Goal: Task Accomplishment & Management: Manage account settings

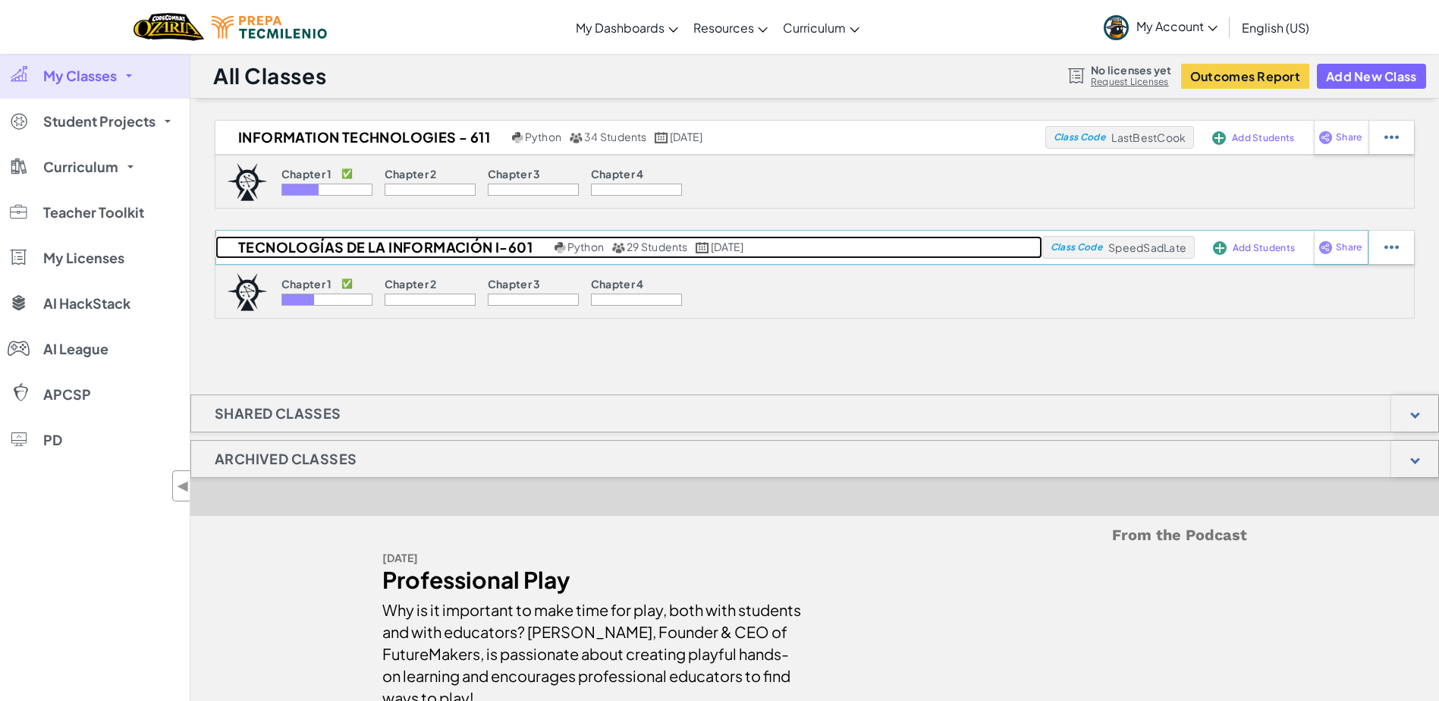
click at [448, 253] on h2 "Tecnologías de la Información I-601" at bounding box center [382, 247] width 335 height 23
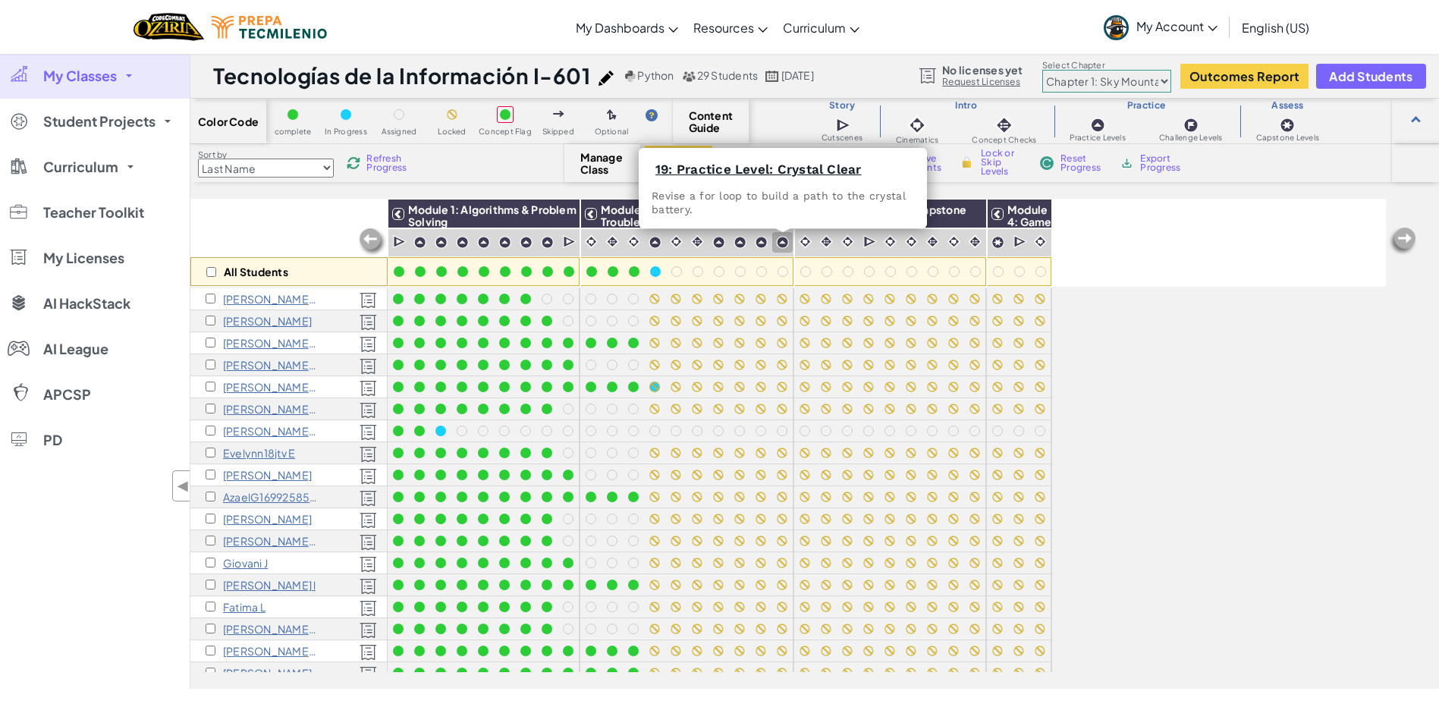
click at [786, 240] on img at bounding box center [782, 242] width 13 height 13
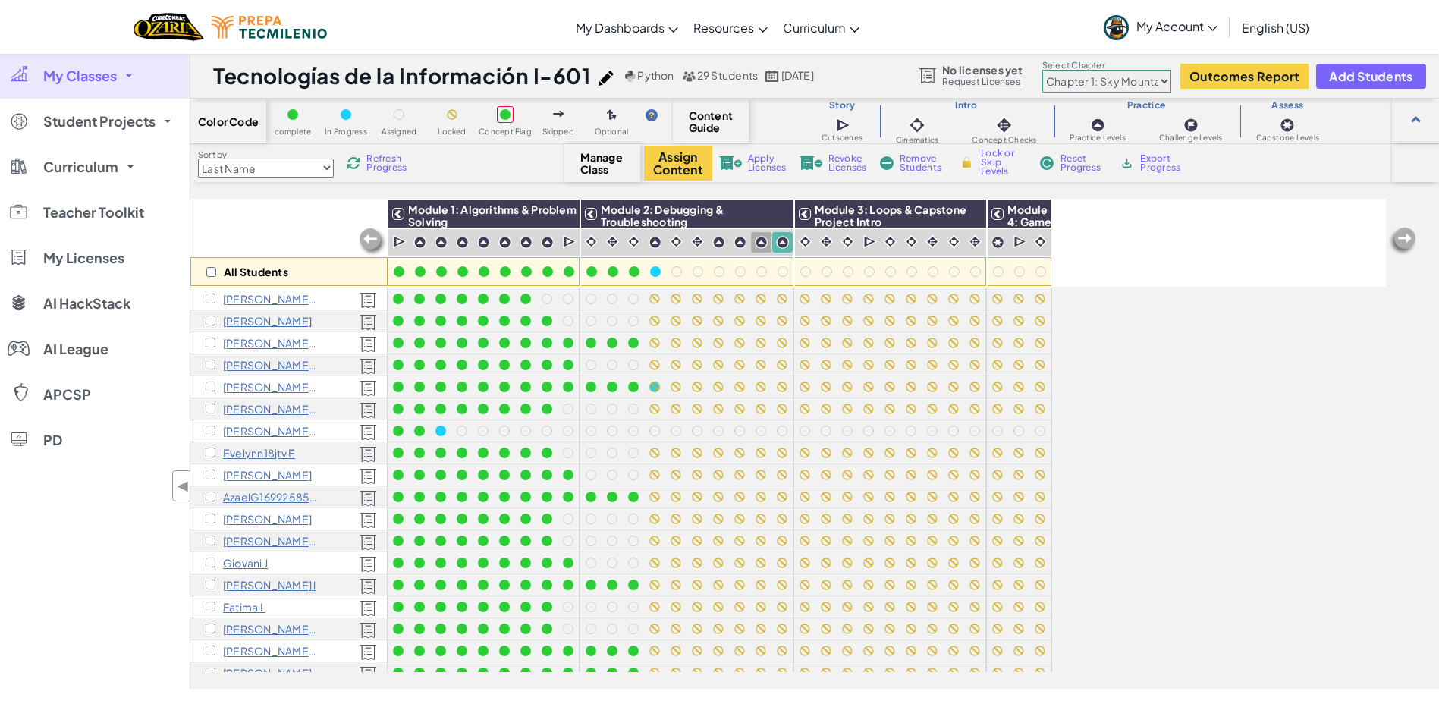
click at [753, 240] on div at bounding box center [761, 242] width 20 height 20
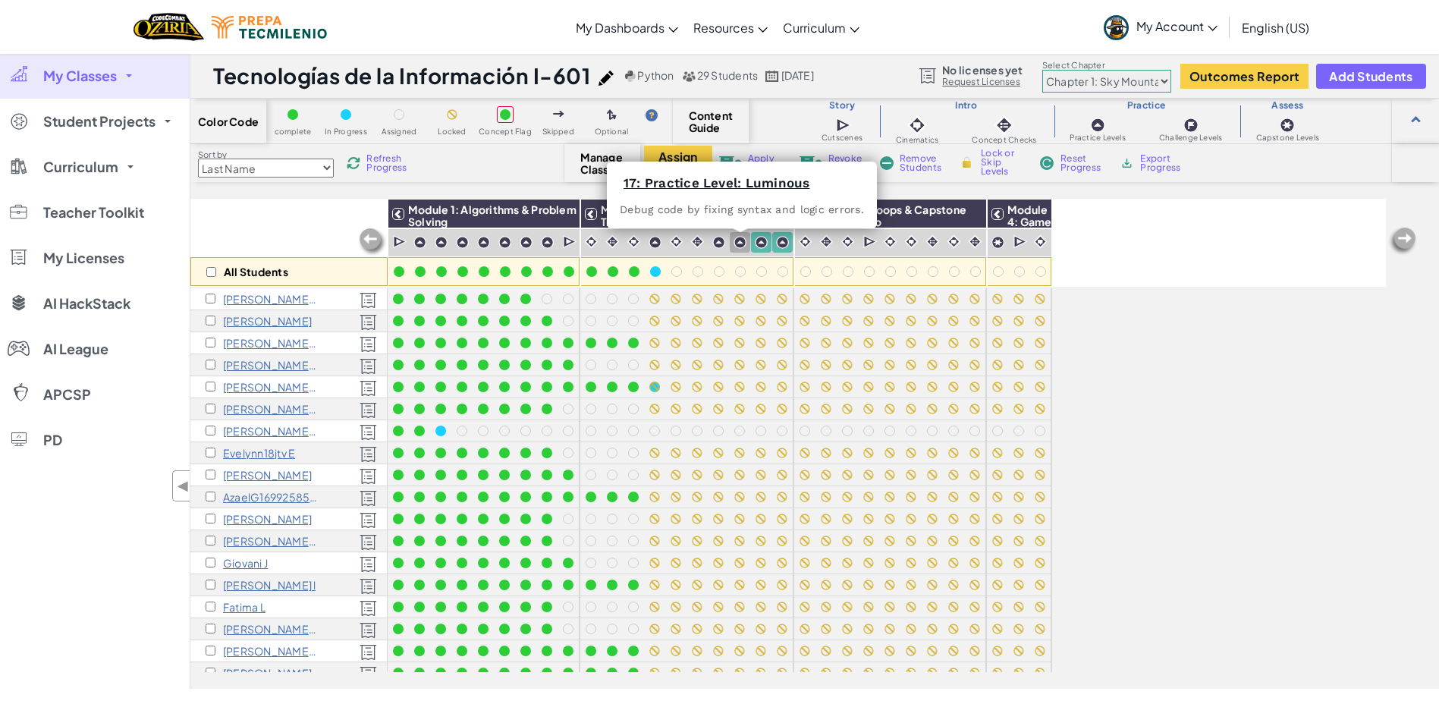
click at [740, 242] on img at bounding box center [739, 242] width 13 height 13
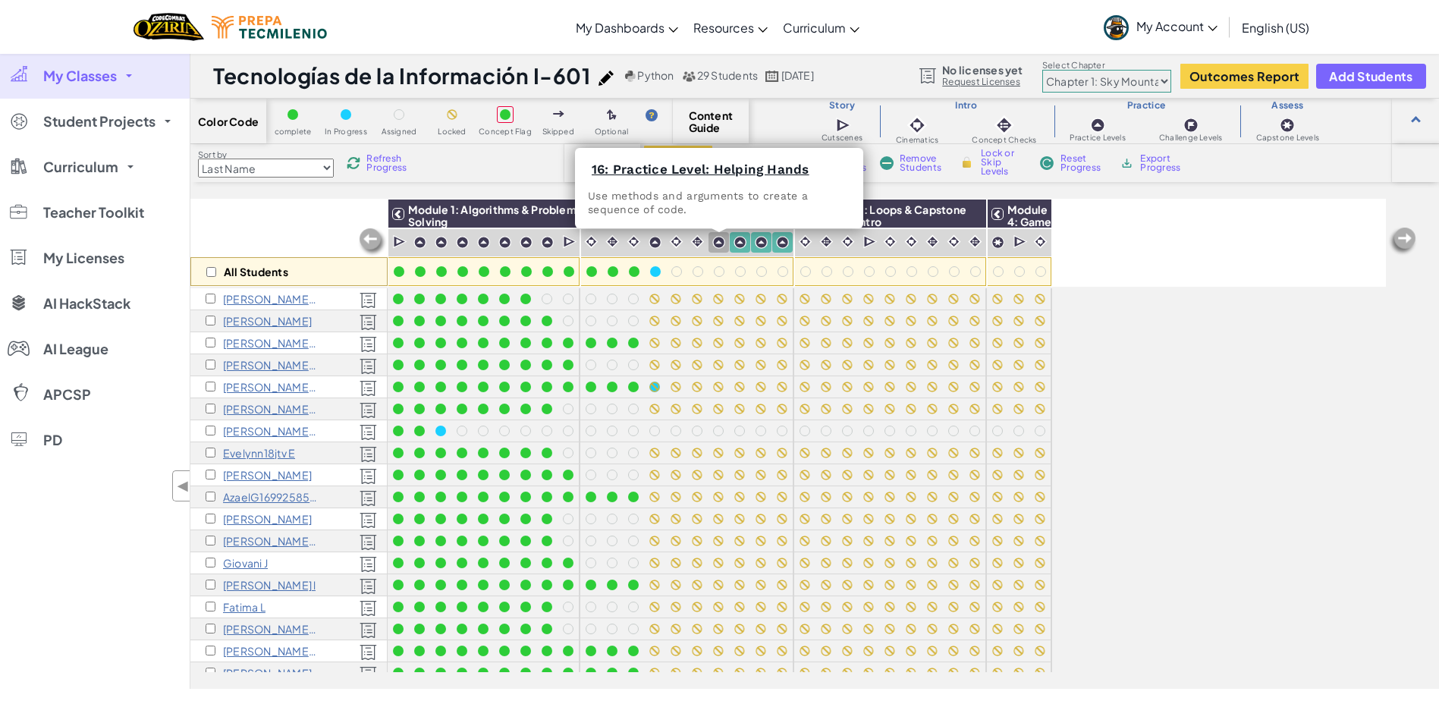
click at [725, 244] on div at bounding box center [718, 242] width 14 height 14
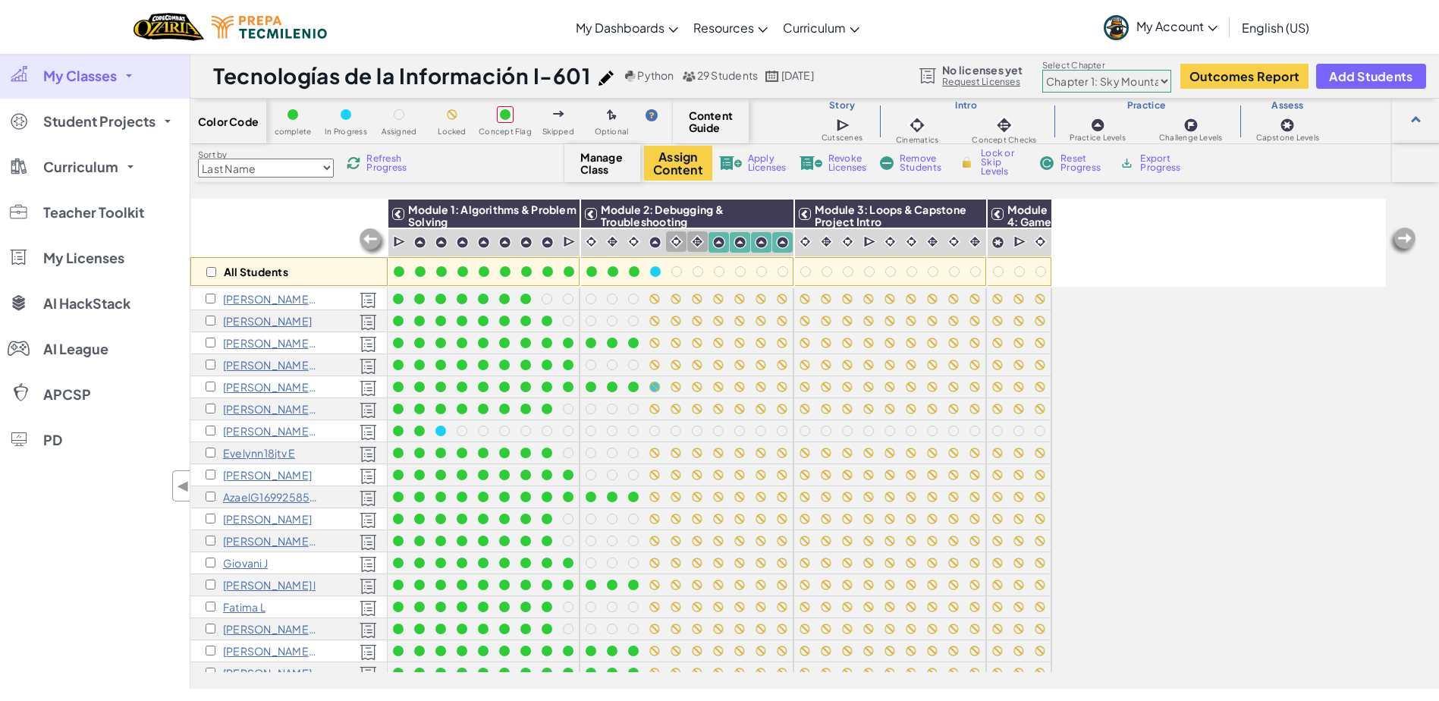
click at [695, 244] on img at bounding box center [697, 241] width 14 height 14
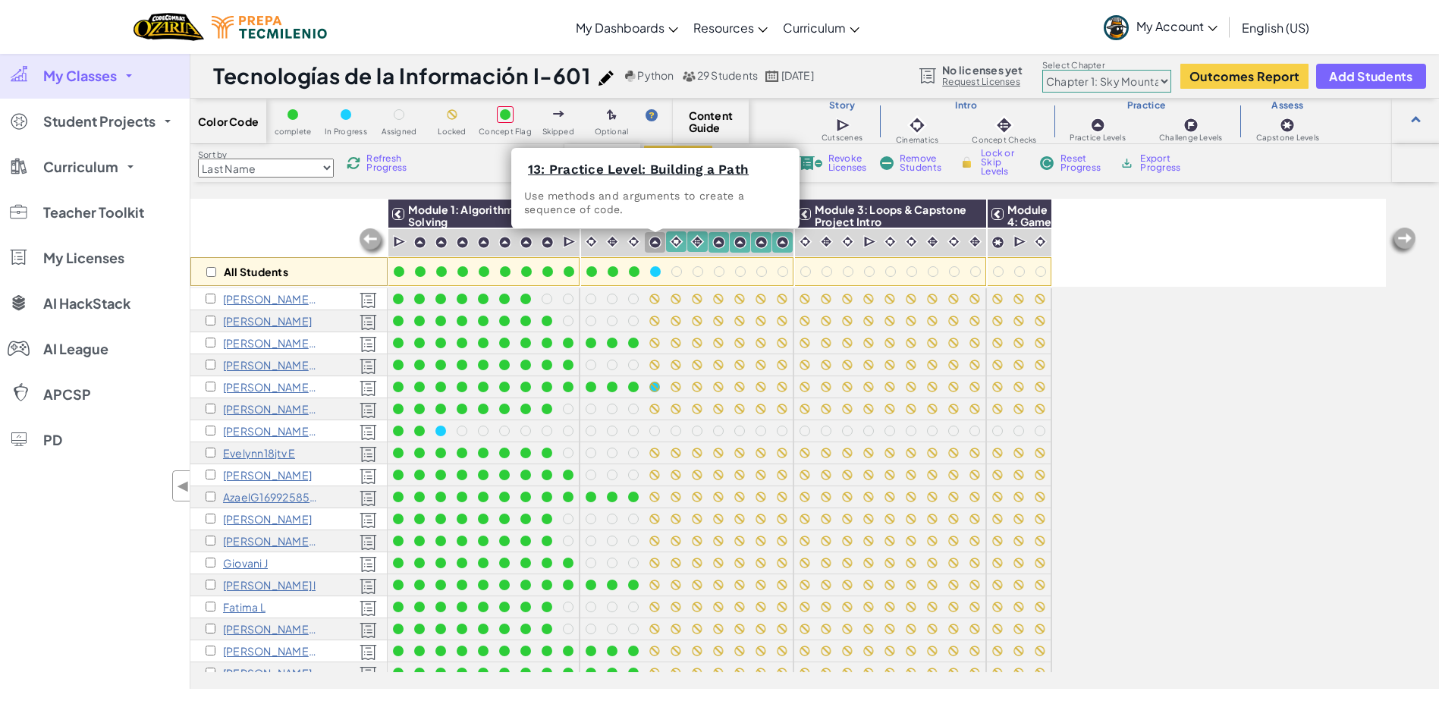
click at [661, 244] on div at bounding box center [655, 242] width 14 height 14
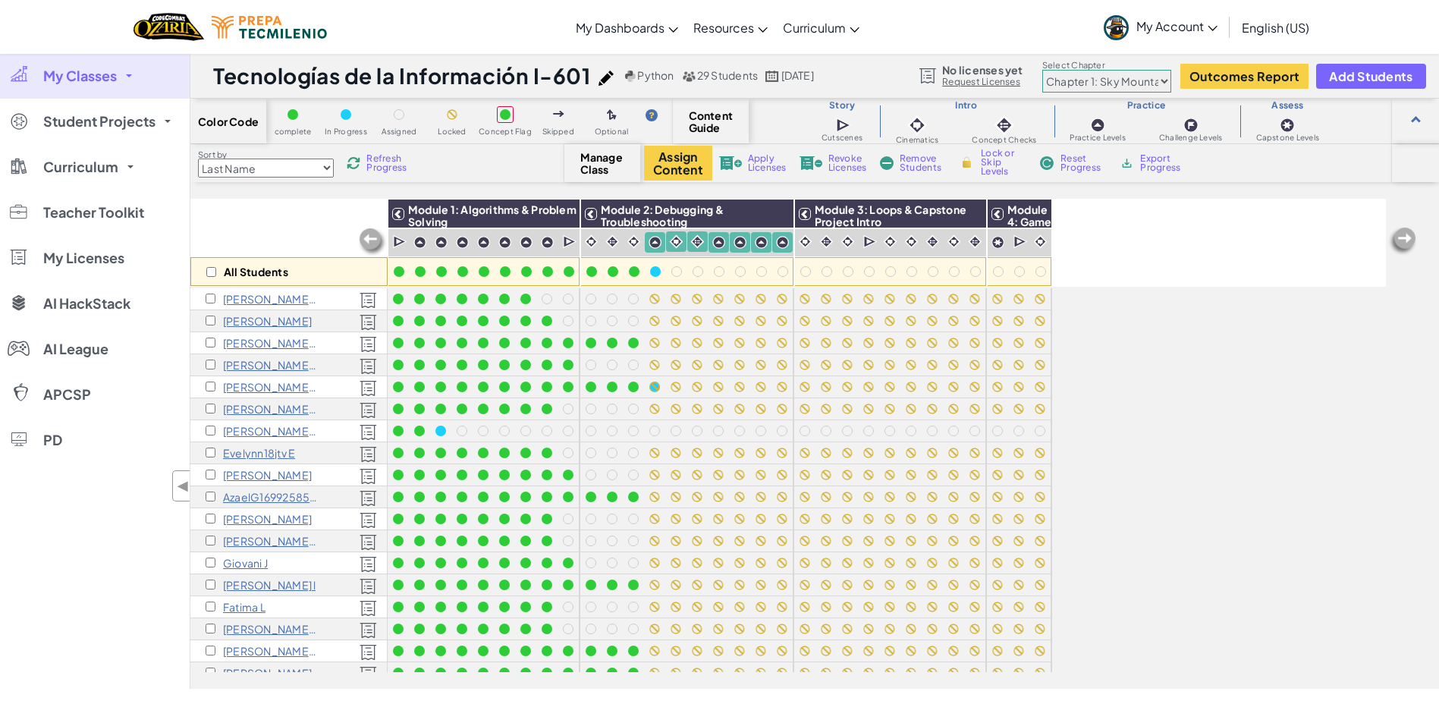
click at [987, 166] on span "Lock or Skip Levels" at bounding box center [1003, 162] width 45 height 27
checkbox input "true"
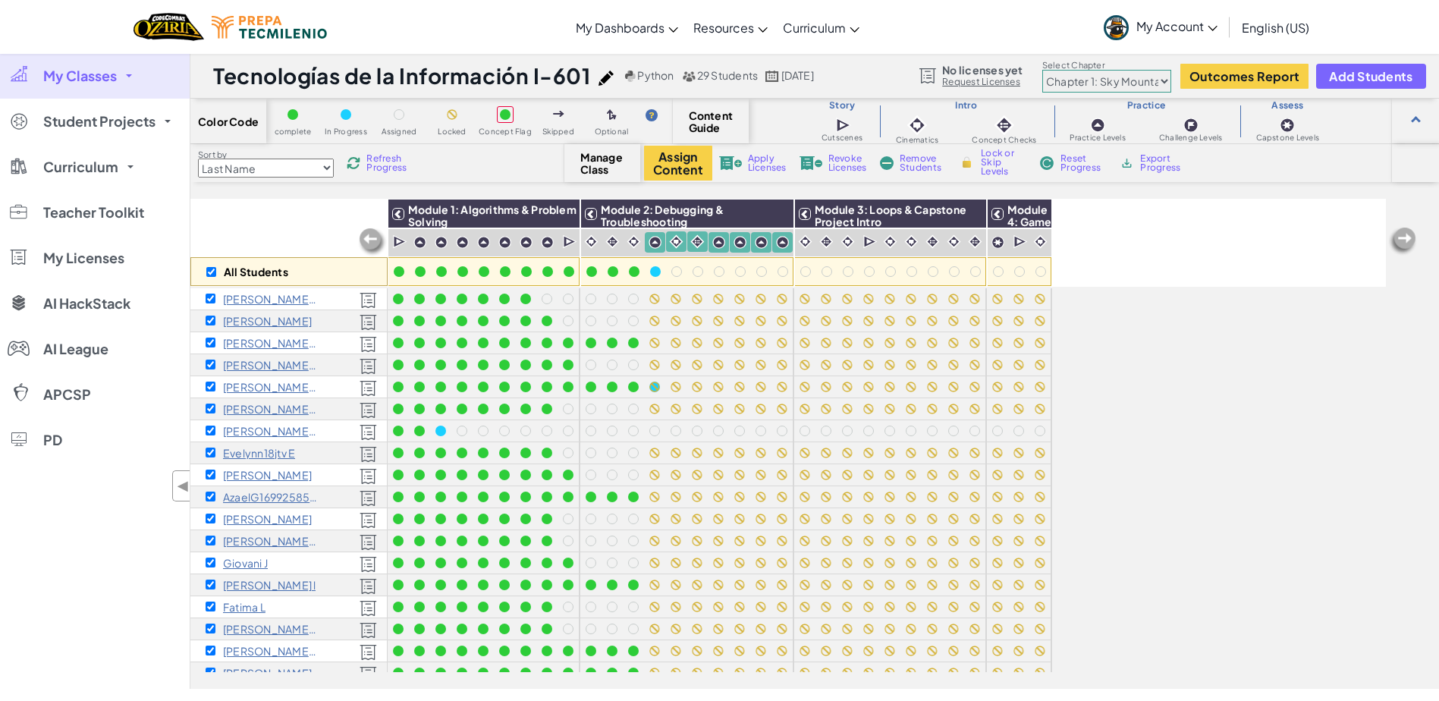
checkbox input "true"
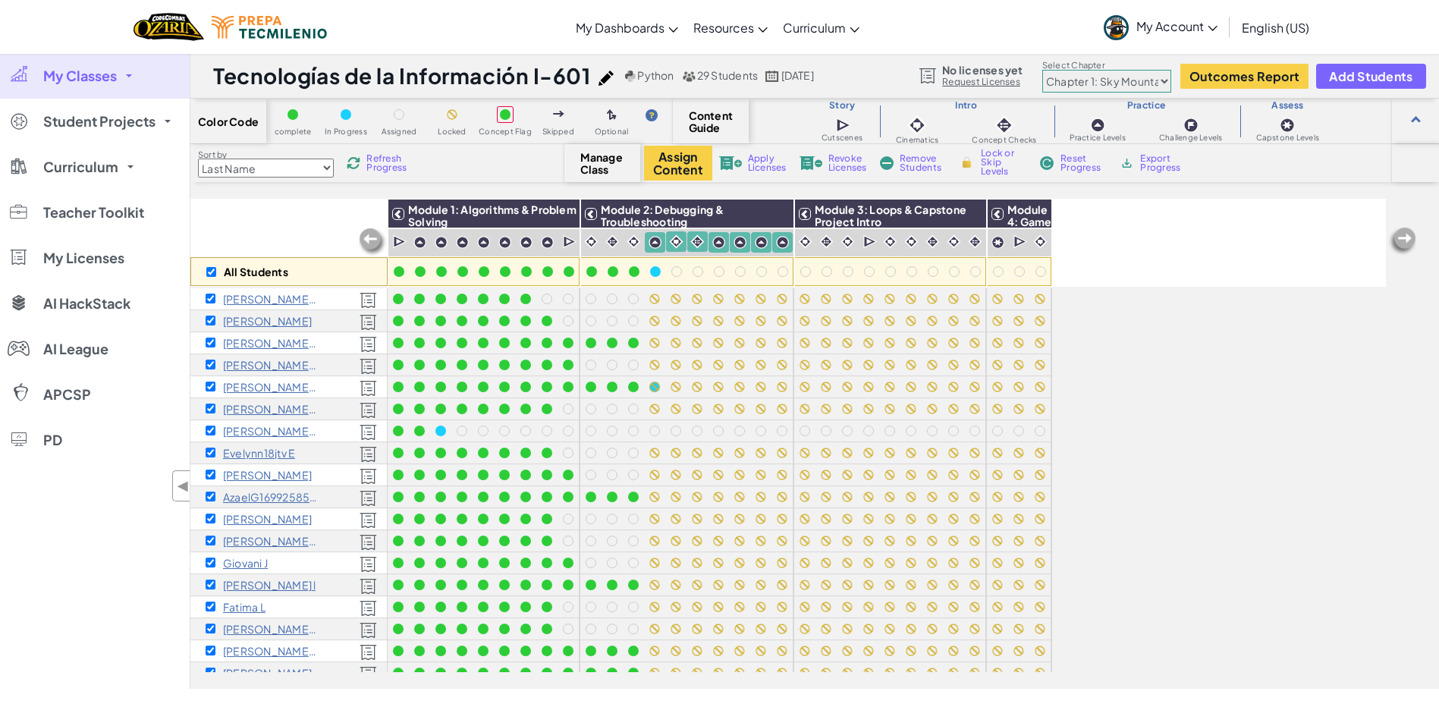
checkbox input "true"
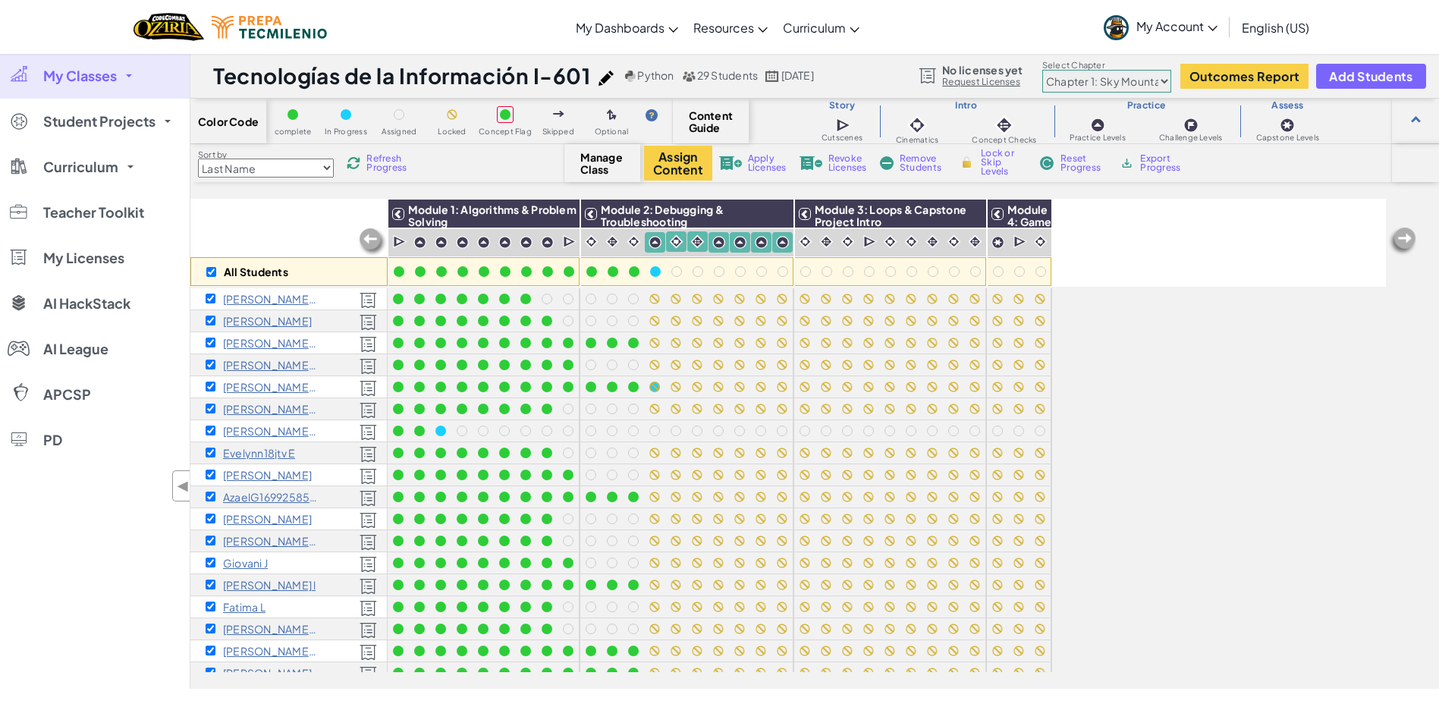
checkbox input "true"
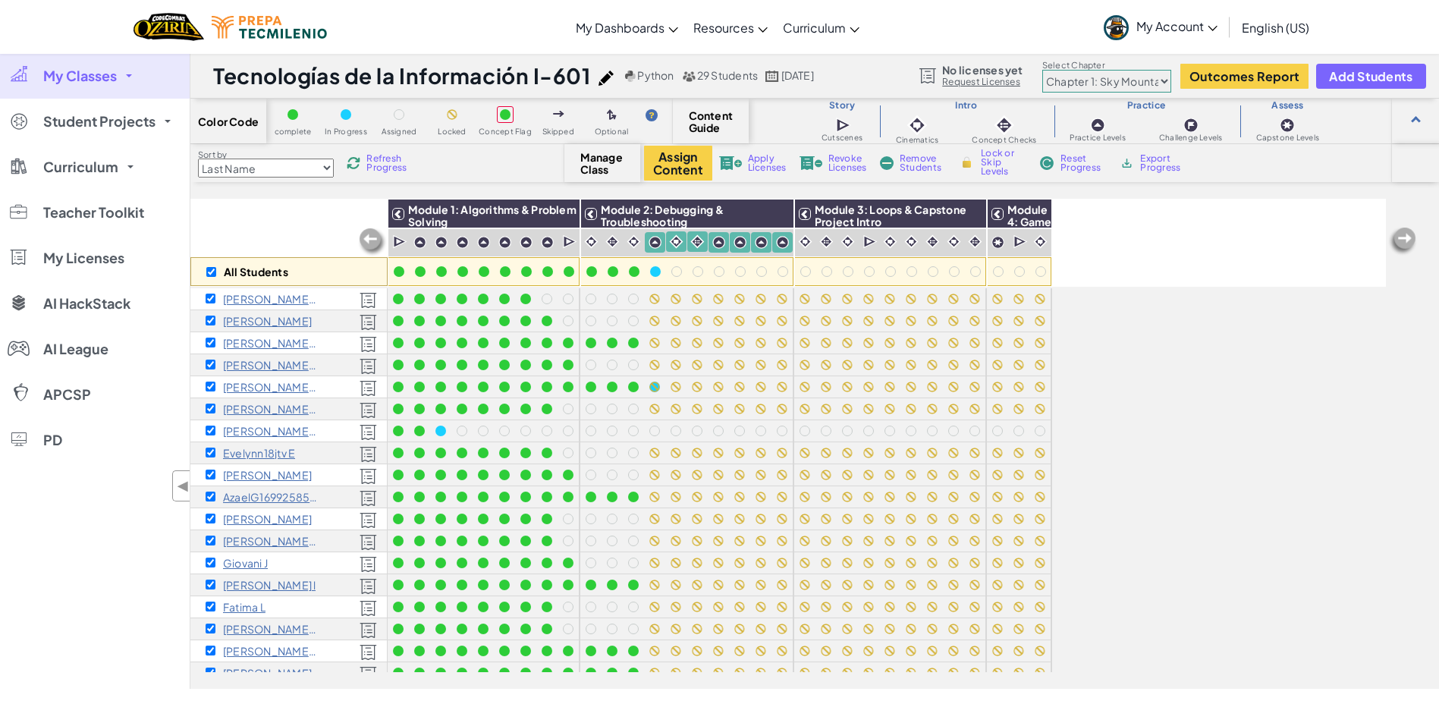
checkbox input "true"
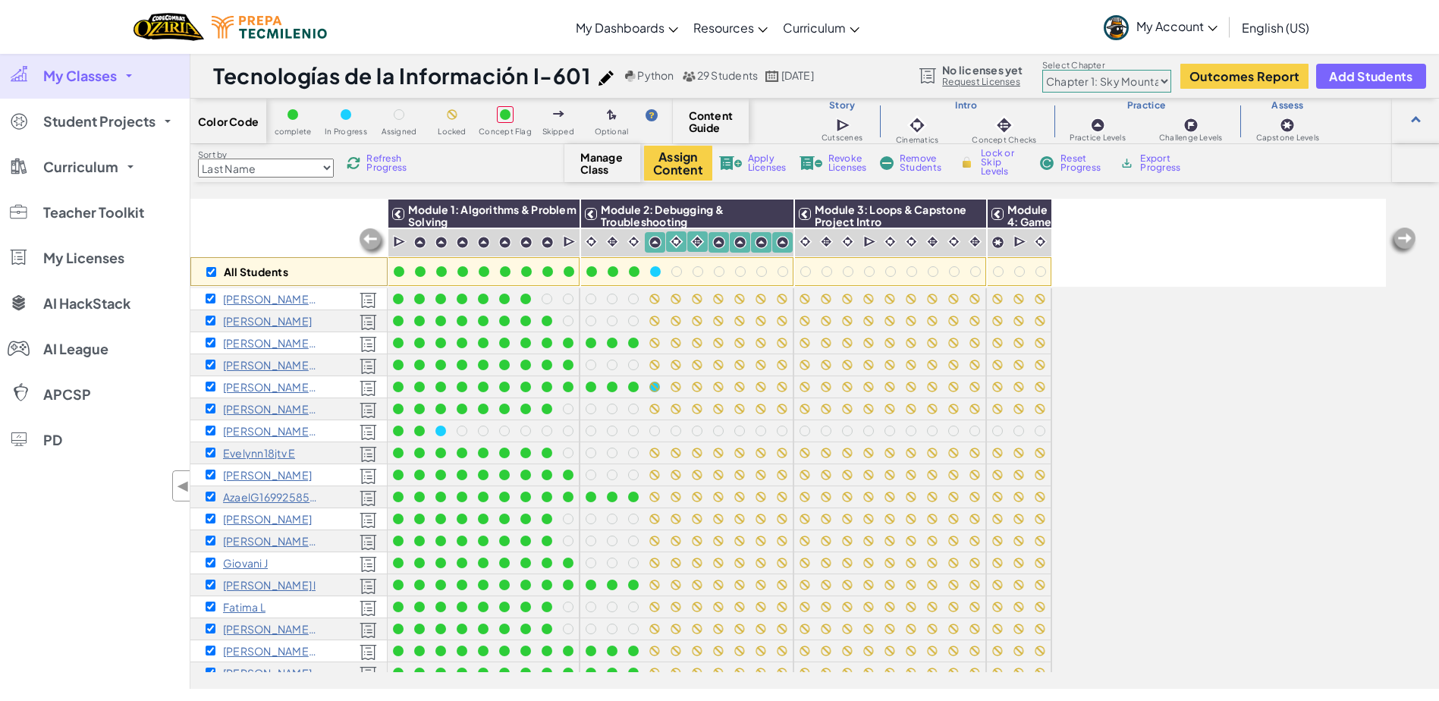
checkbox input "true"
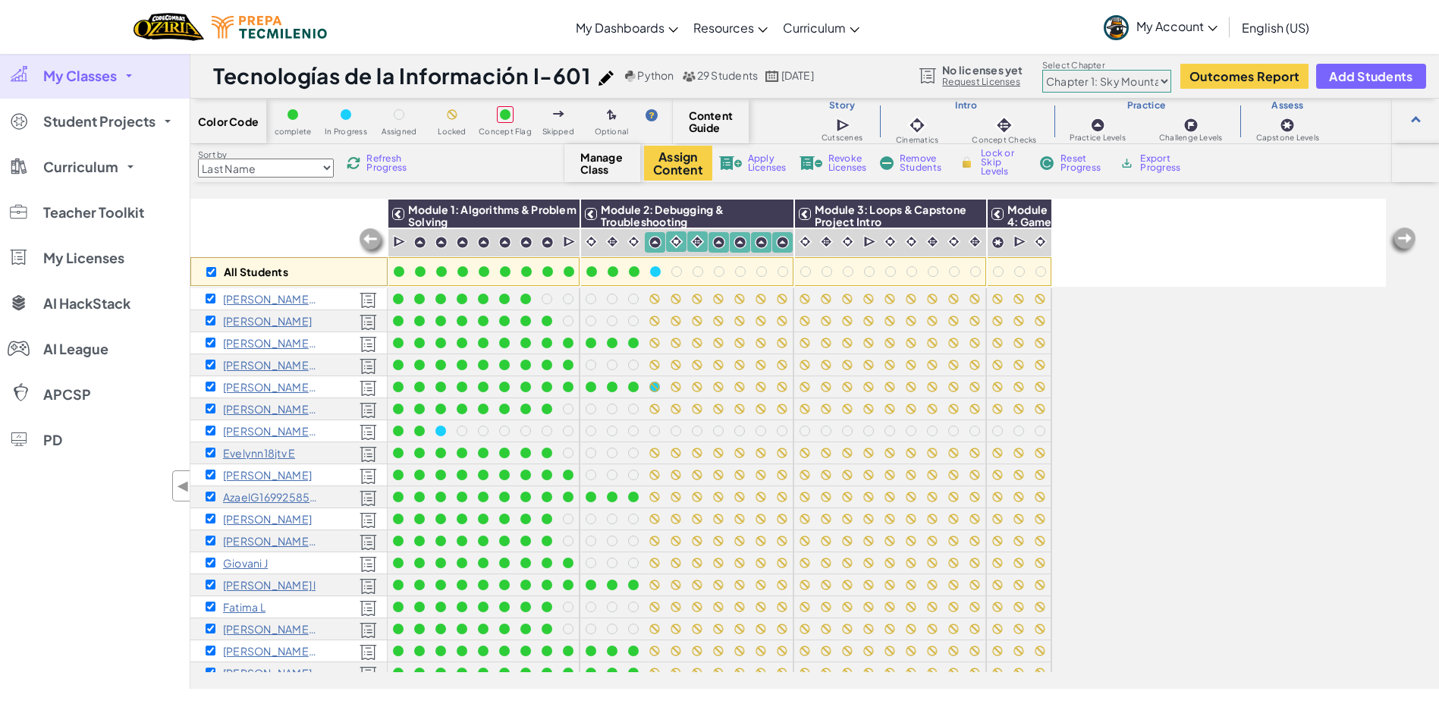
checkbox input "true"
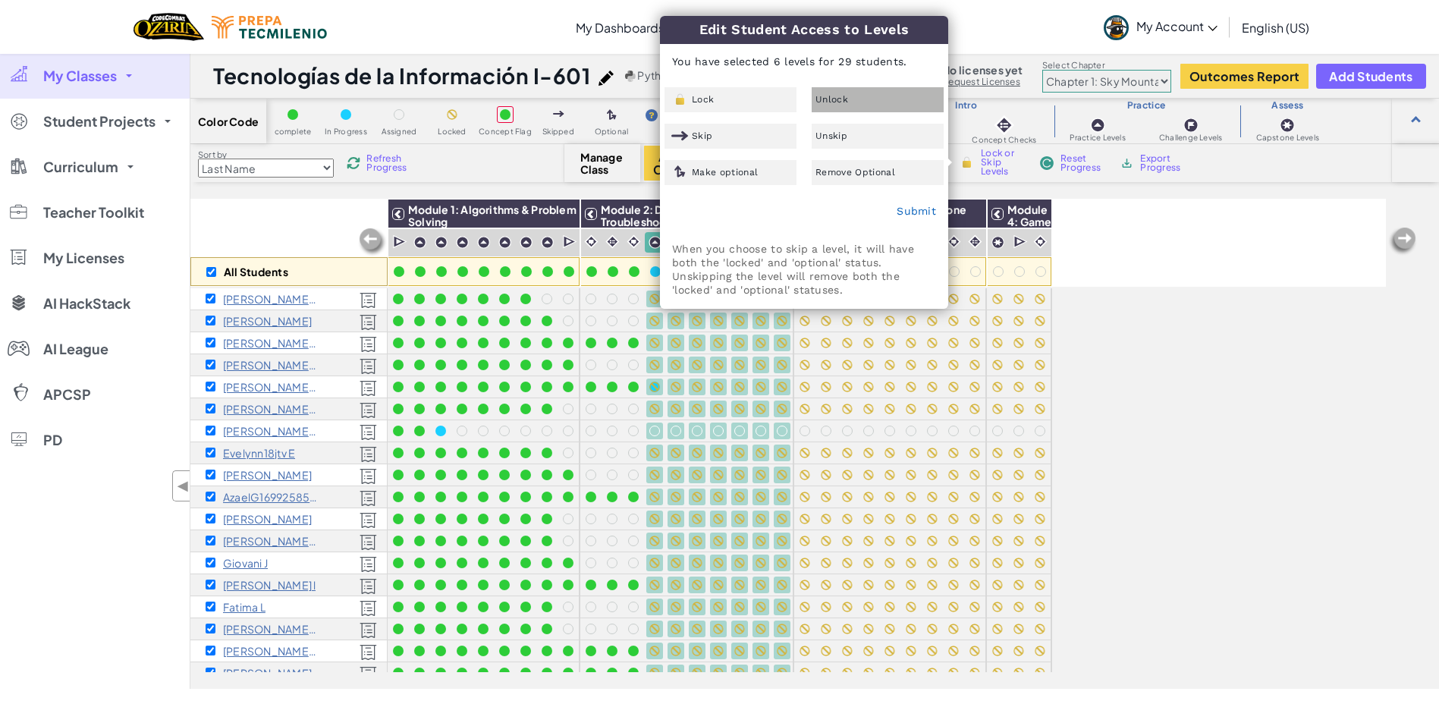
click at [852, 98] on div "Unlock" at bounding box center [877, 99] width 132 height 25
click at [906, 210] on link "Submit" at bounding box center [915, 211] width 39 height 12
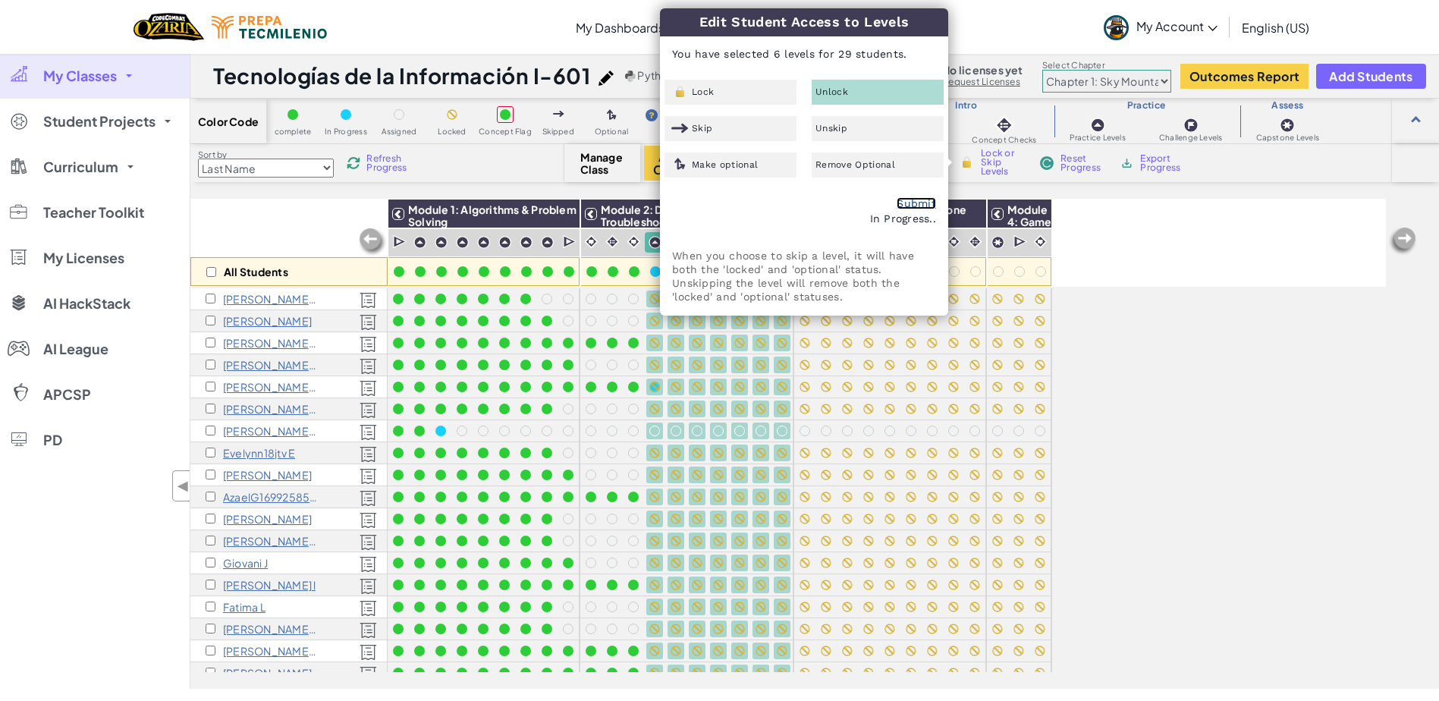
checkbox input "false"
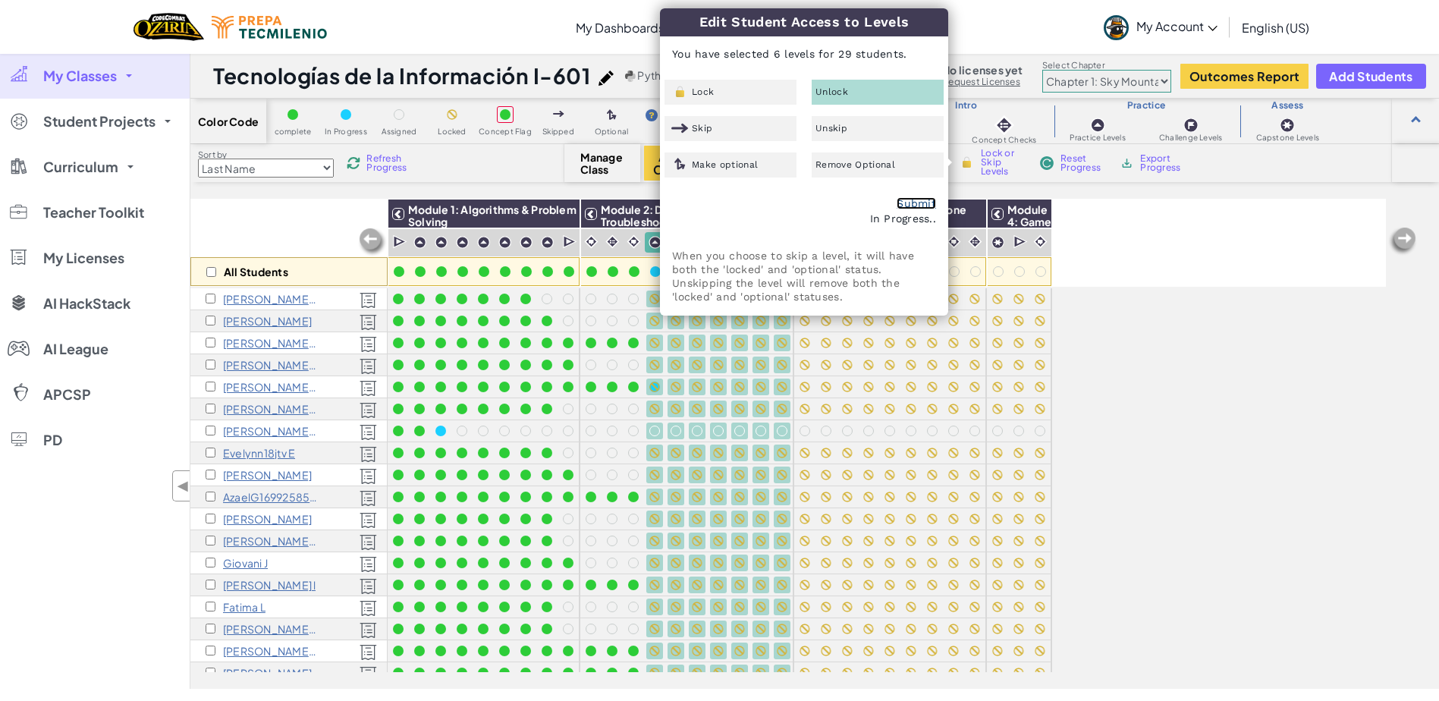
checkbox input "false"
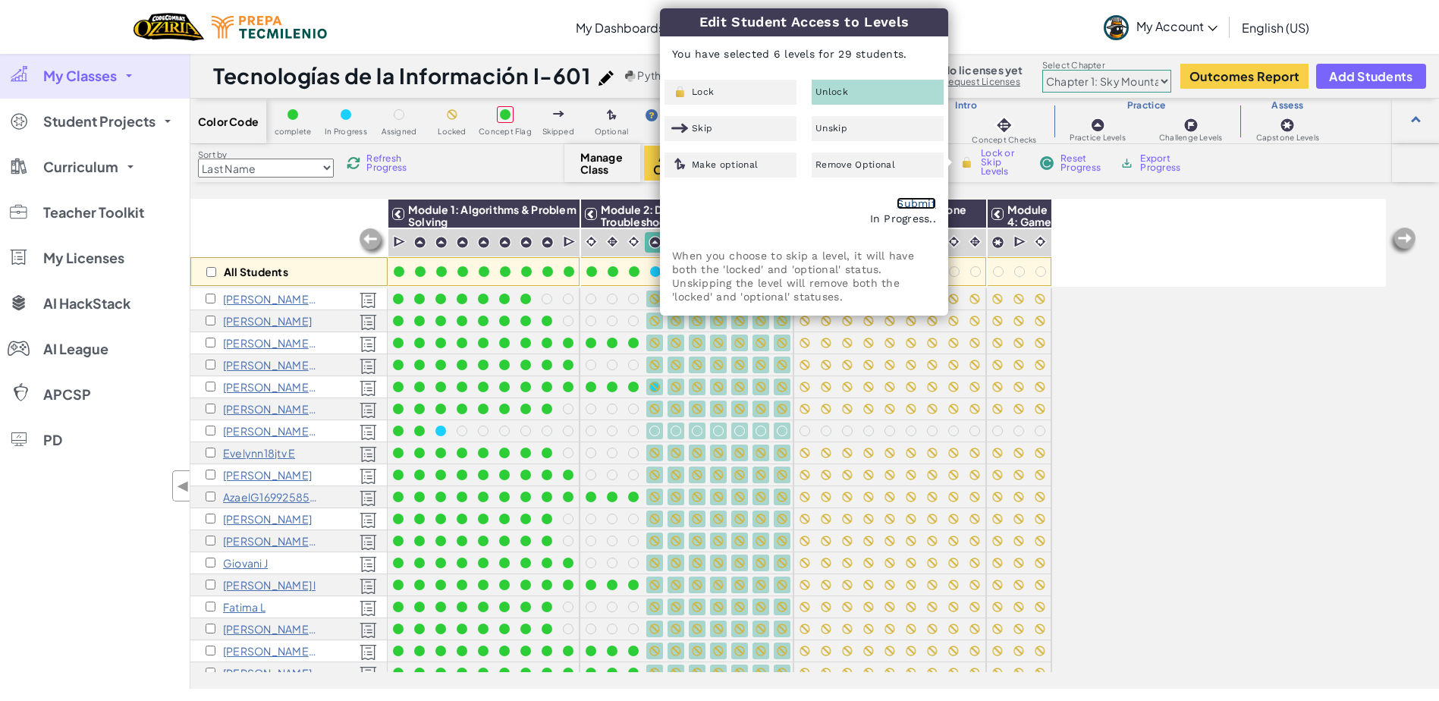
checkbox input "false"
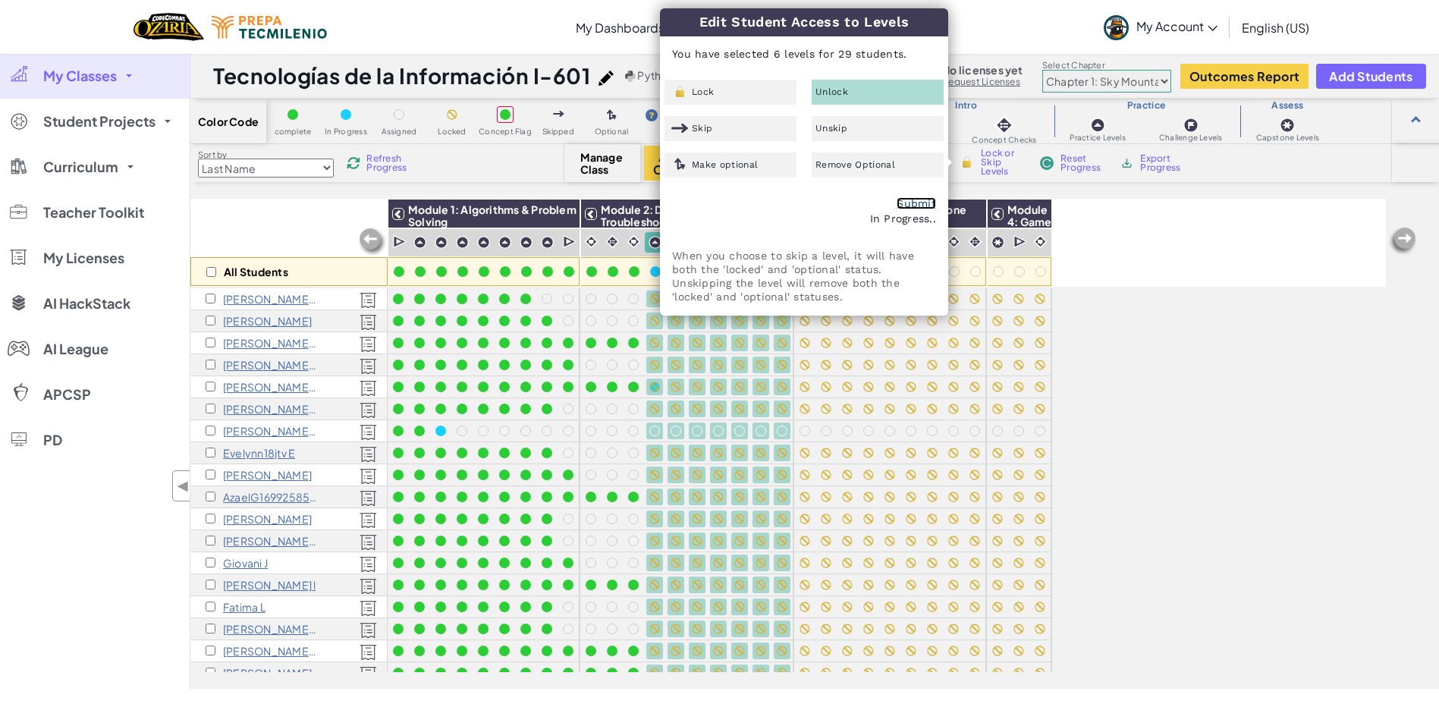
checkbox input "false"
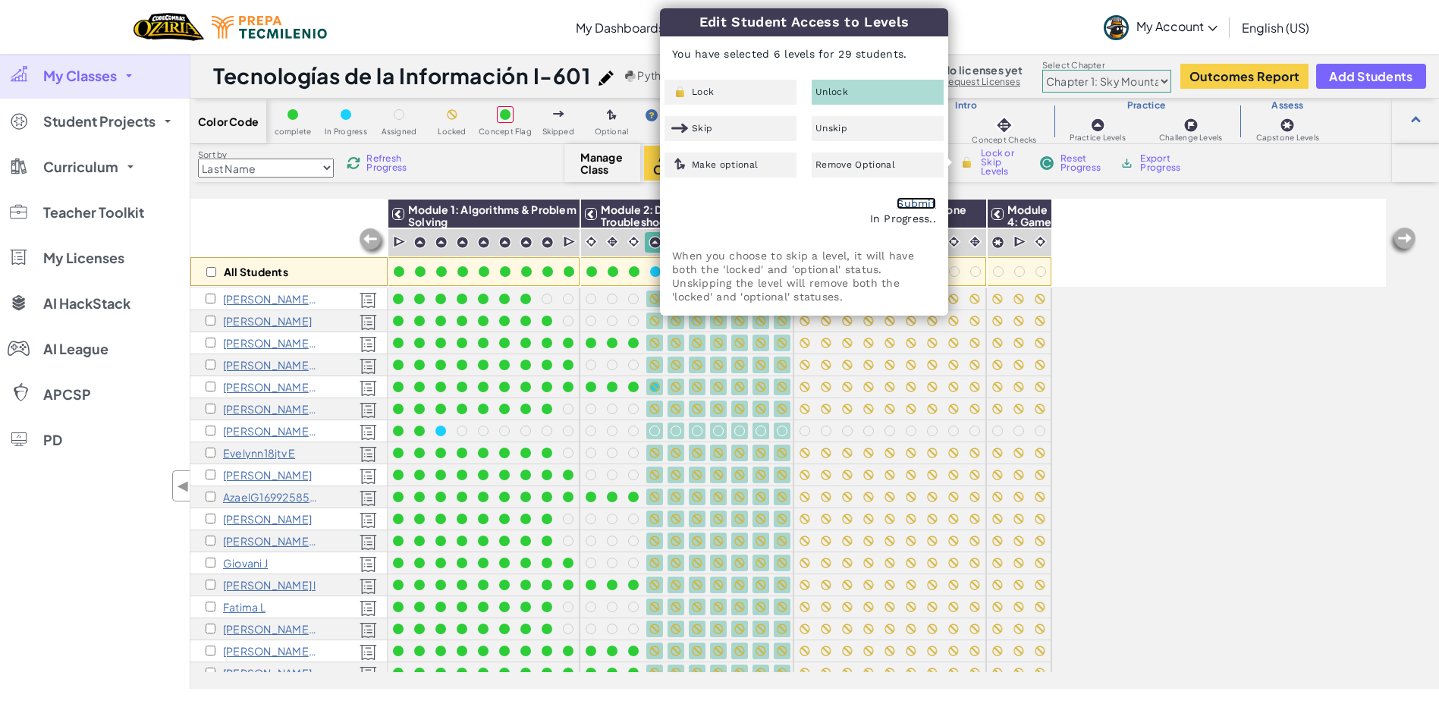
checkbox input "false"
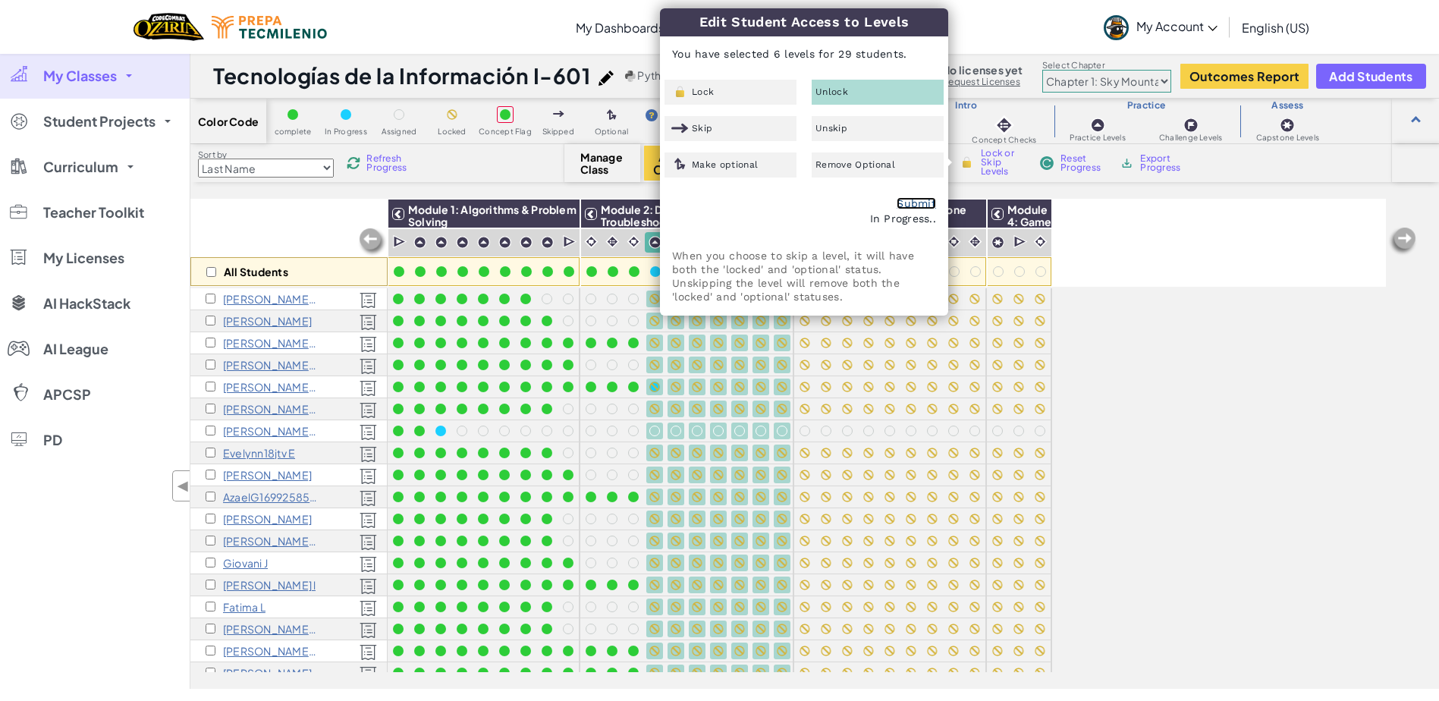
checkbox input "false"
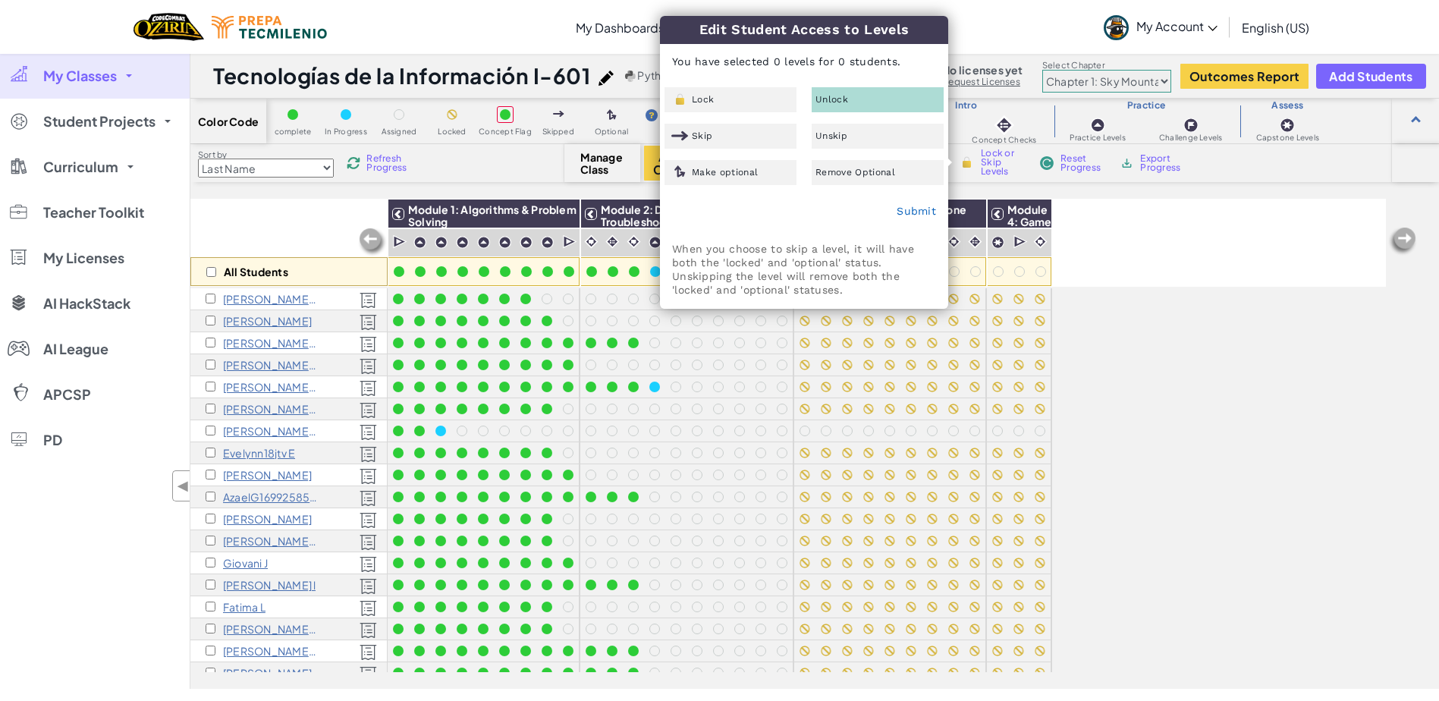
click at [1117, 270] on div "All Students Module 1: Algorithms & Problem Solving Module 2: Debugging & Troub…" at bounding box center [787, 243] width 1195 height 88
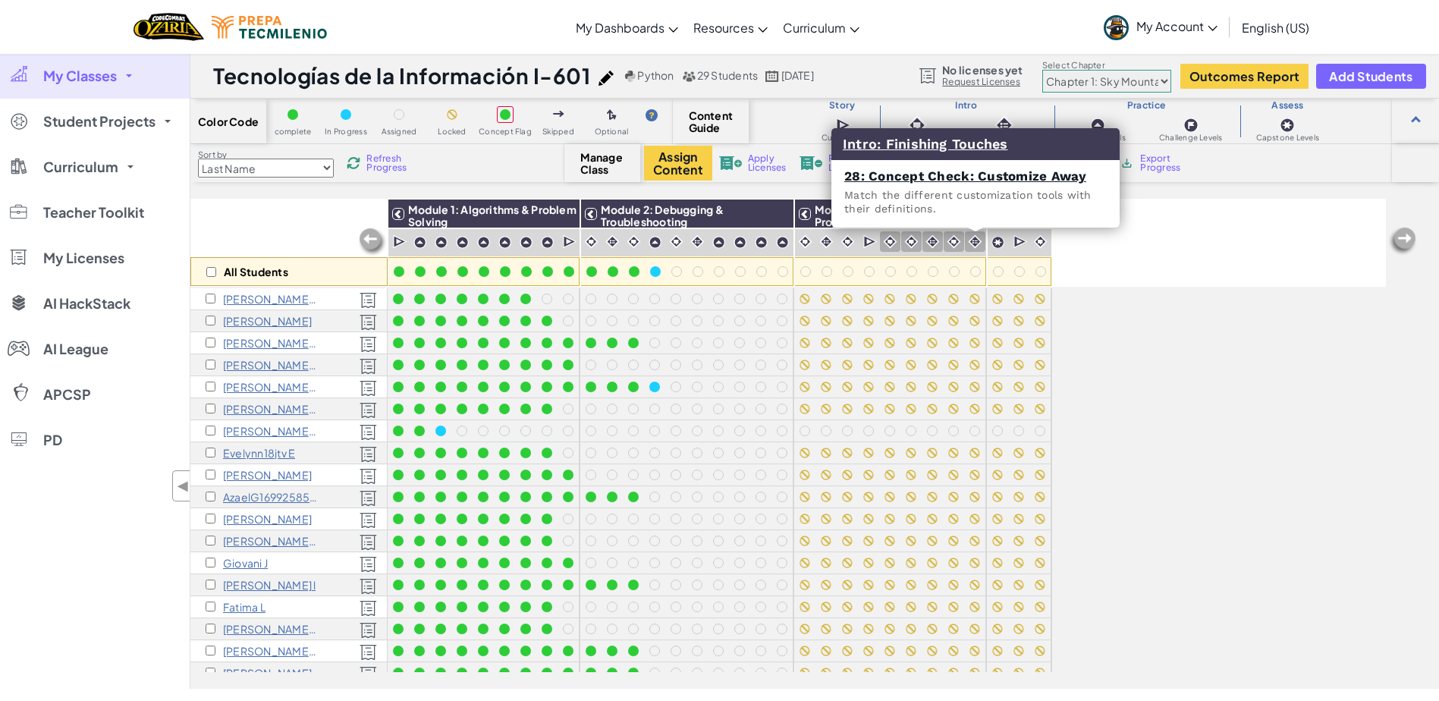
click at [978, 242] on img at bounding box center [975, 241] width 14 height 14
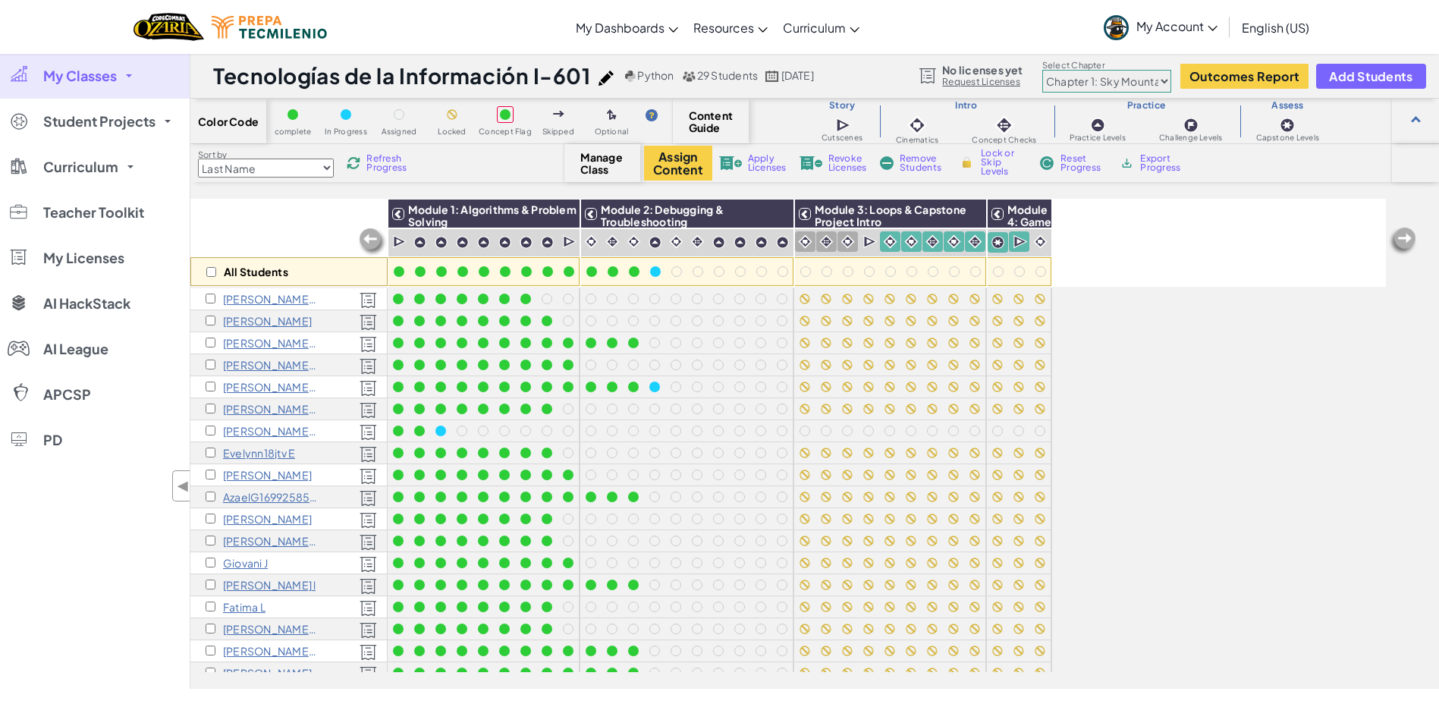
click at [810, 240] on img at bounding box center [805, 241] width 14 height 14
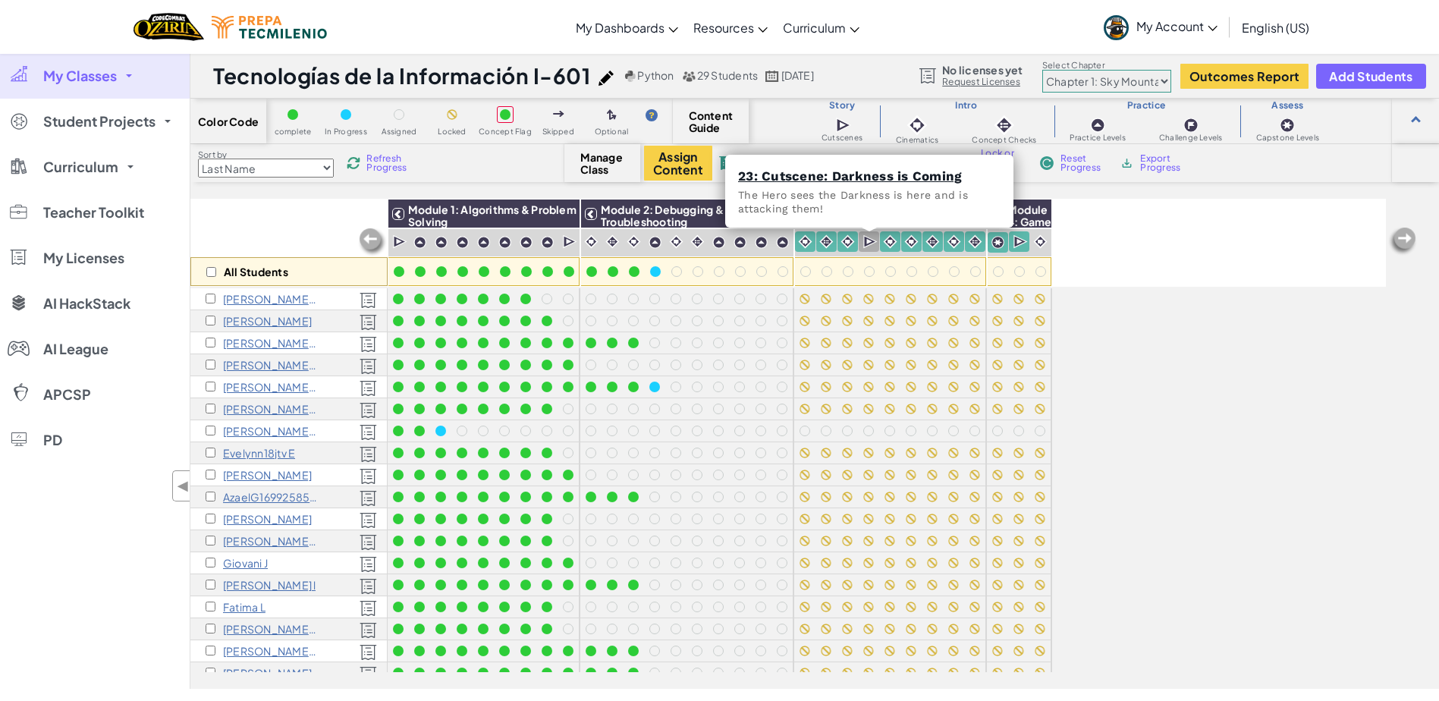
click at [866, 240] on img at bounding box center [870, 241] width 14 height 15
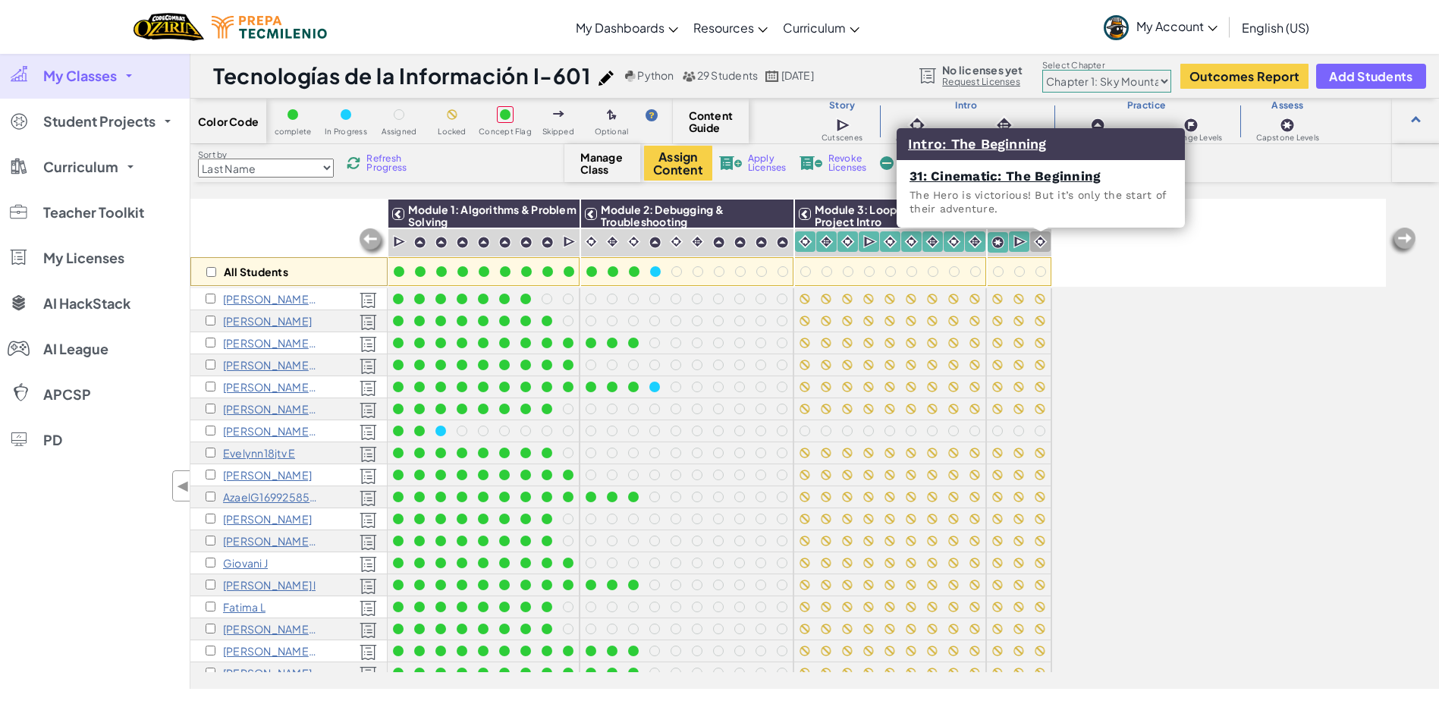
click at [1044, 241] on img at bounding box center [1040, 241] width 14 height 14
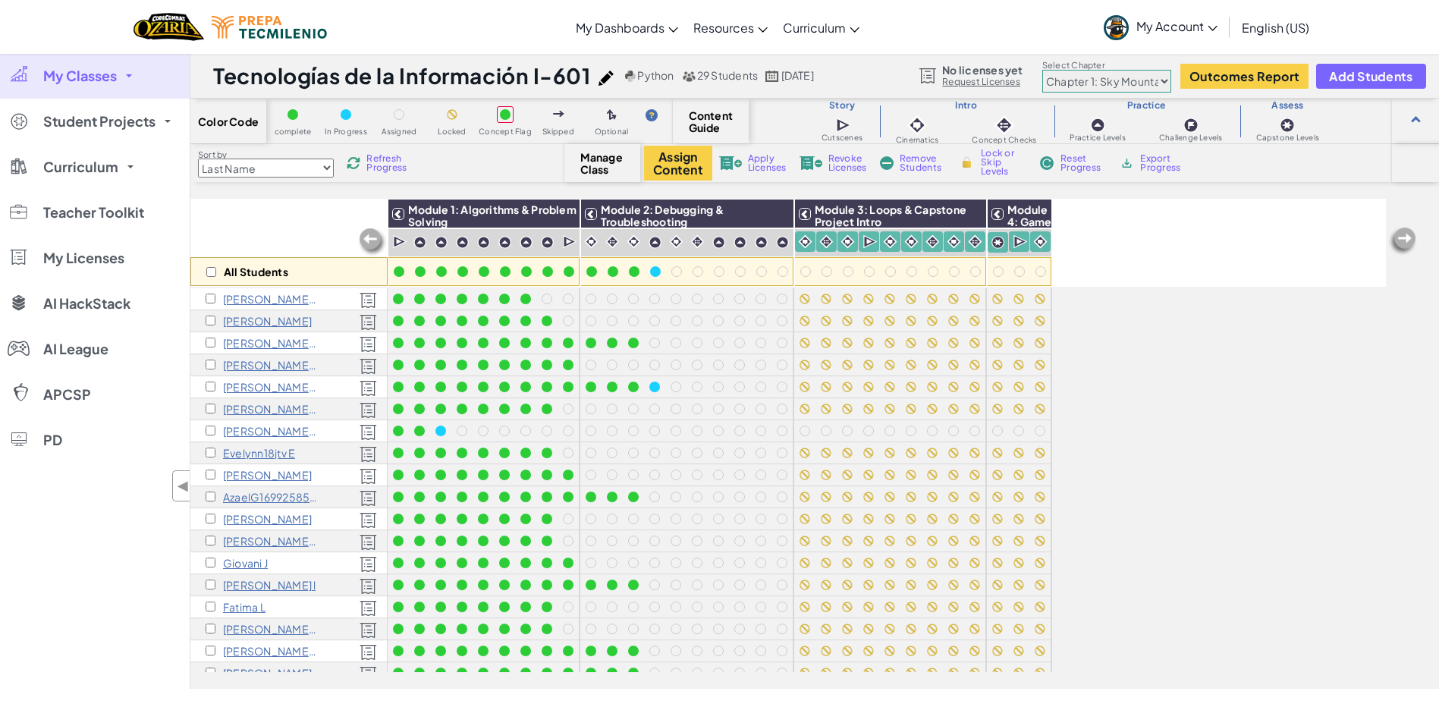
click at [1006, 162] on span "Lock or Skip Levels" at bounding box center [1003, 162] width 45 height 27
checkbox input "true"
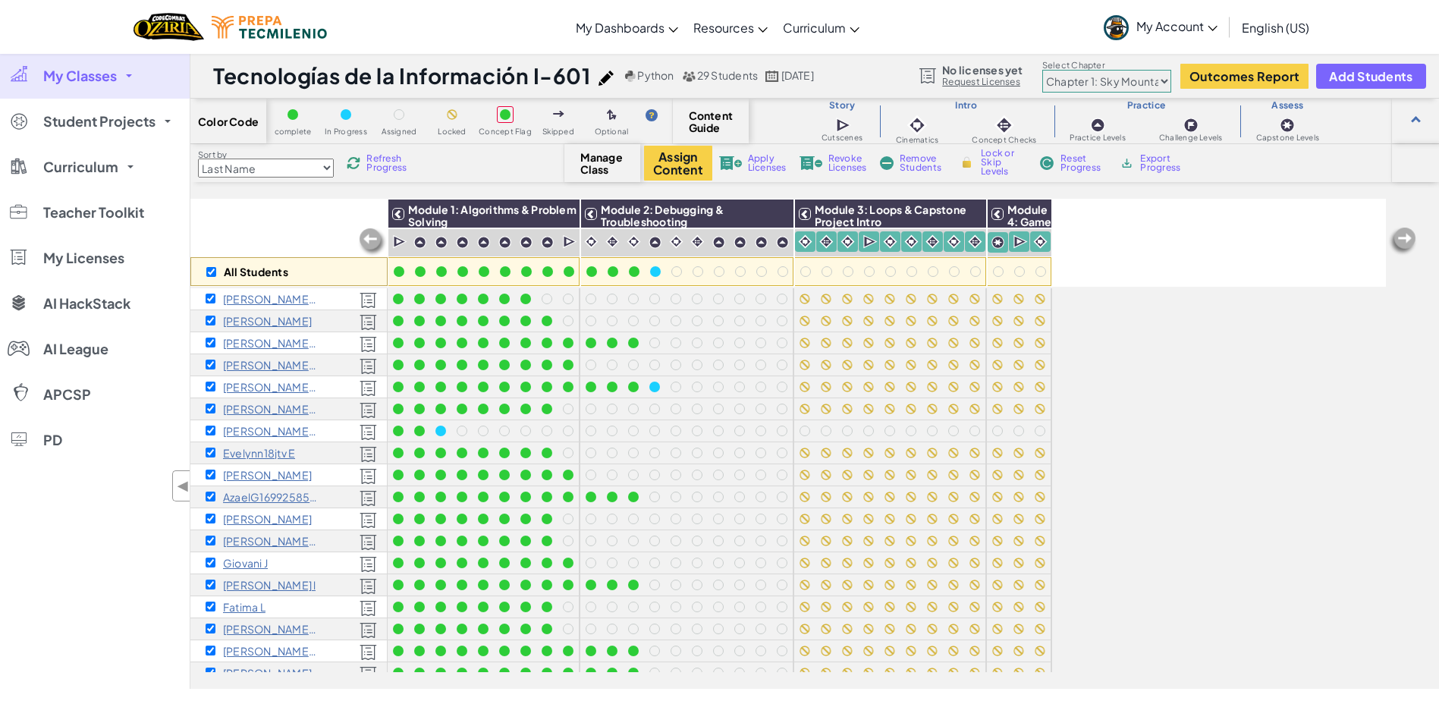
checkbox input "true"
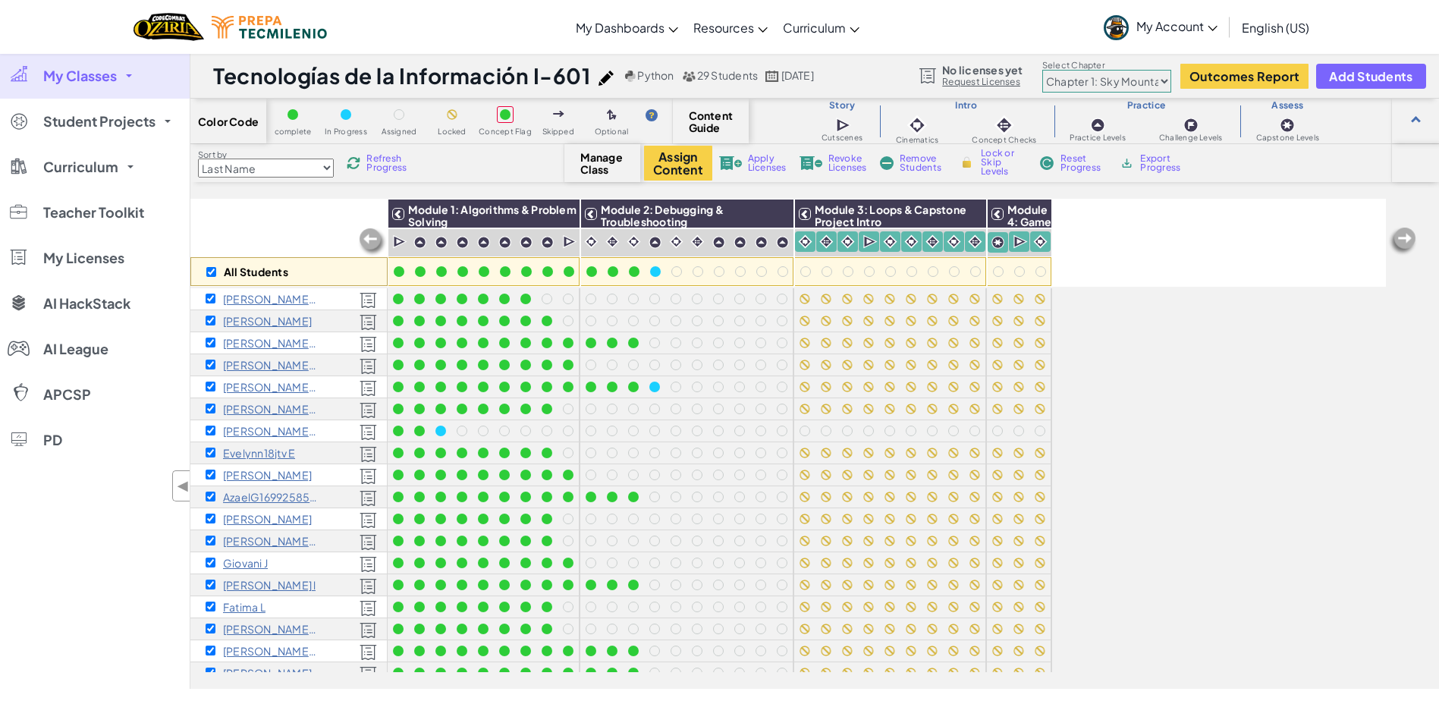
checkbox input "true"
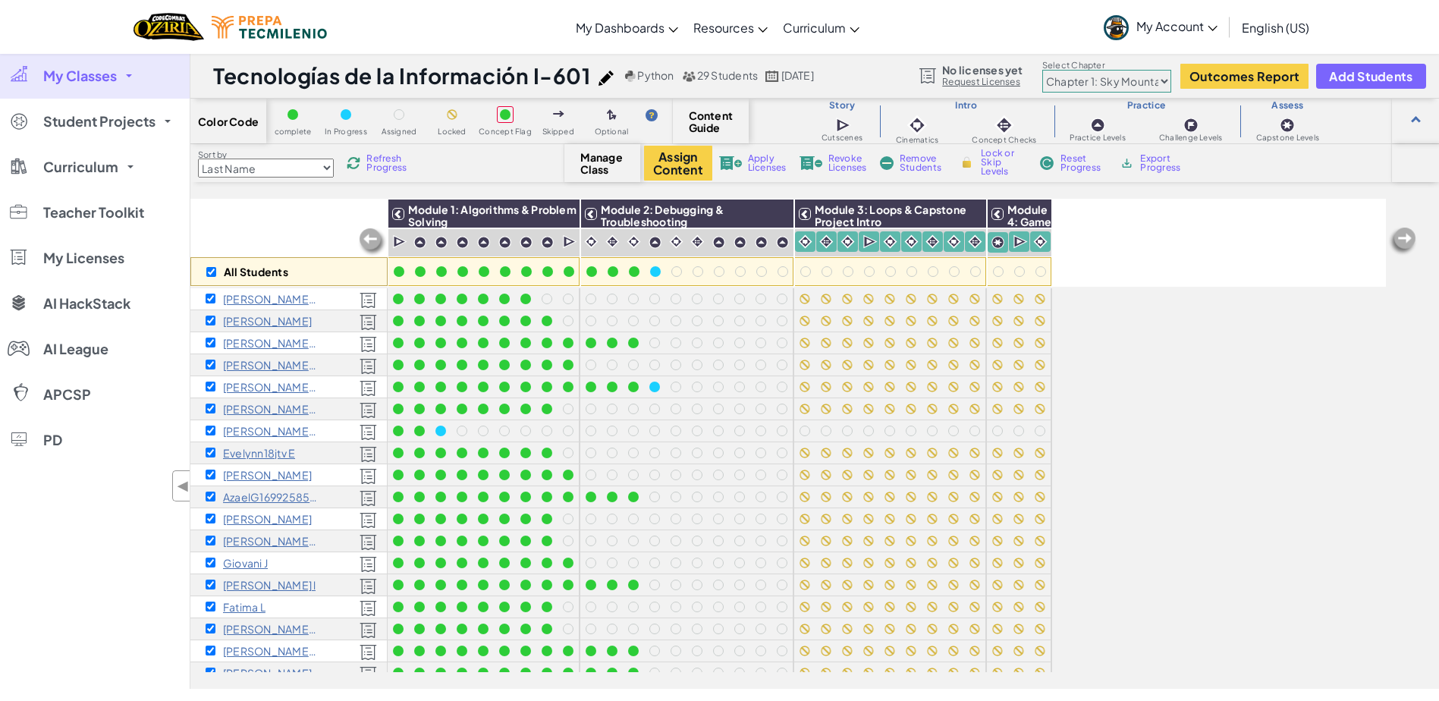
checkbox input "true"
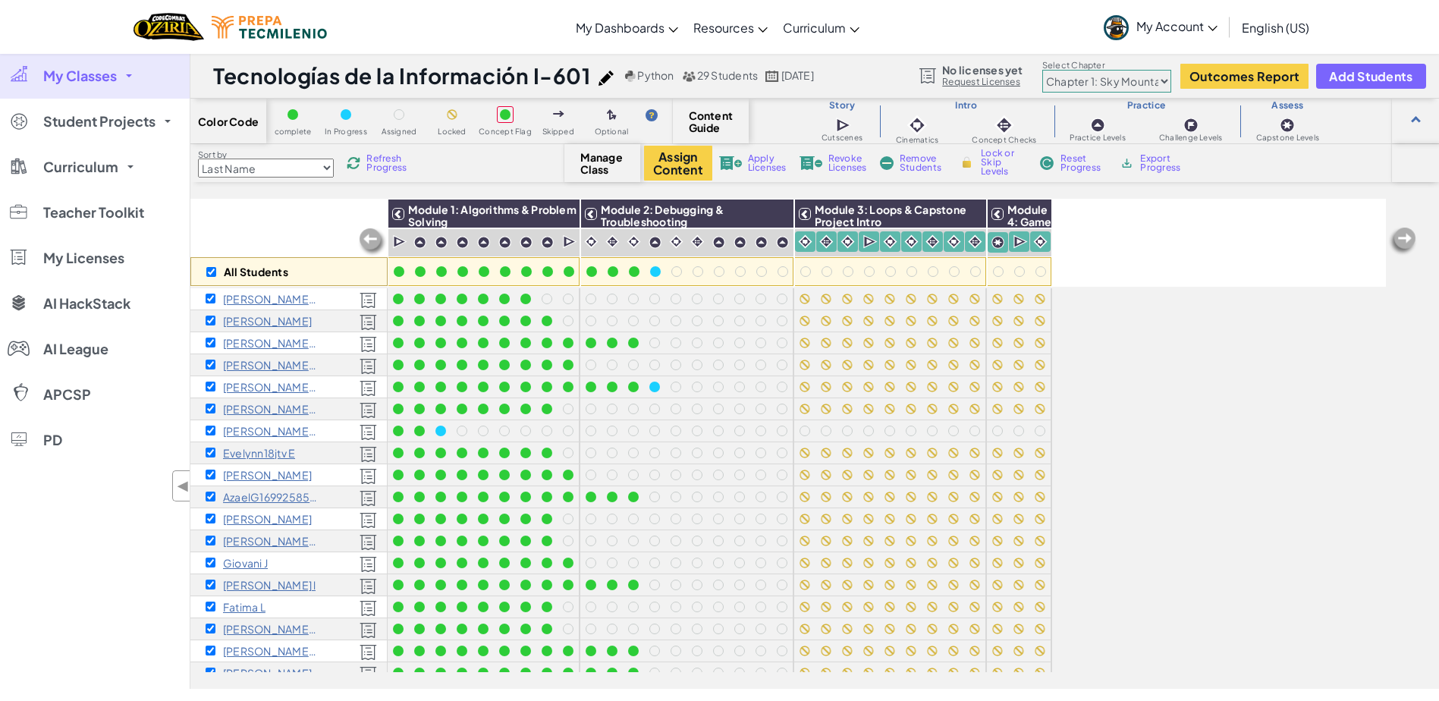
checkbox input "true"
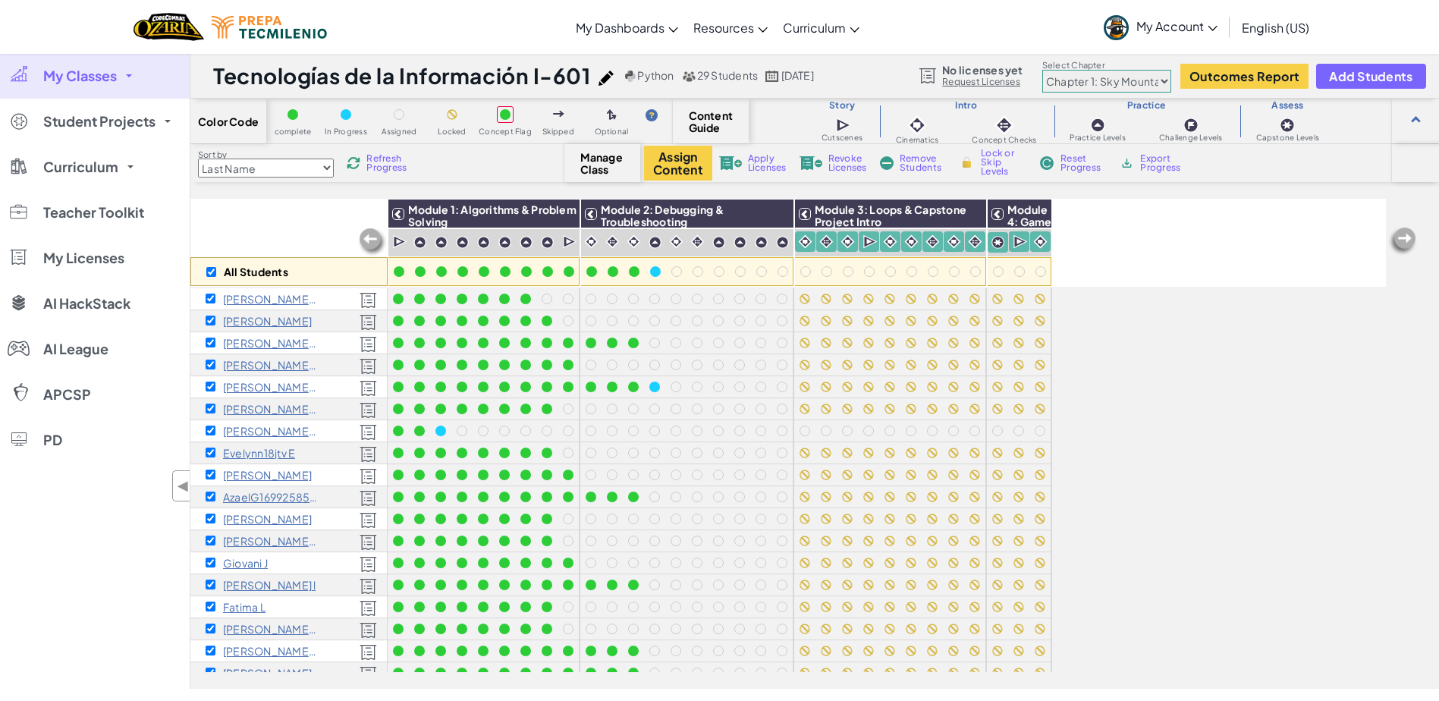
checkbox input "true"
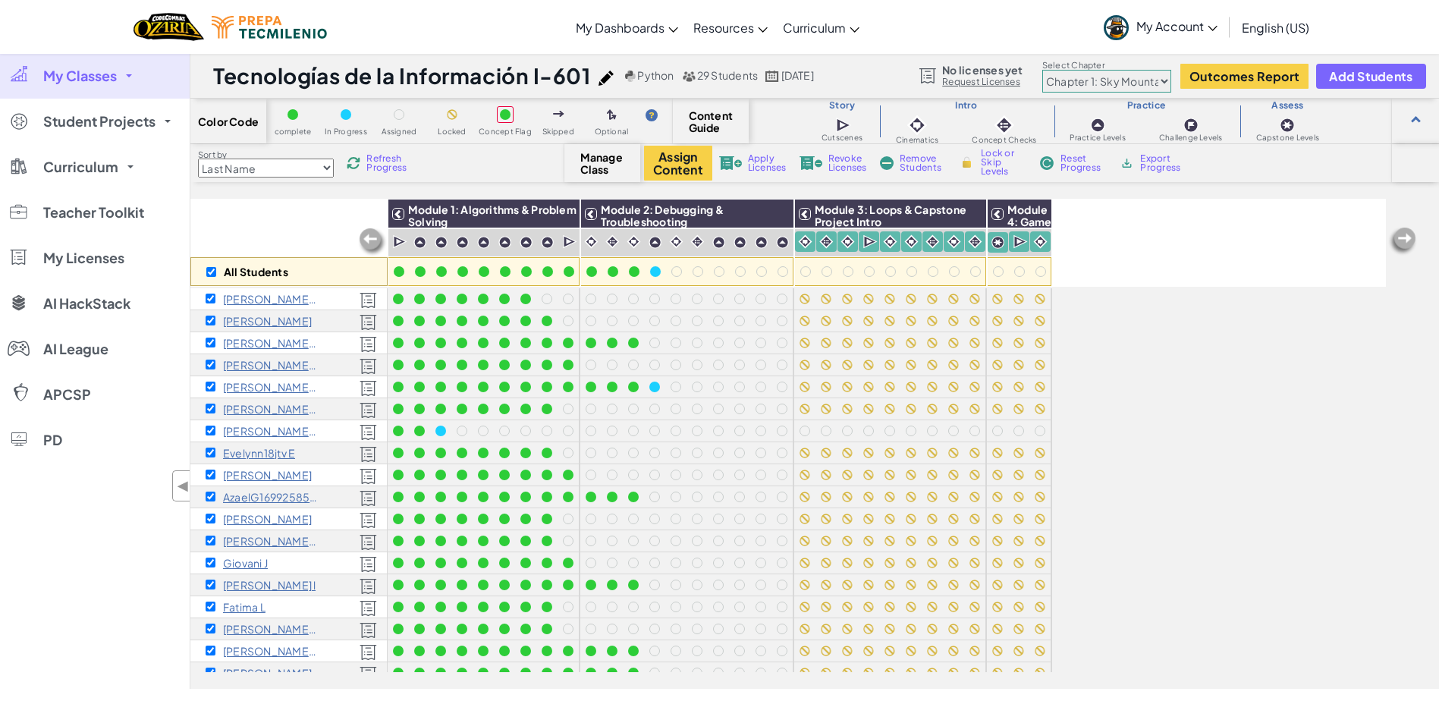
checkbox input "true"
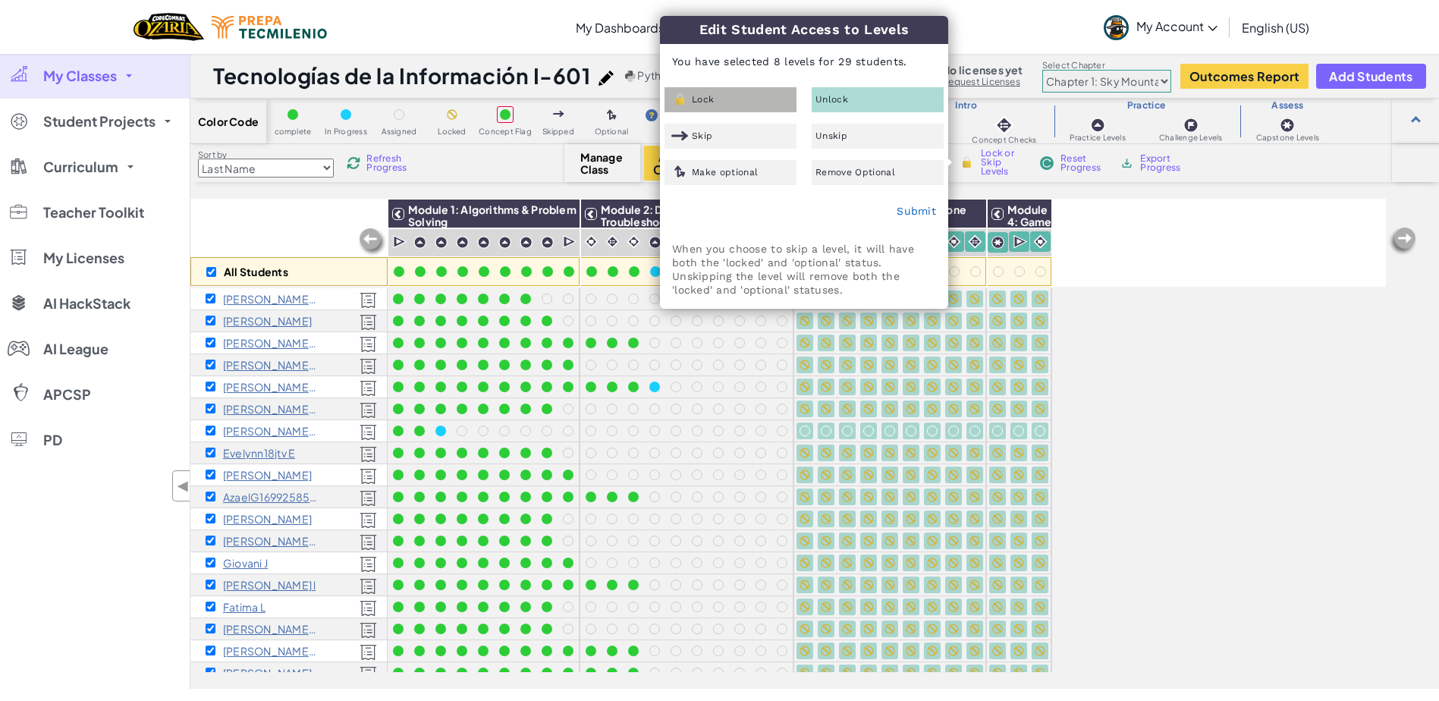
click at [726, 96] on div "Lock" at bounding box center [730, 99] width 132 height 25
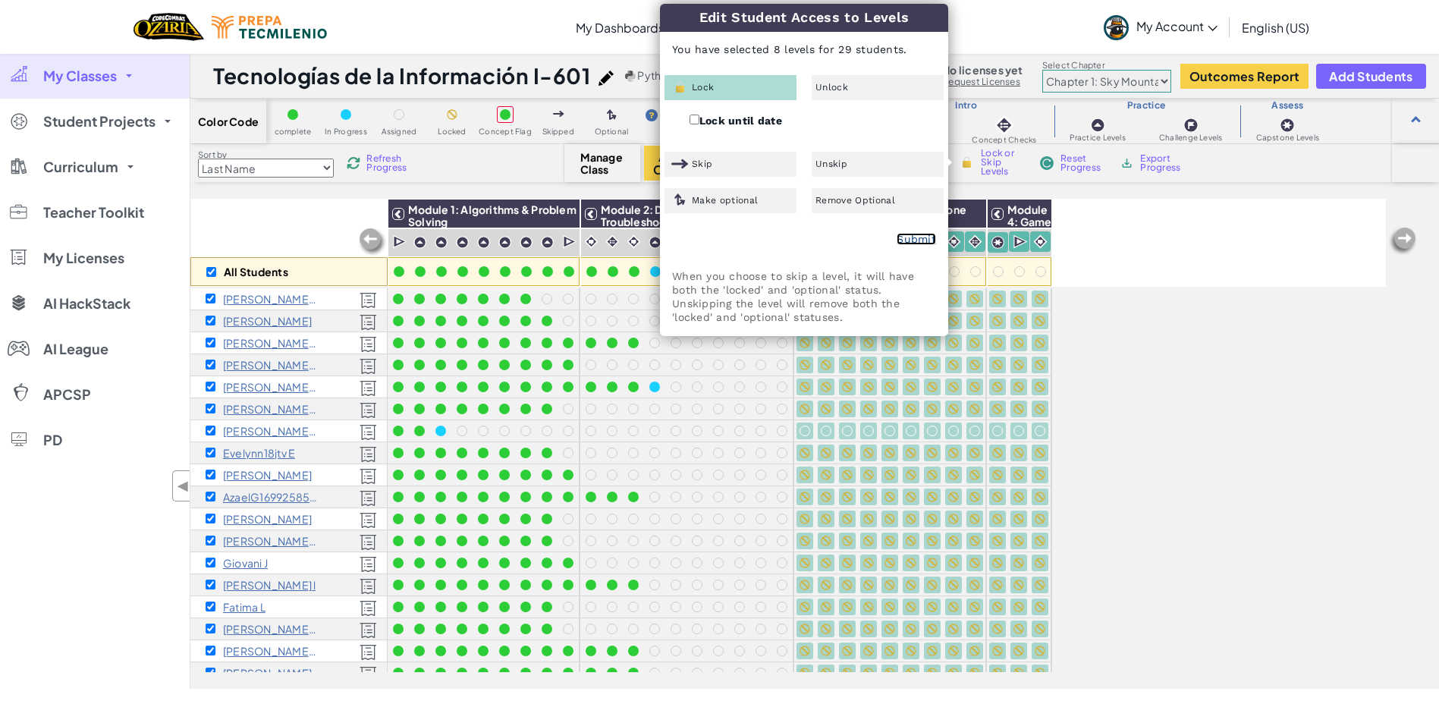
click at [905, 235] on link "Submit" at bounding box center [915, 239] width 39 height 12
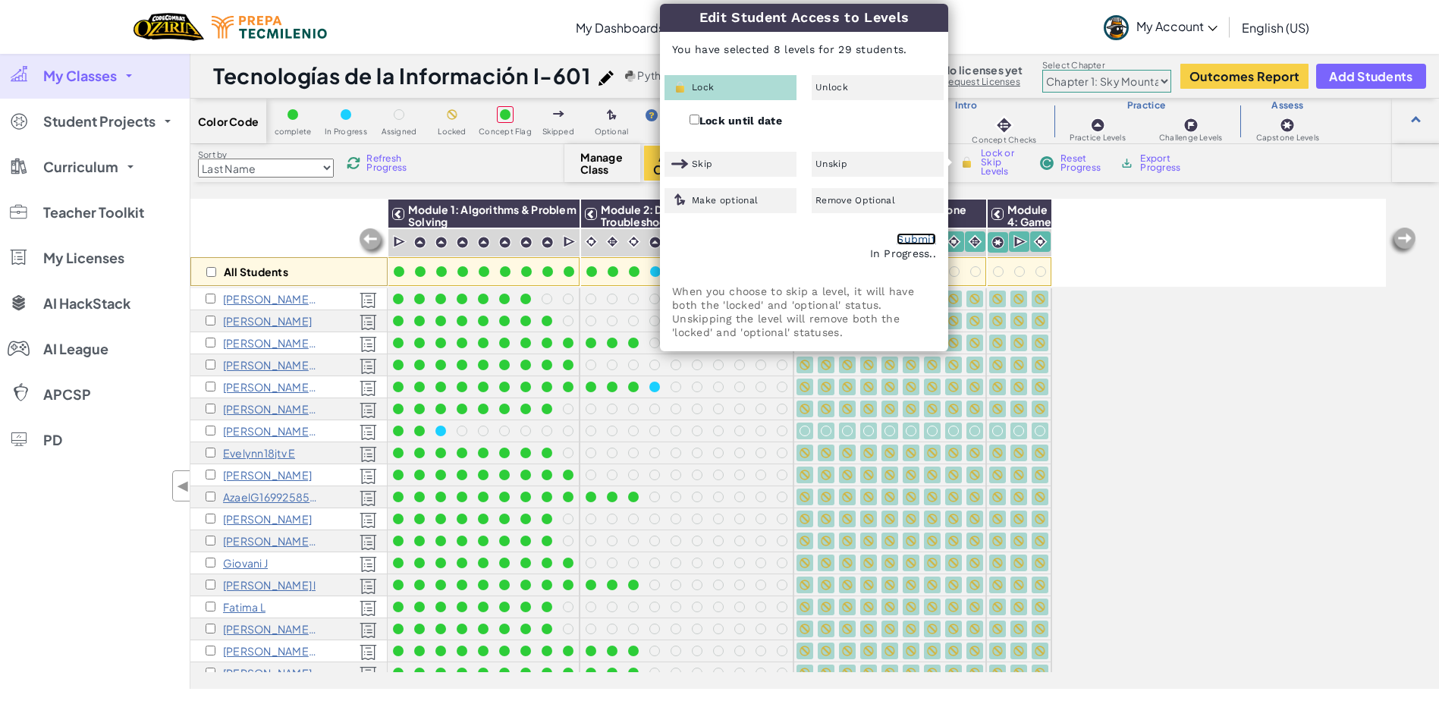
checkbox input "false"
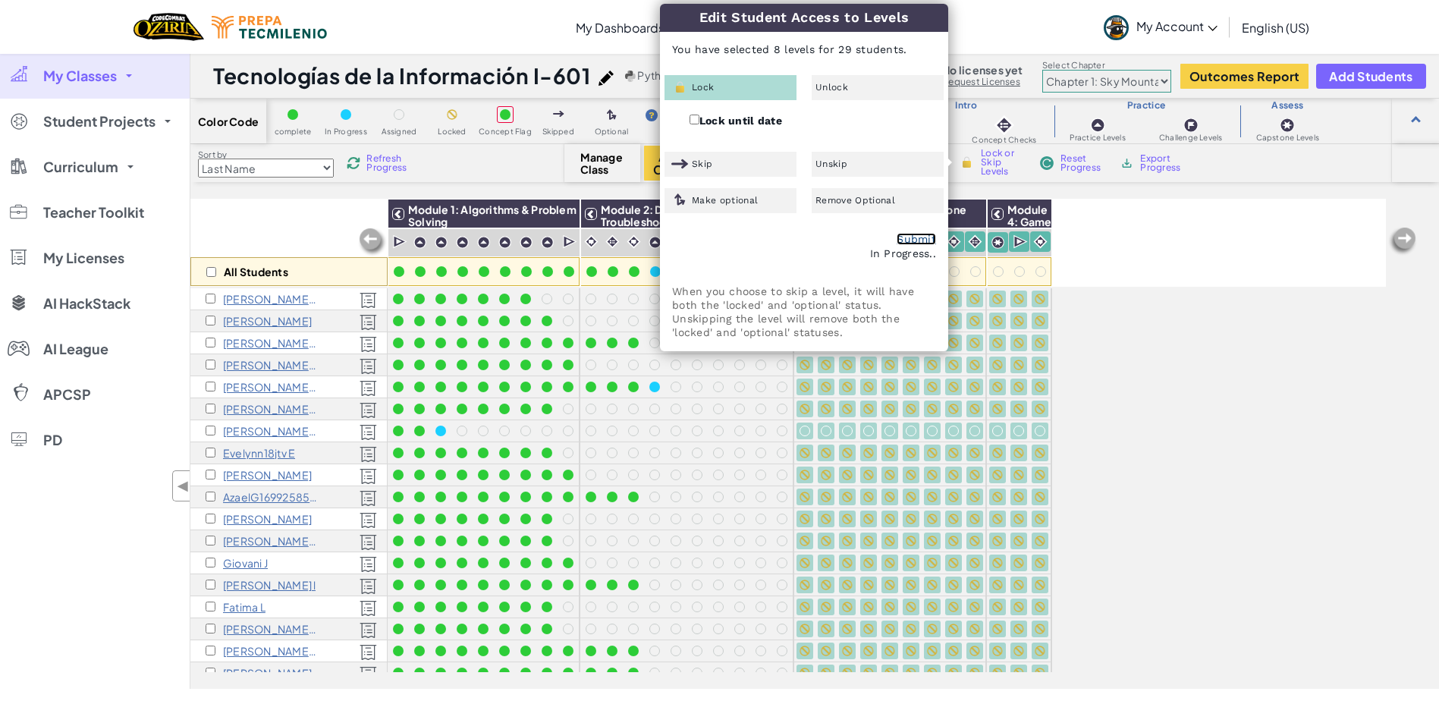
checkbox input "false"
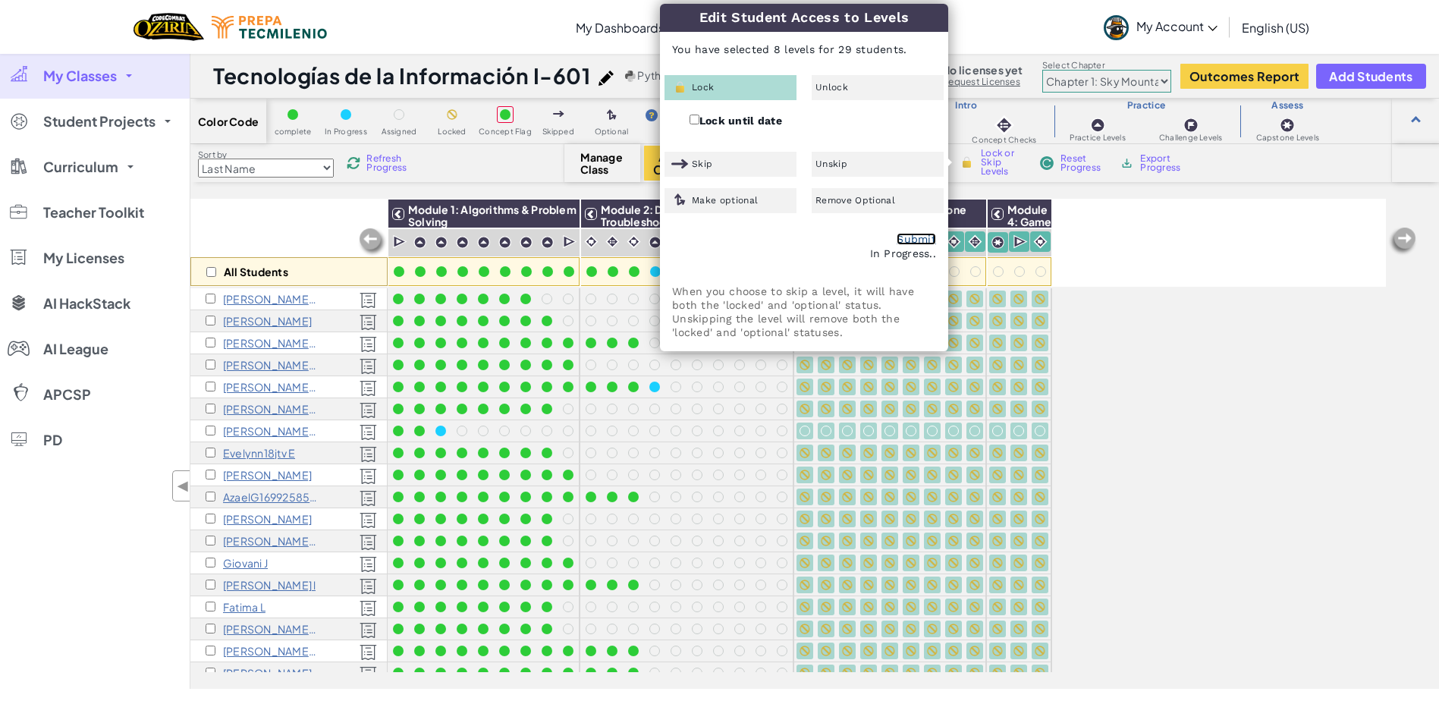
checkbox input "false"
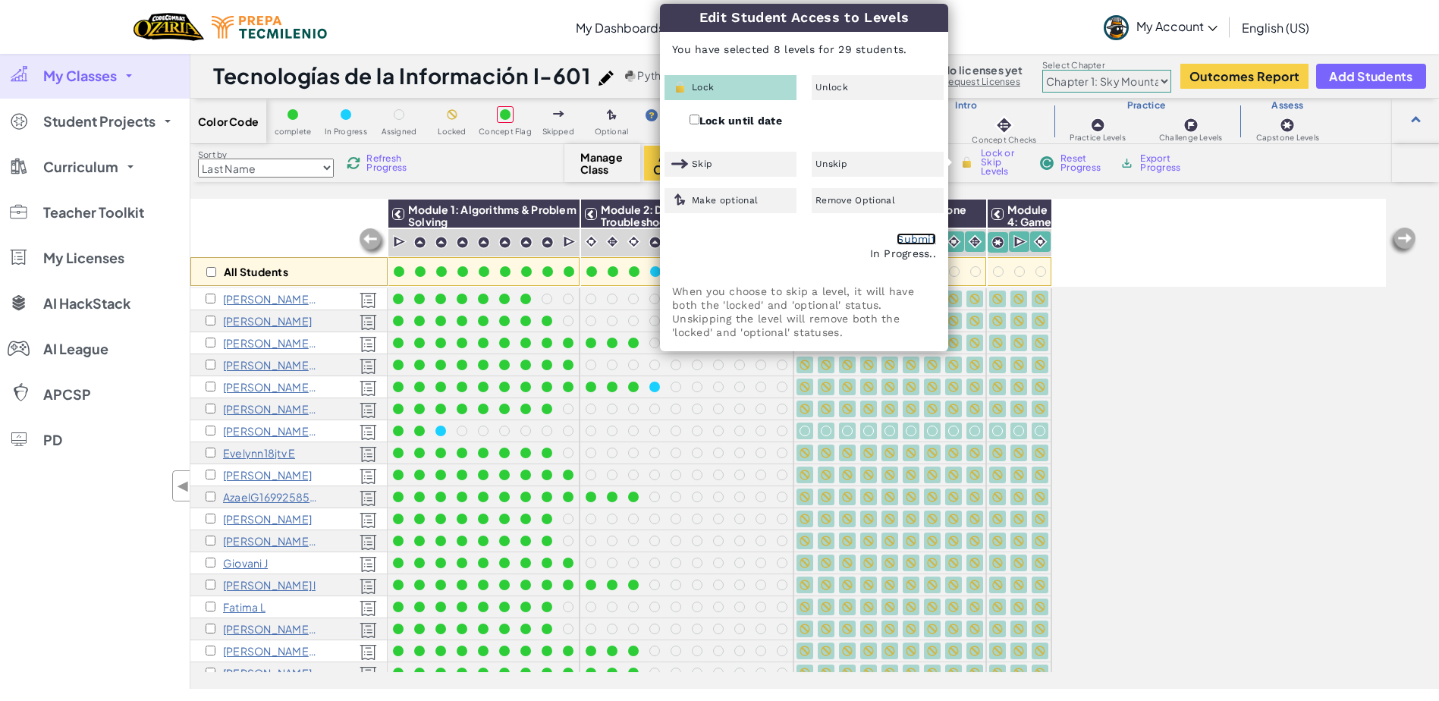
checkbox input "false"
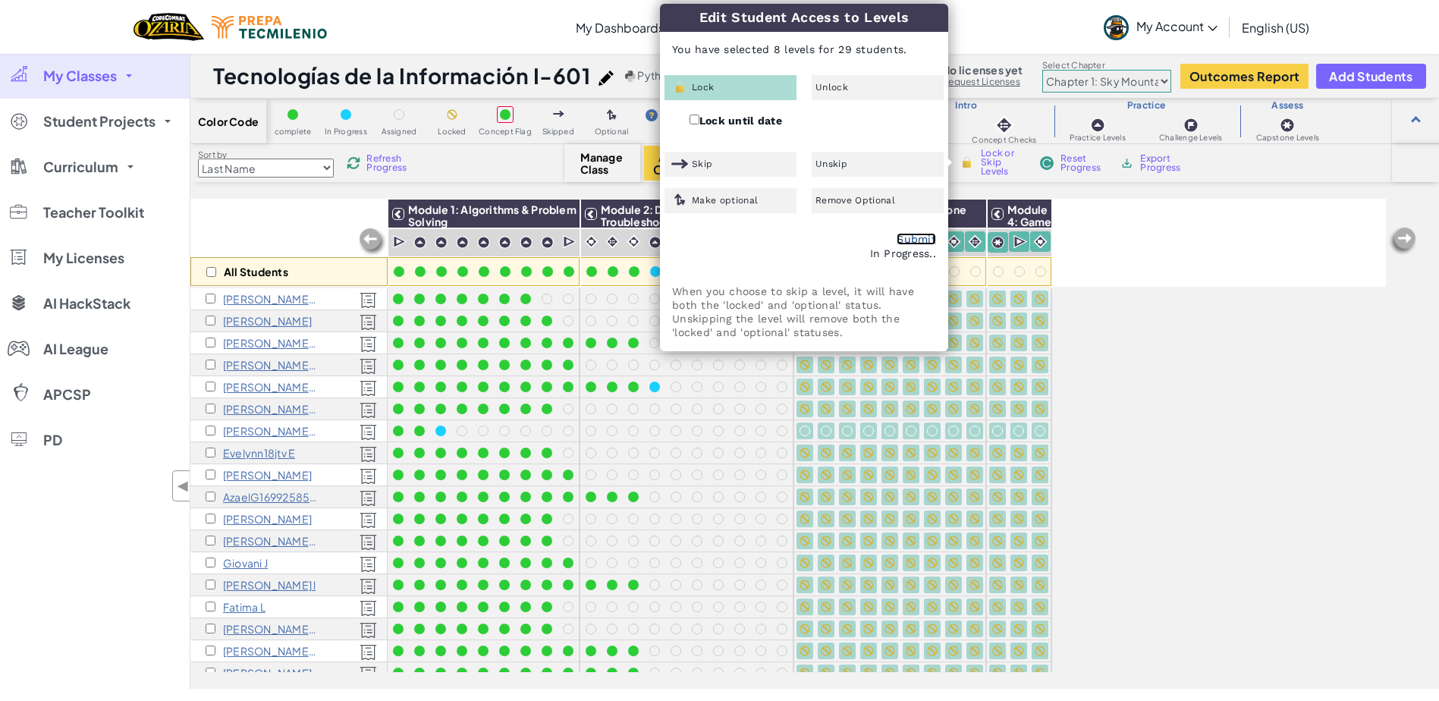
checkbox input "false"
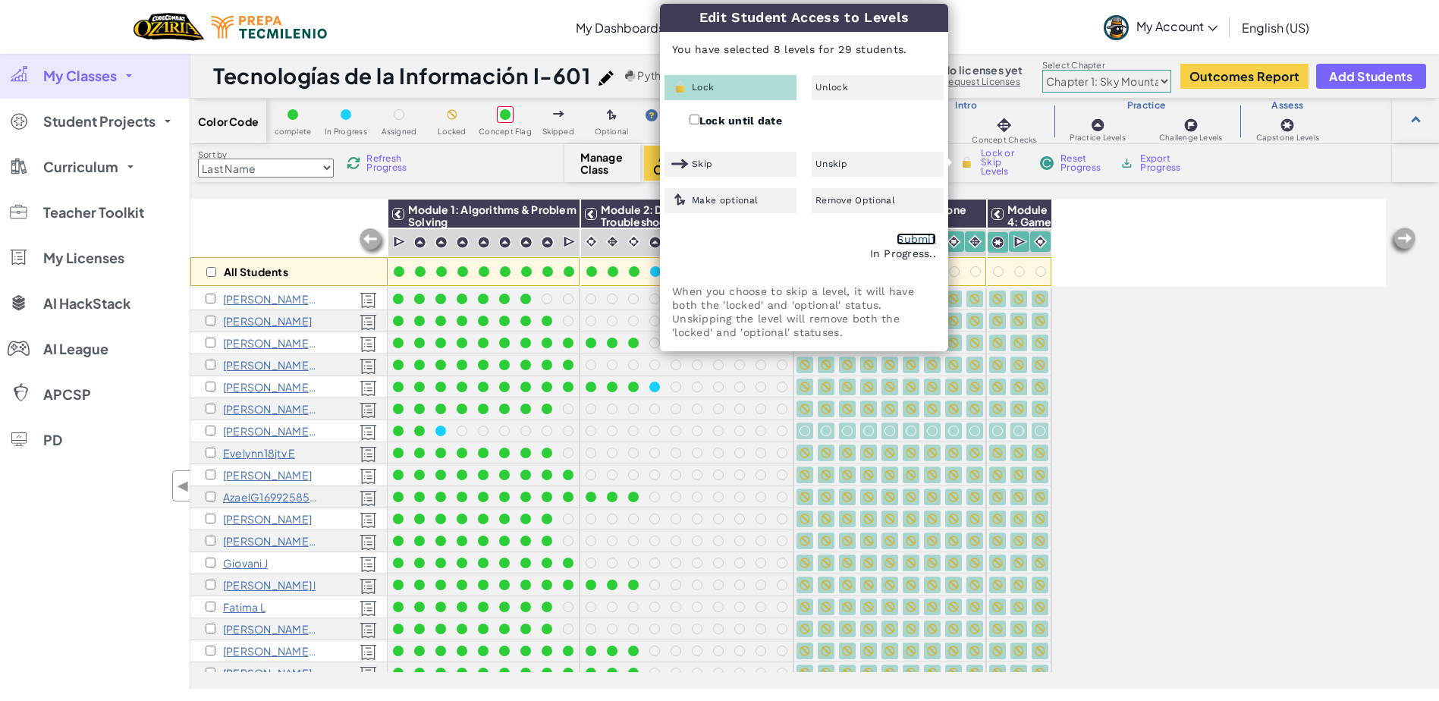
checkbox input "false"
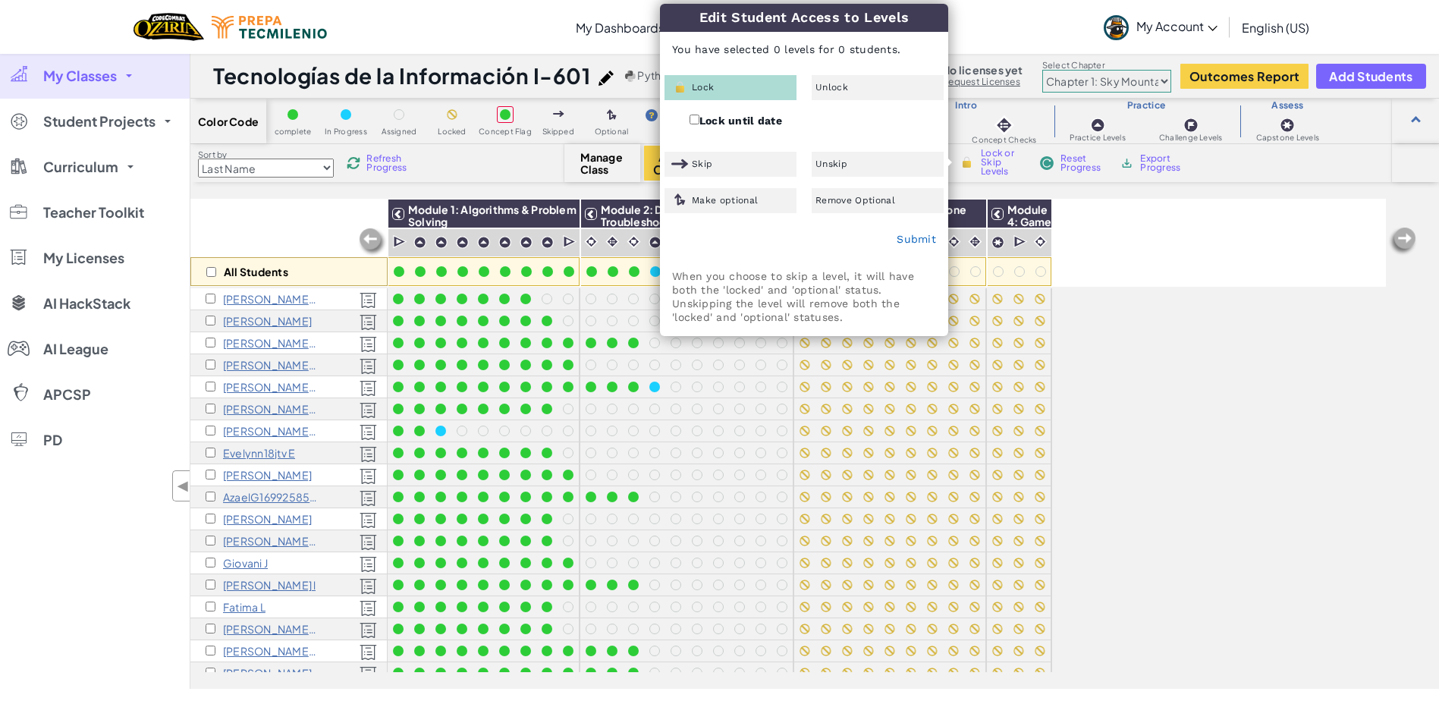
click at [1195, 385] on div "All Students Module 1: Algorithms & Problem Solving Module 2: Debugging & Troub…" at bounding box center [787, 359] width 1195 height 625
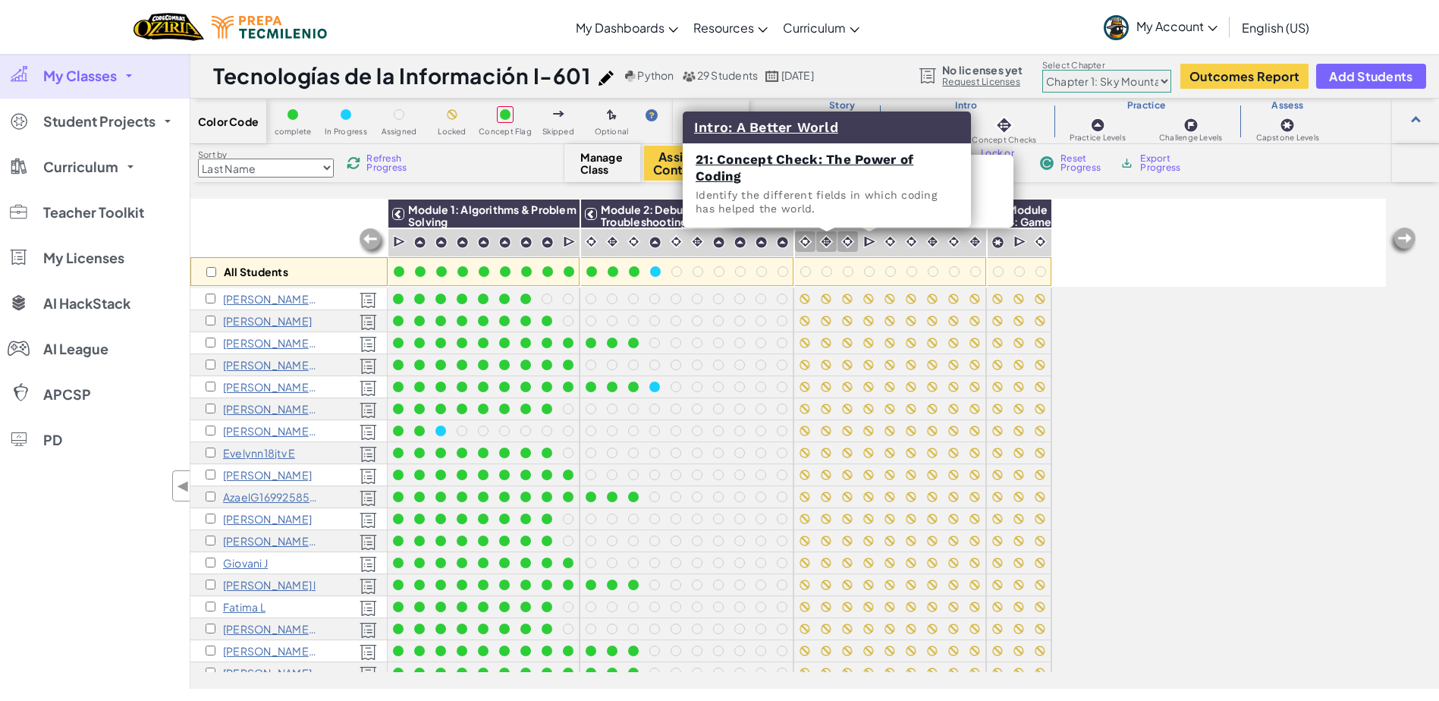
click at [835, 240] on div at bounding box center [826, 241] width 20 height 20
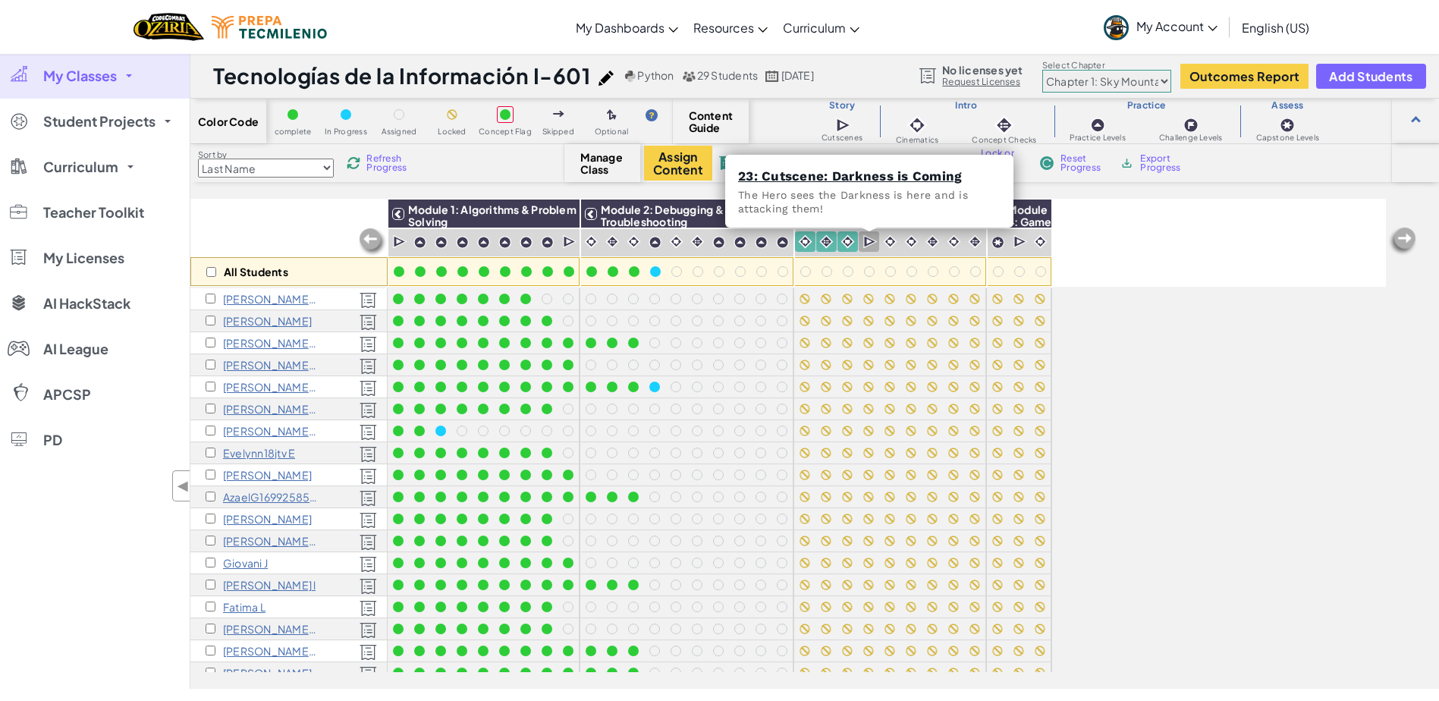
click at [874, 245] on img at bounding box center [870, 241] width 14 height 15
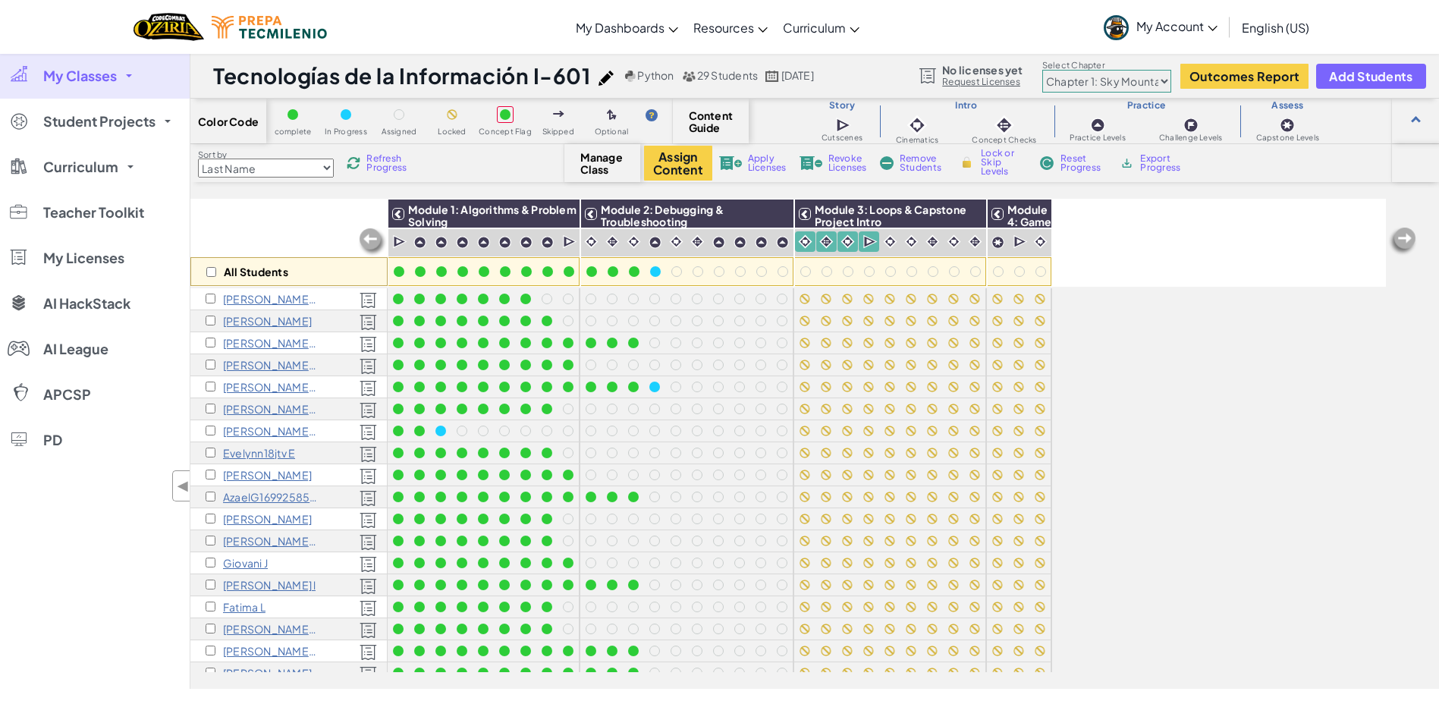
click at [987, 158] on span "Lock or Skip Levels" at bounding box center [1003, 162] width 45 height 27
checkbox input "true"
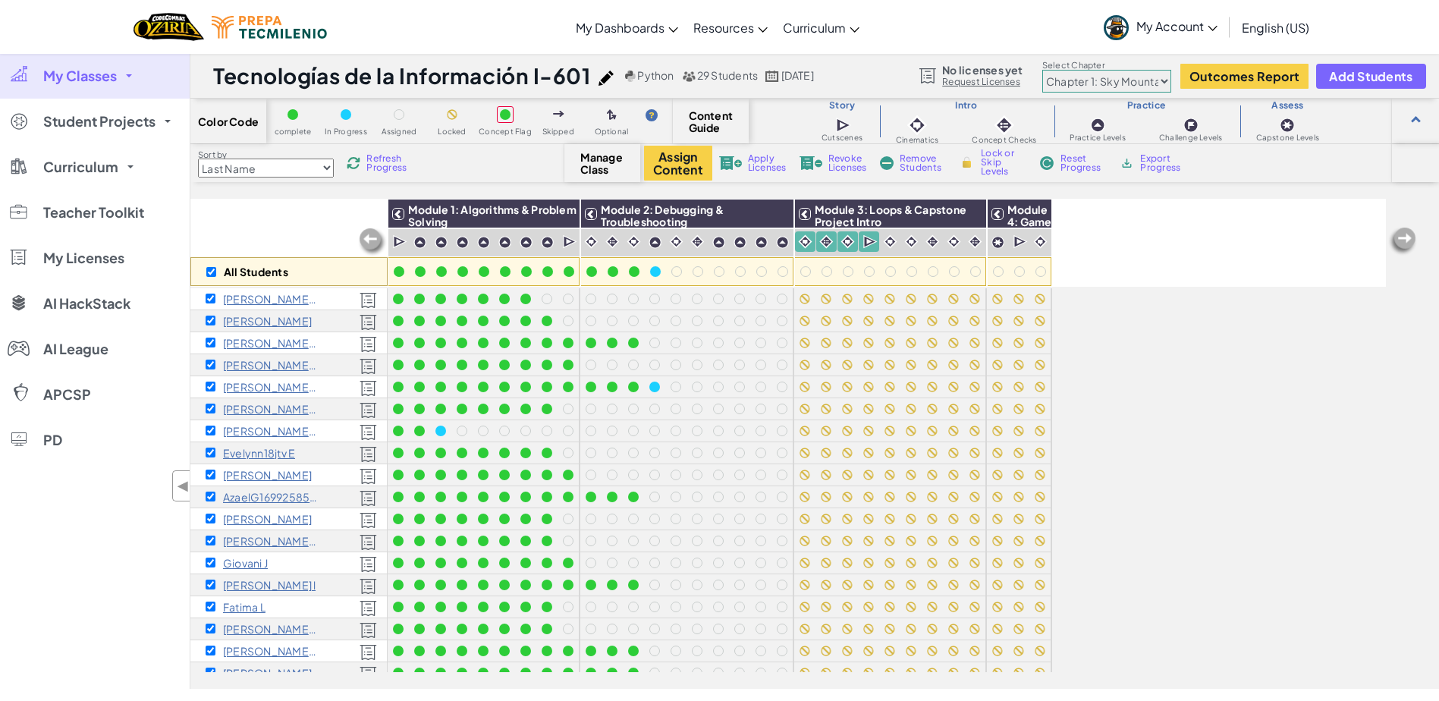
checkbox input "true"
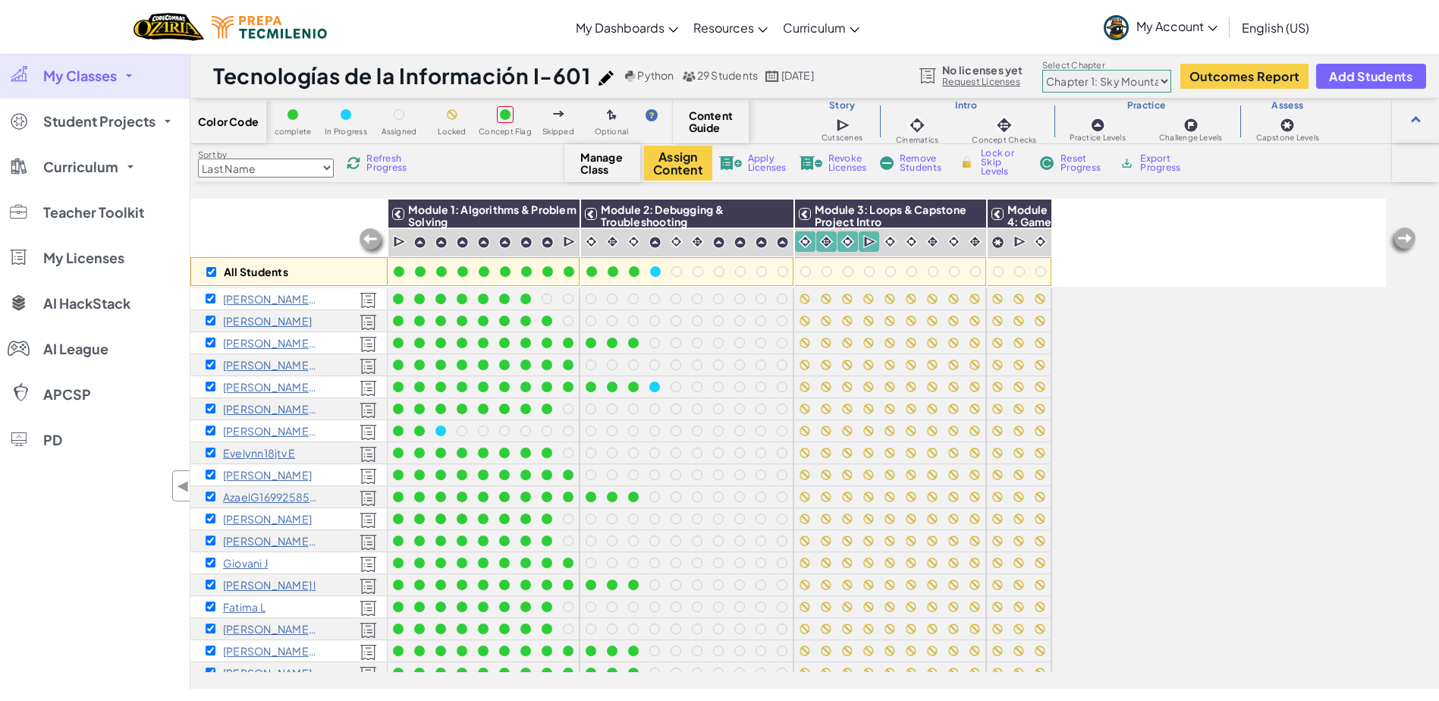
checkbox input "true"
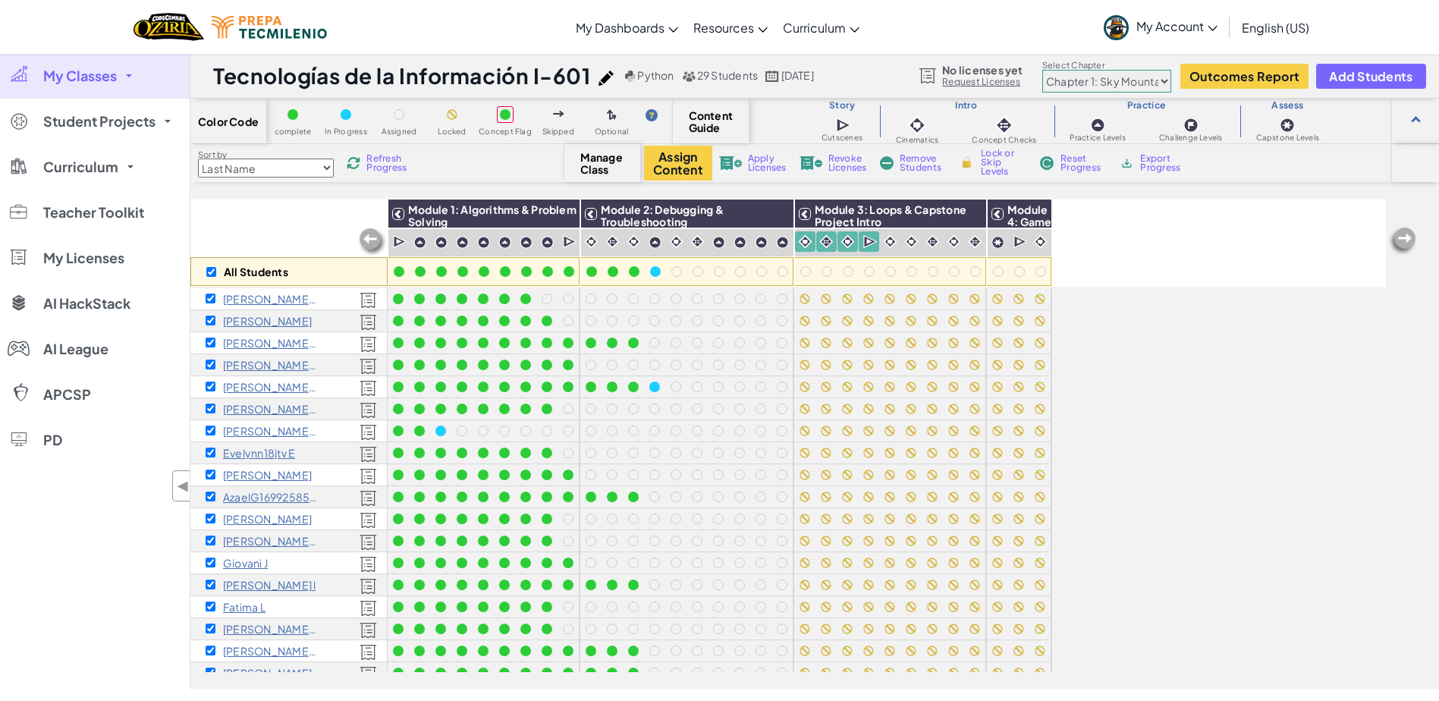
checkbox input "true"
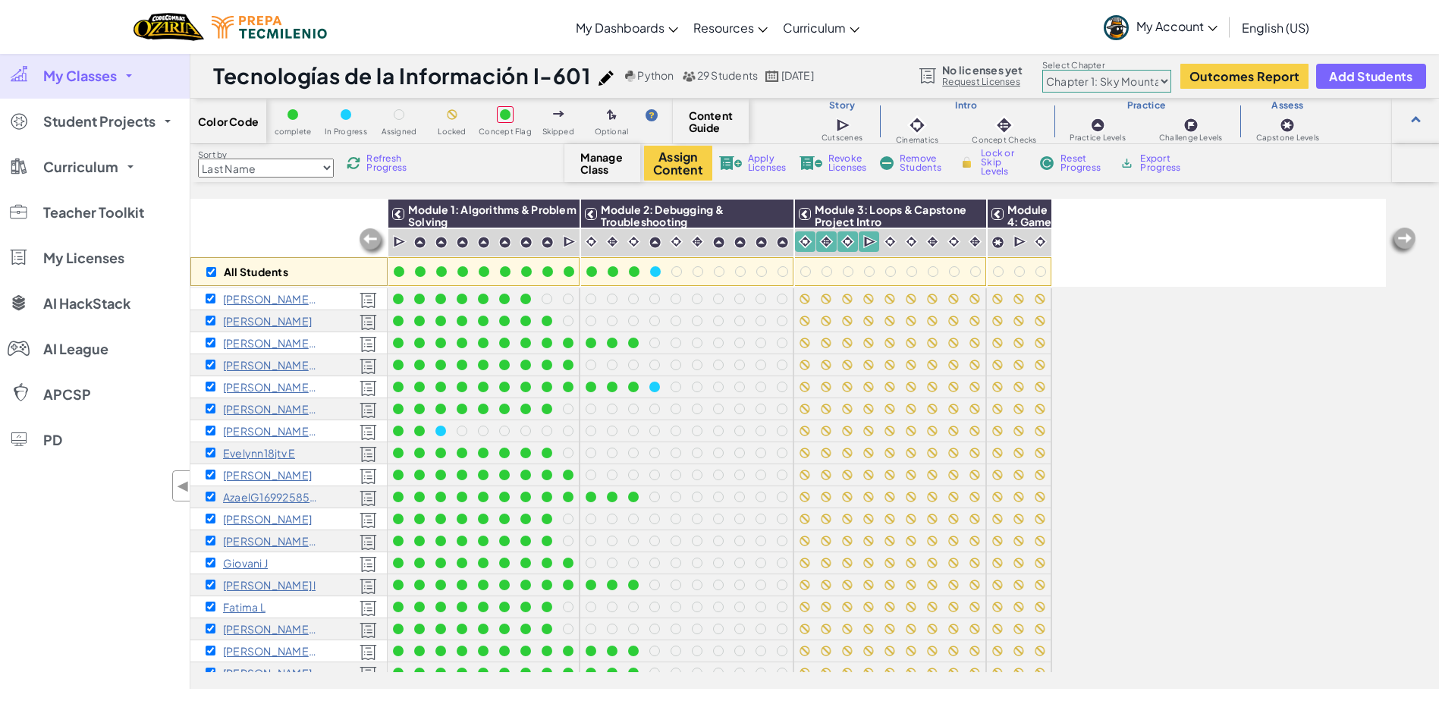
checkbox input "true"
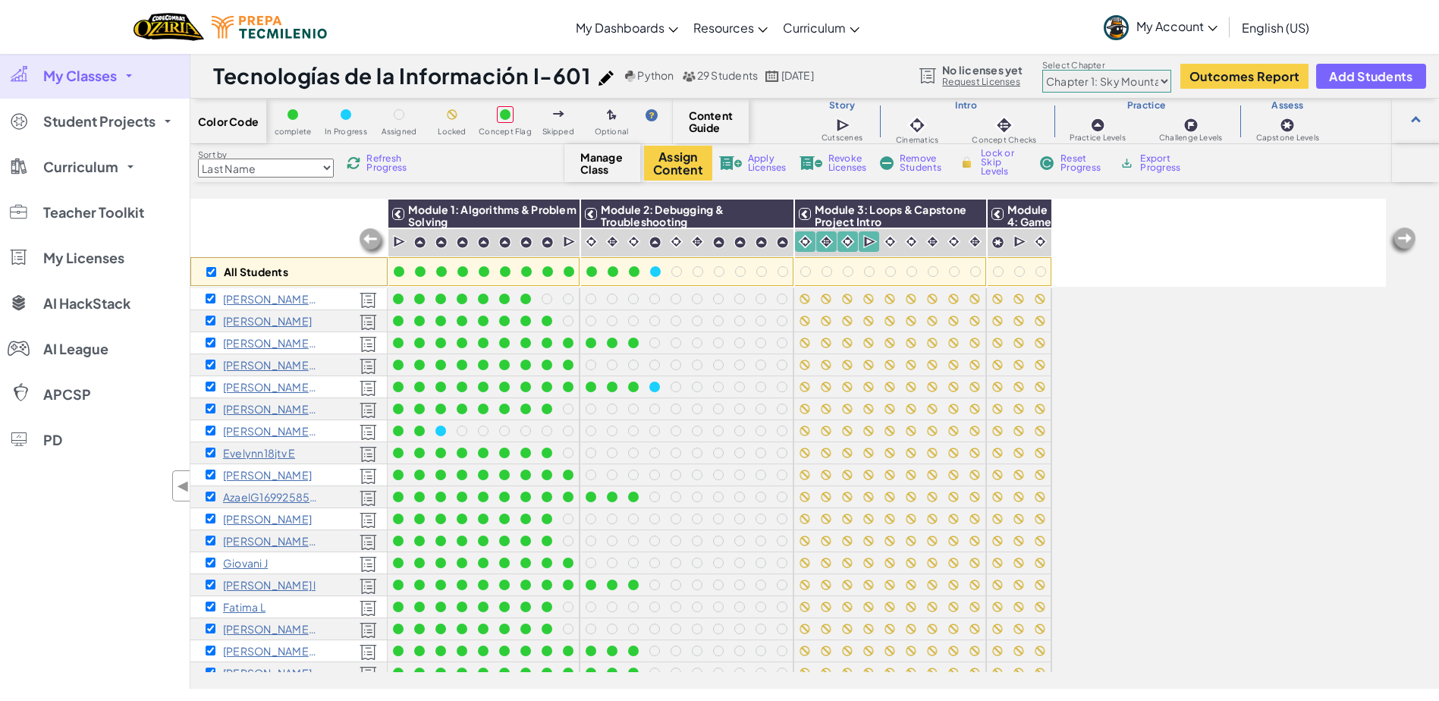
checkbox input "true"
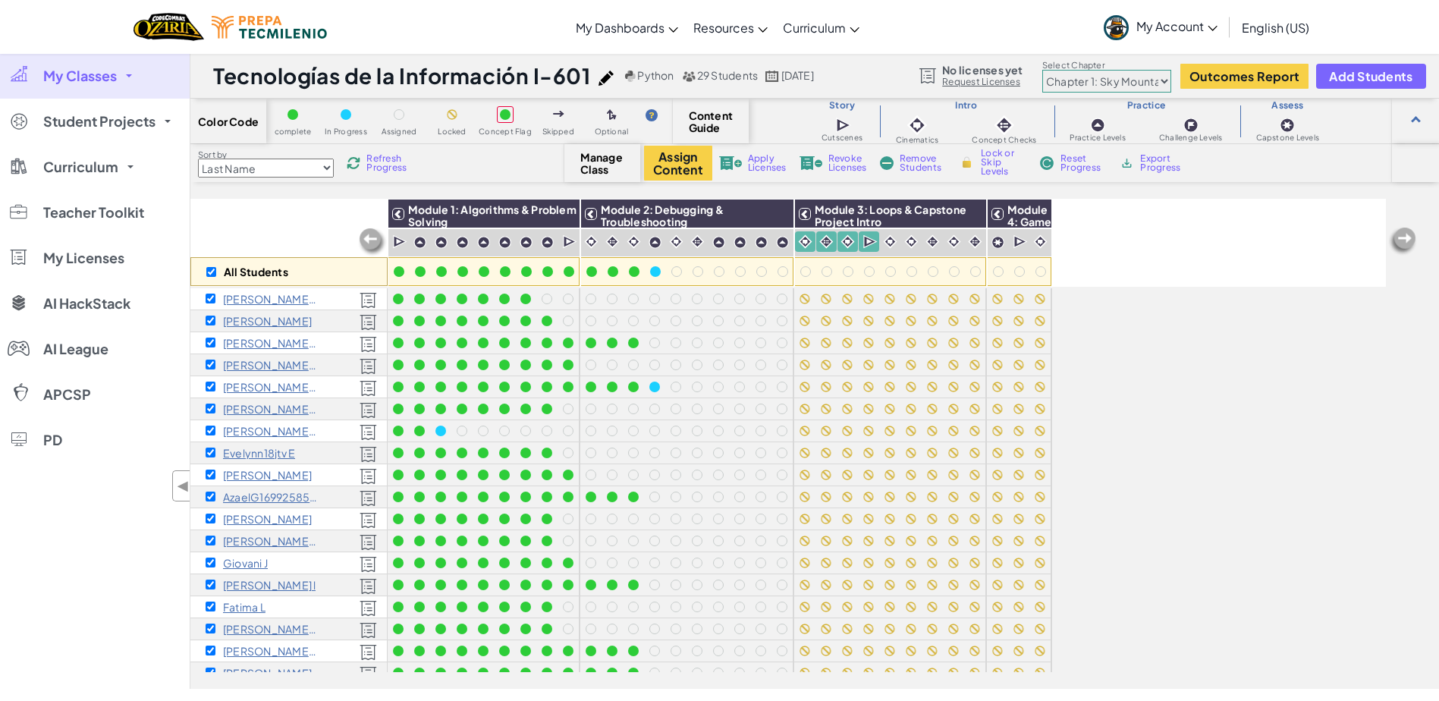
checkbox input "true"
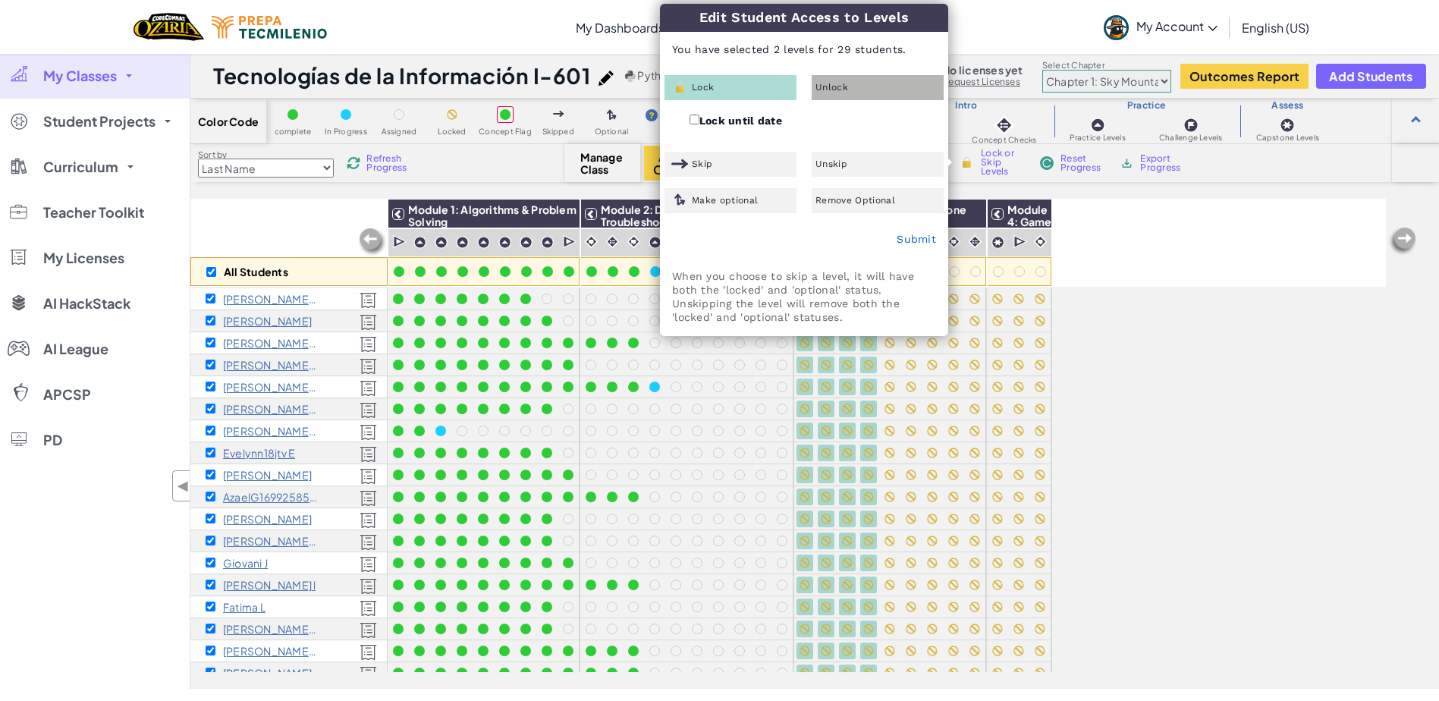
click at [861, 84] on div "Unlock" at bounding box center [877, 87] width 132 height 25
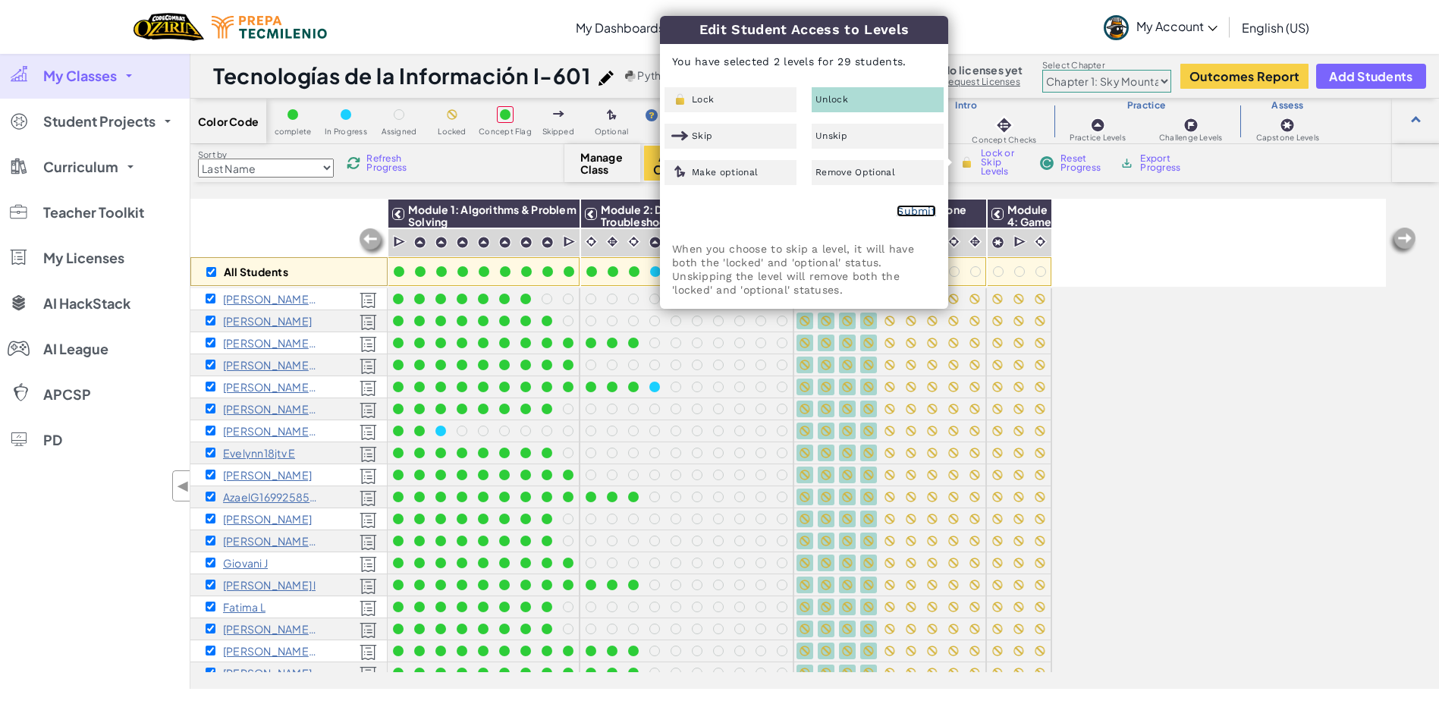
click at [919, 209] on link "Submit" at bounding box center [915, 211] width 39 height 12
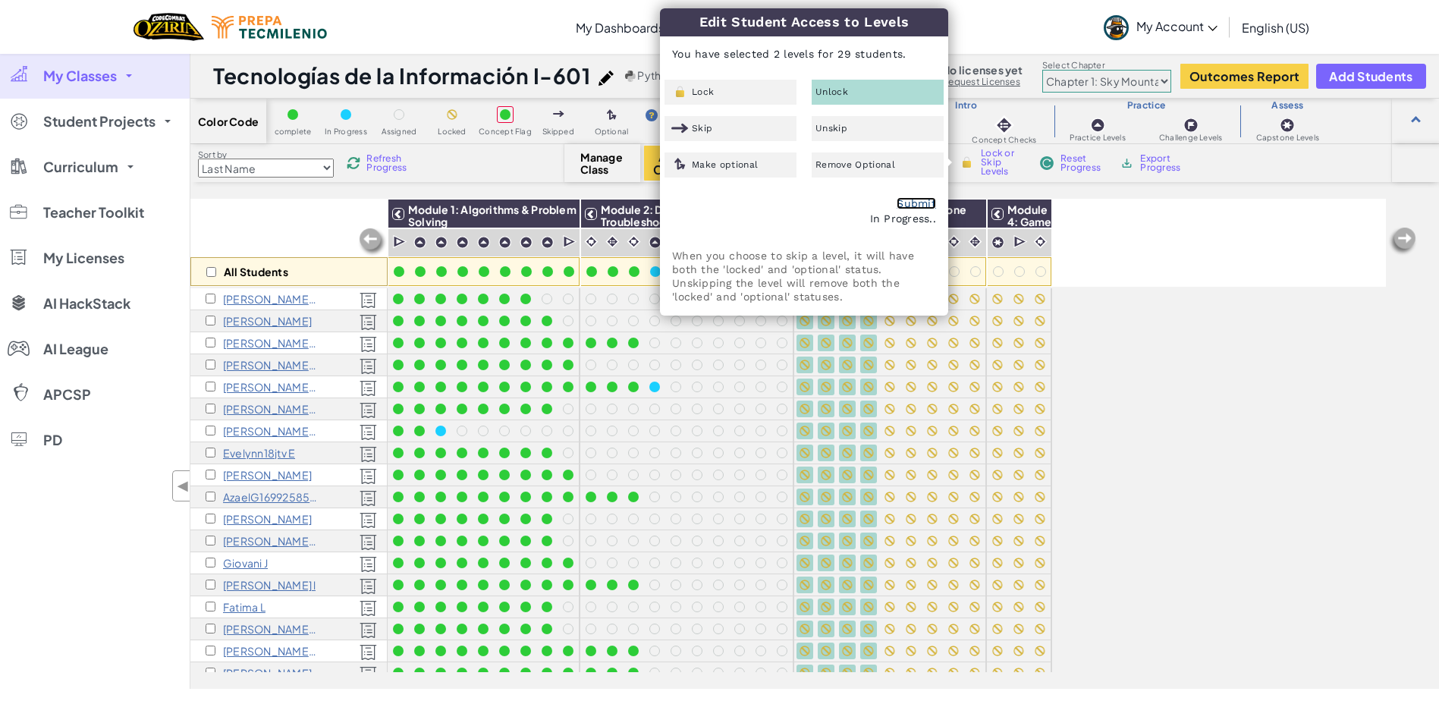
checkbox input "false"
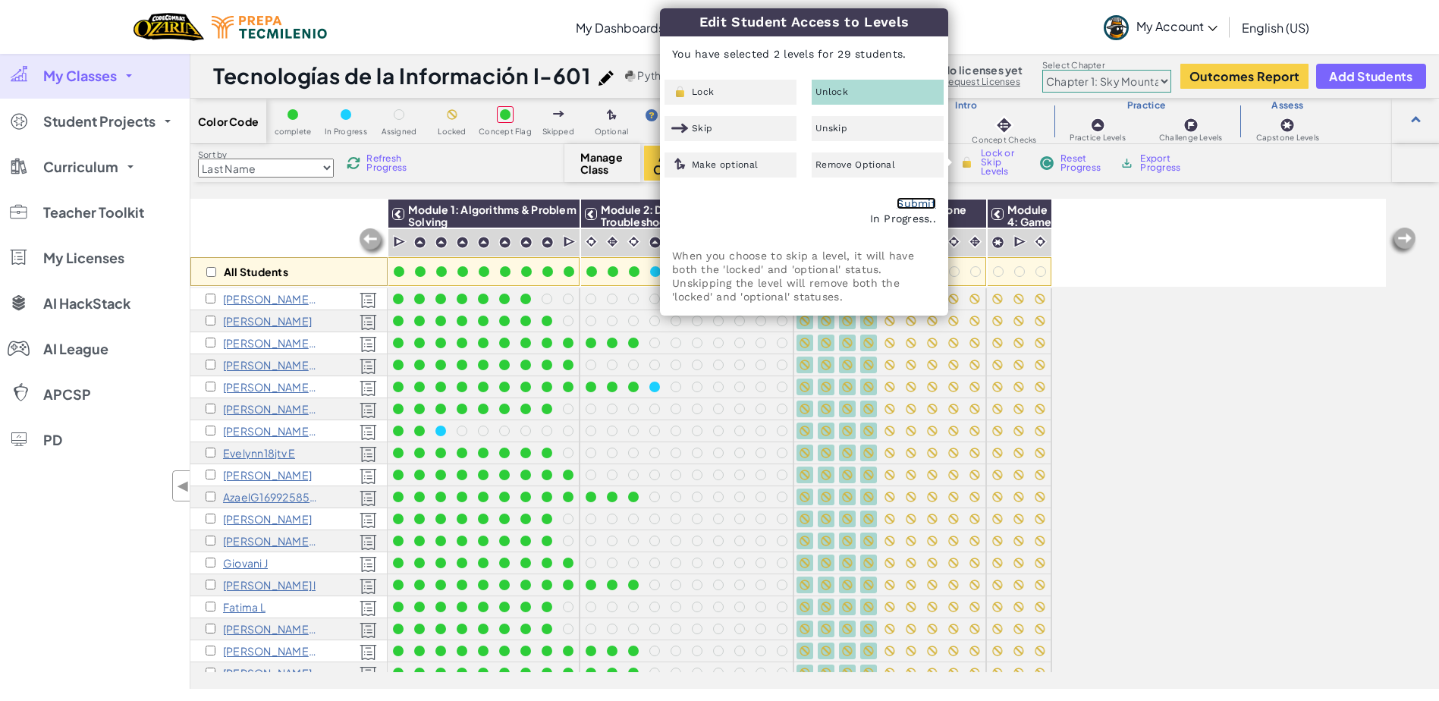
checkbox input "false"
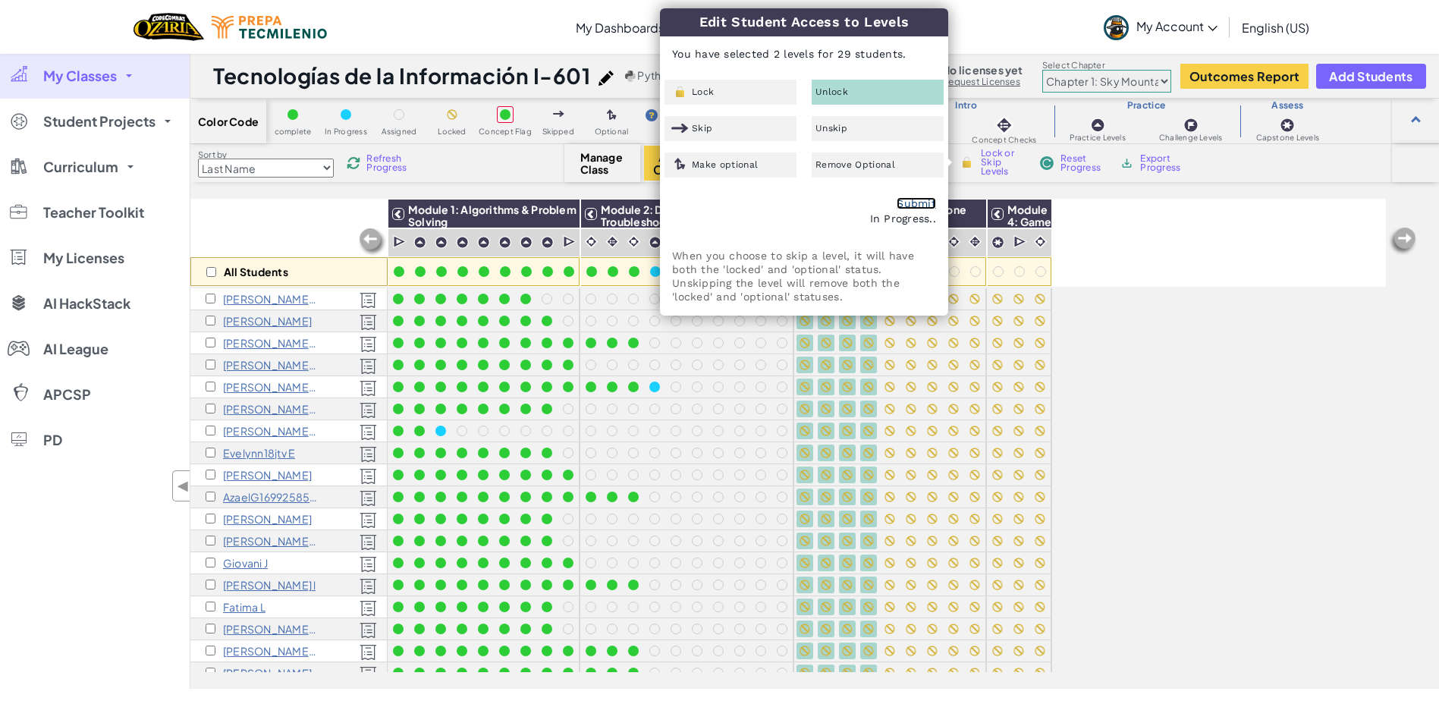
checkbox input "false"
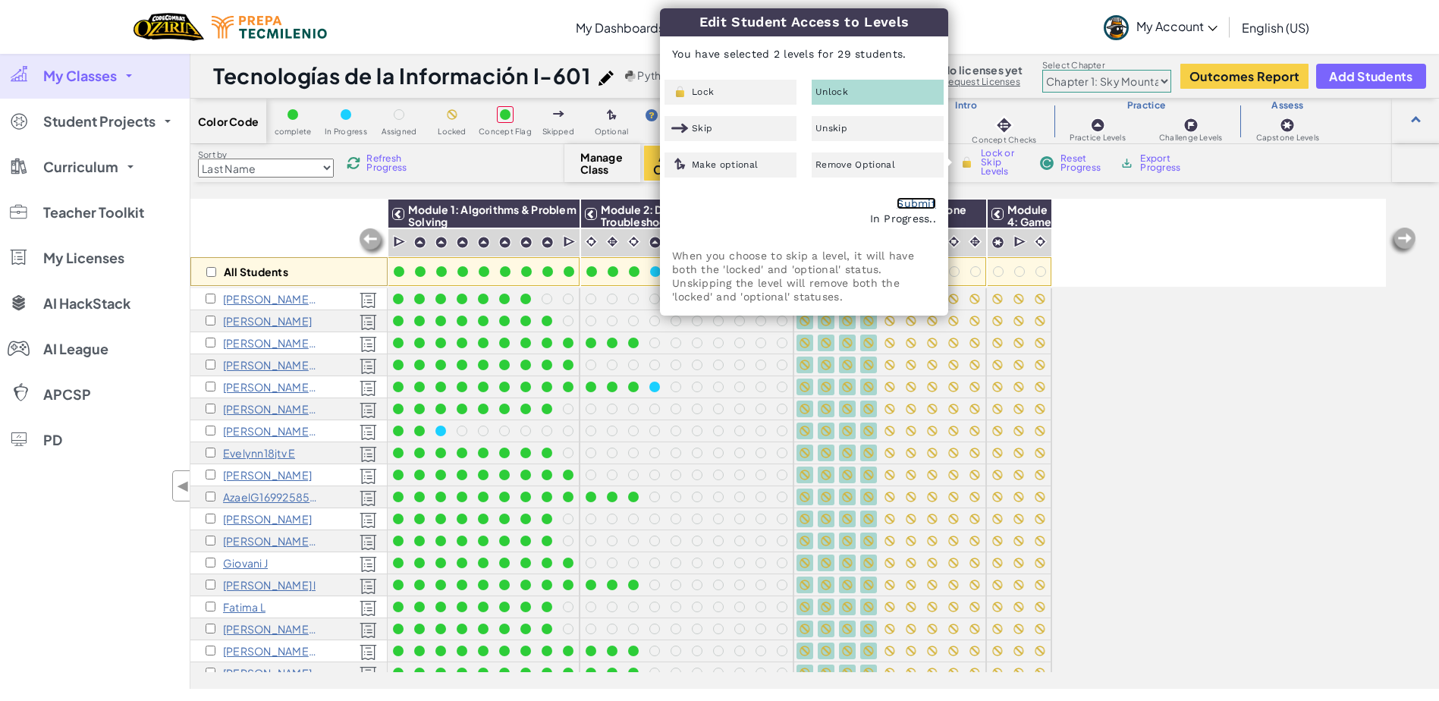
checkbox input "false"
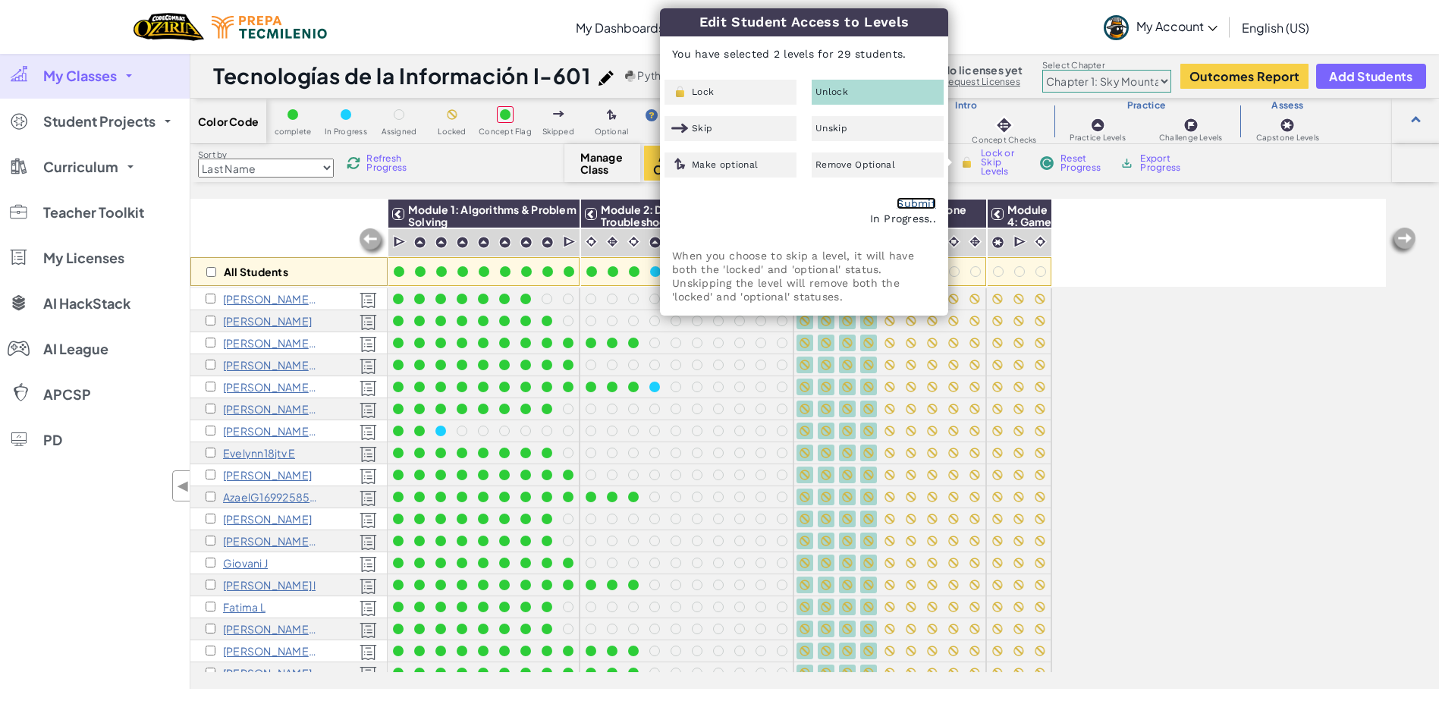
checkbox input "false"
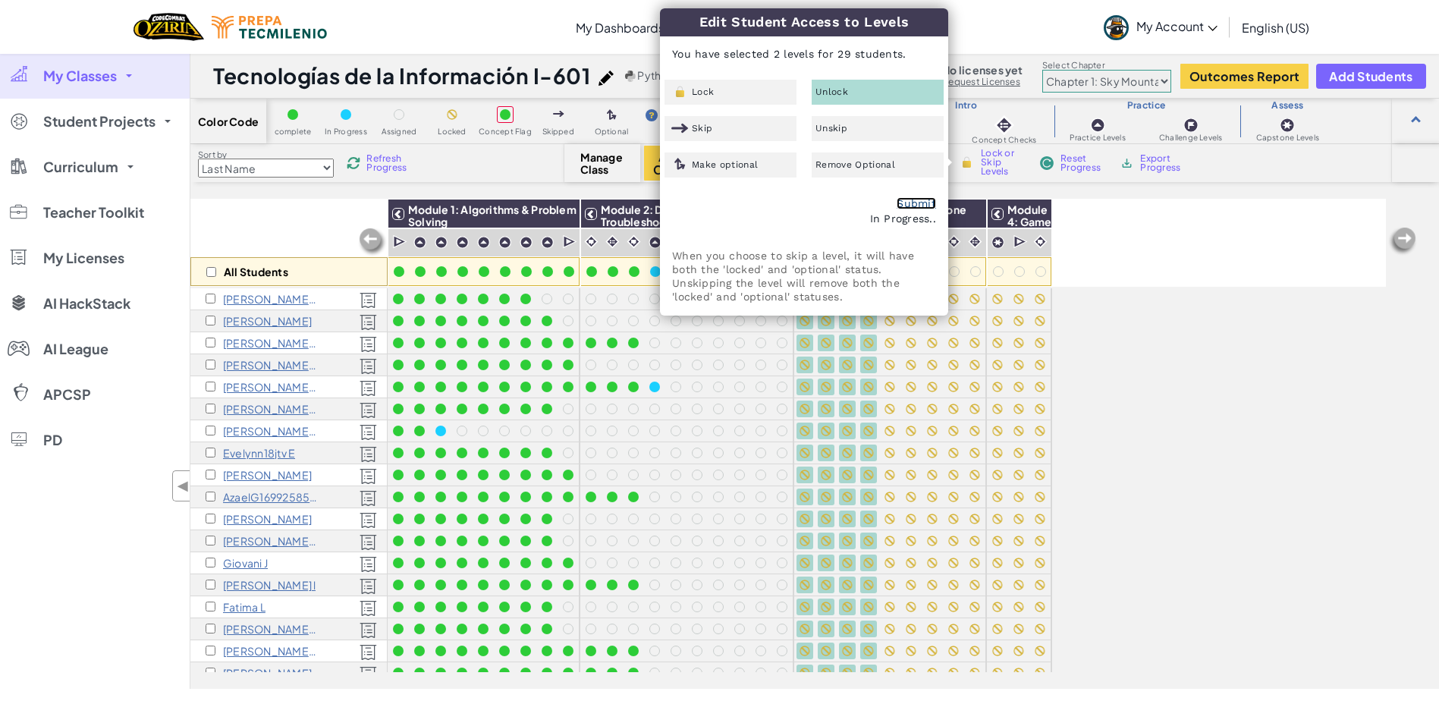
checkbox input "false"
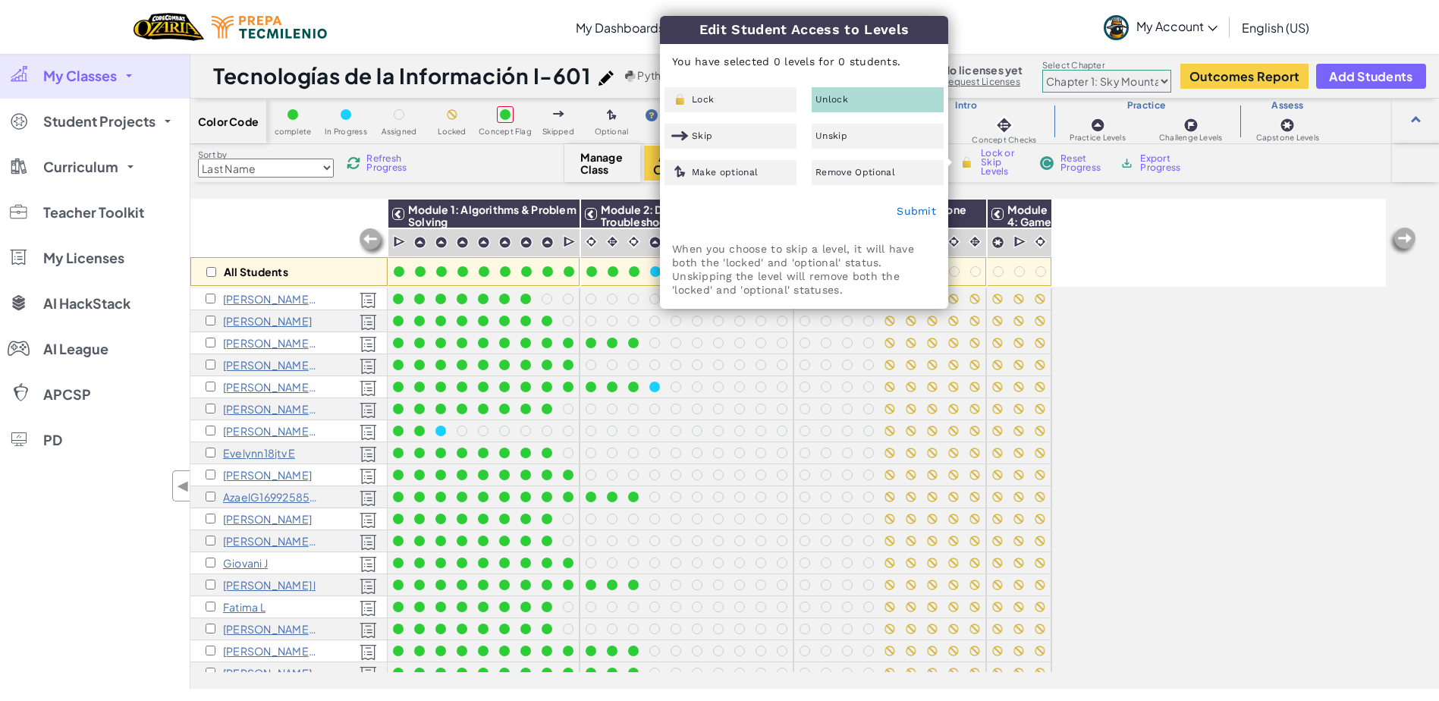
click at [1153, 304] on div "All Students Module 1: Algorithms & Problem Solving Module 2: Debugging & Troub…" at bounding box center [787, 359] width 1195 height 625
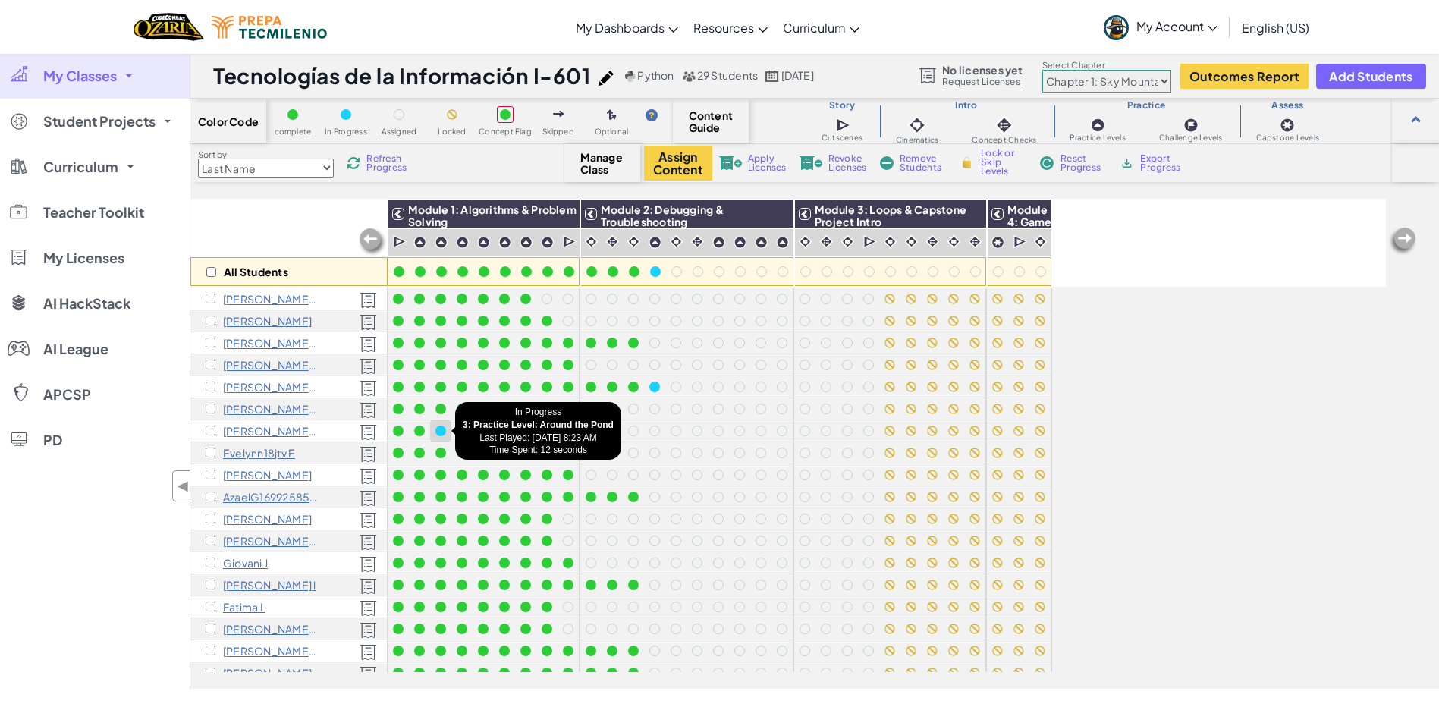
click at [440, 434] on div at bounding box center [440, 430] width 11 height 11
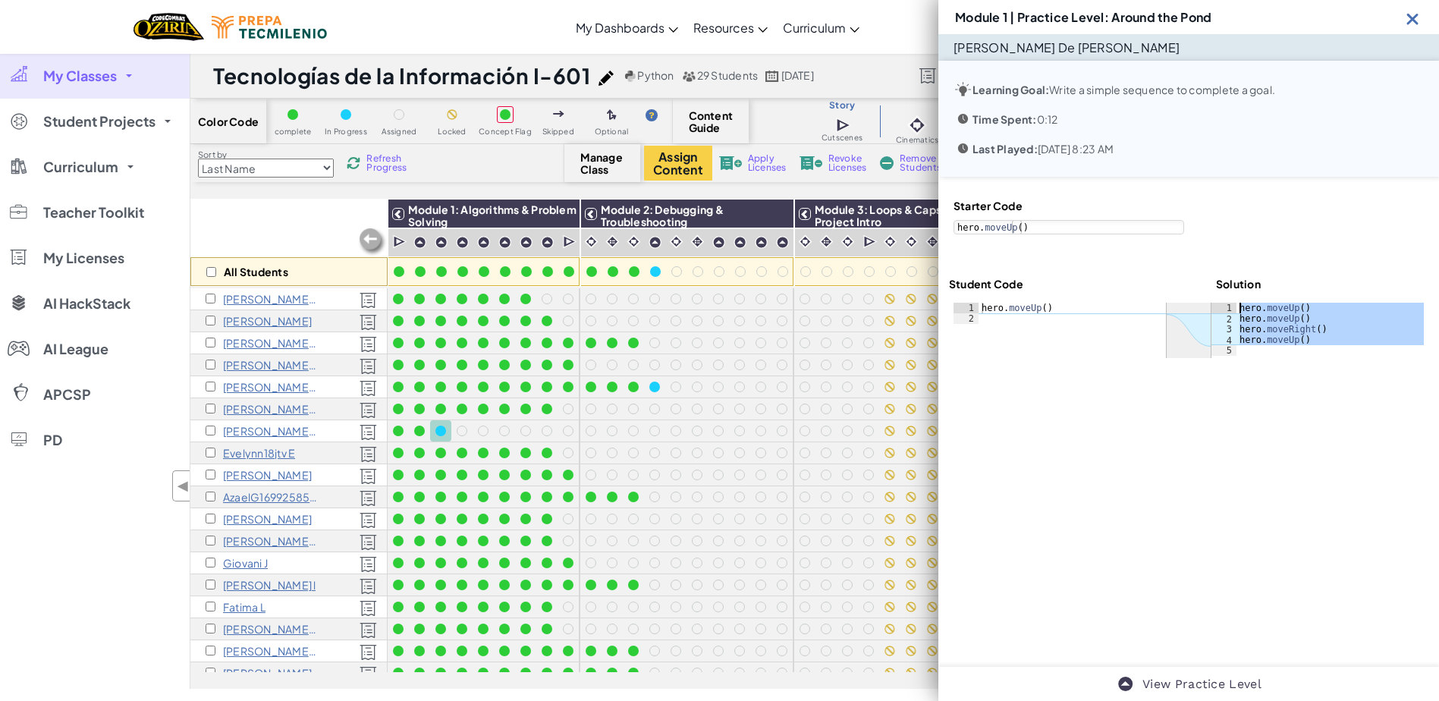
drag, startPoint x: 1255, startPoint y: 350, endPoint x: 1215, endPoint y: 307, distance: 58.5
click at [1215, 307] on div "1 2 3 4 5 hero . moveUp ( ) hero . moveUp ( ) hero . moveRight ( ) hero . moveU…" at bounding box center [1317, 329] width 212 height 53
type textarea "hero.moveUp() hero.moveUp()"
click at [1420, 24] on img at bounding box center [1412, 18] width 19 height 19
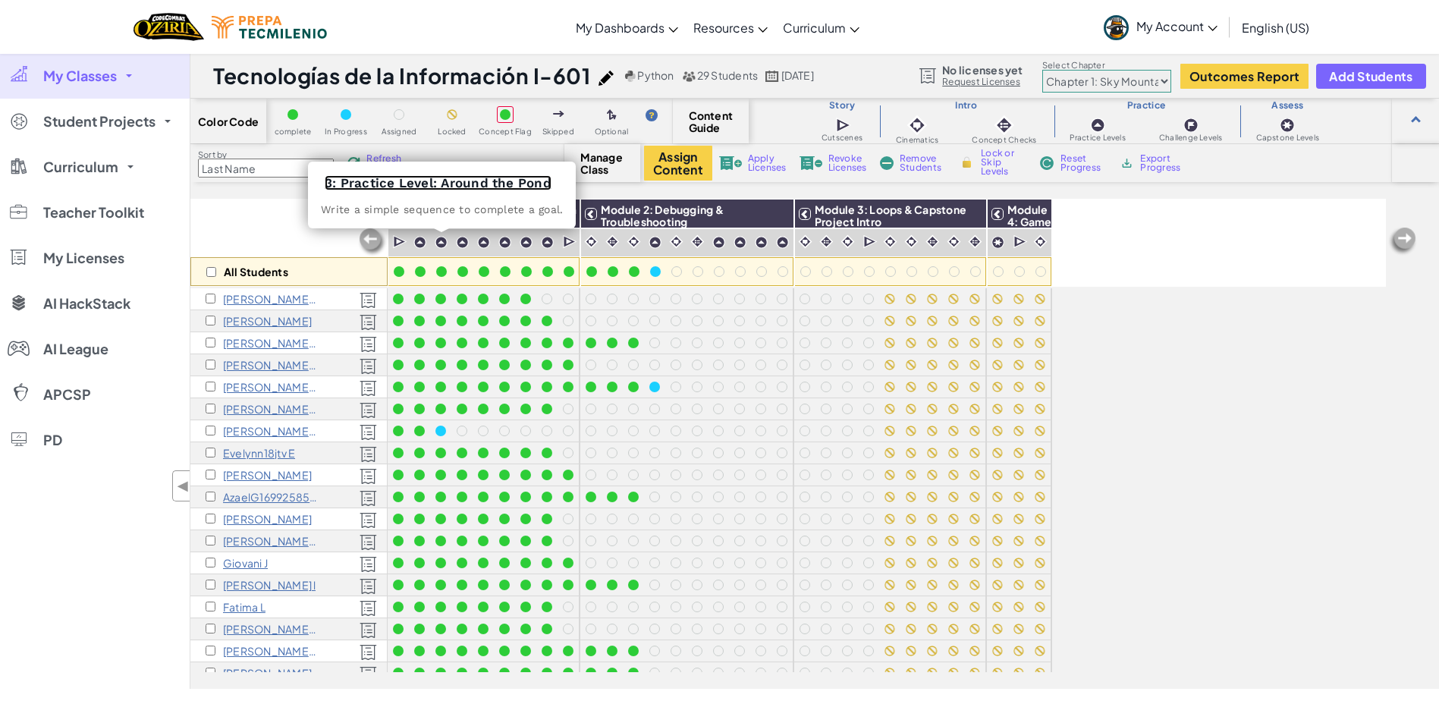
click at [482, 181] on link "3: Practice Level: Around the Pond" at bounding box center [438, 182] width 227 height 15
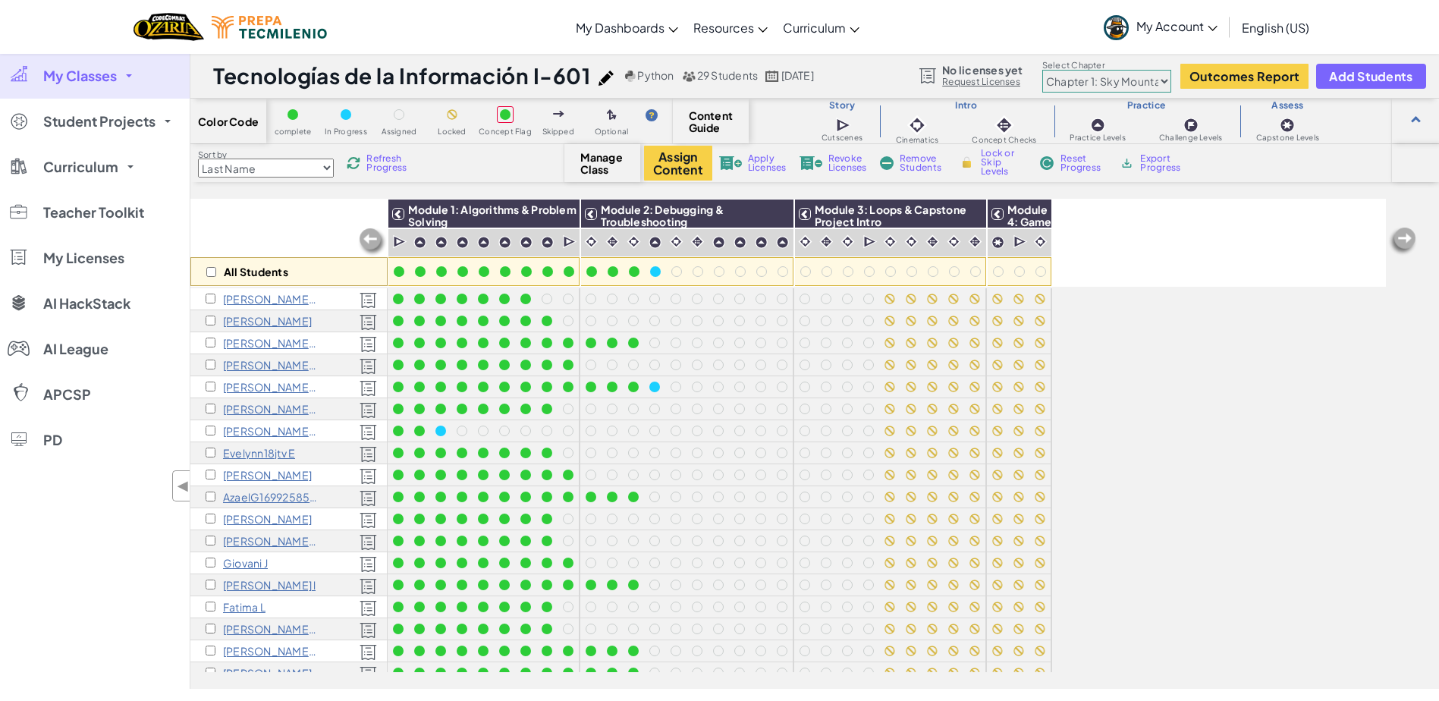
click at [402, 157] on span "Refresh Progress" at bounding box center [389, 163] width 47 height 18
click at [374, 161] on span "Refresh Progress" at bounding box center [389, 163] width 47 height 18
click at [391, 161] on span "Refresh Progress" at bounding box center [389, 163] width 47 height 18
click at [375, 157] on span "Refresh Progress" at bounding box center [389, 163] width 47 height 18
click at [278, 431] on p "[PERSON_NAME] De [PERSON_NAME]" at bounding box center [270, 431] width 95 height 12
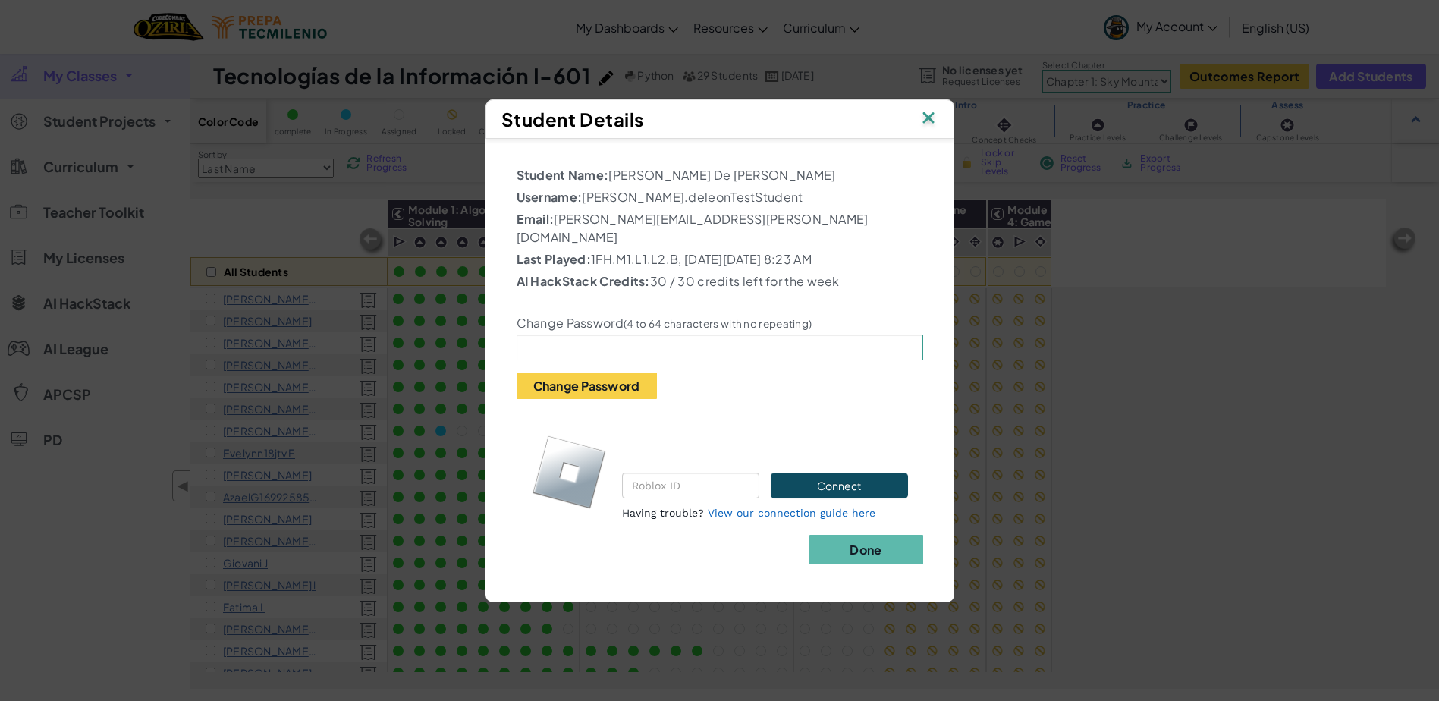
click at [930, 130] on img at bounding box center [928, 119] width 20 height 23
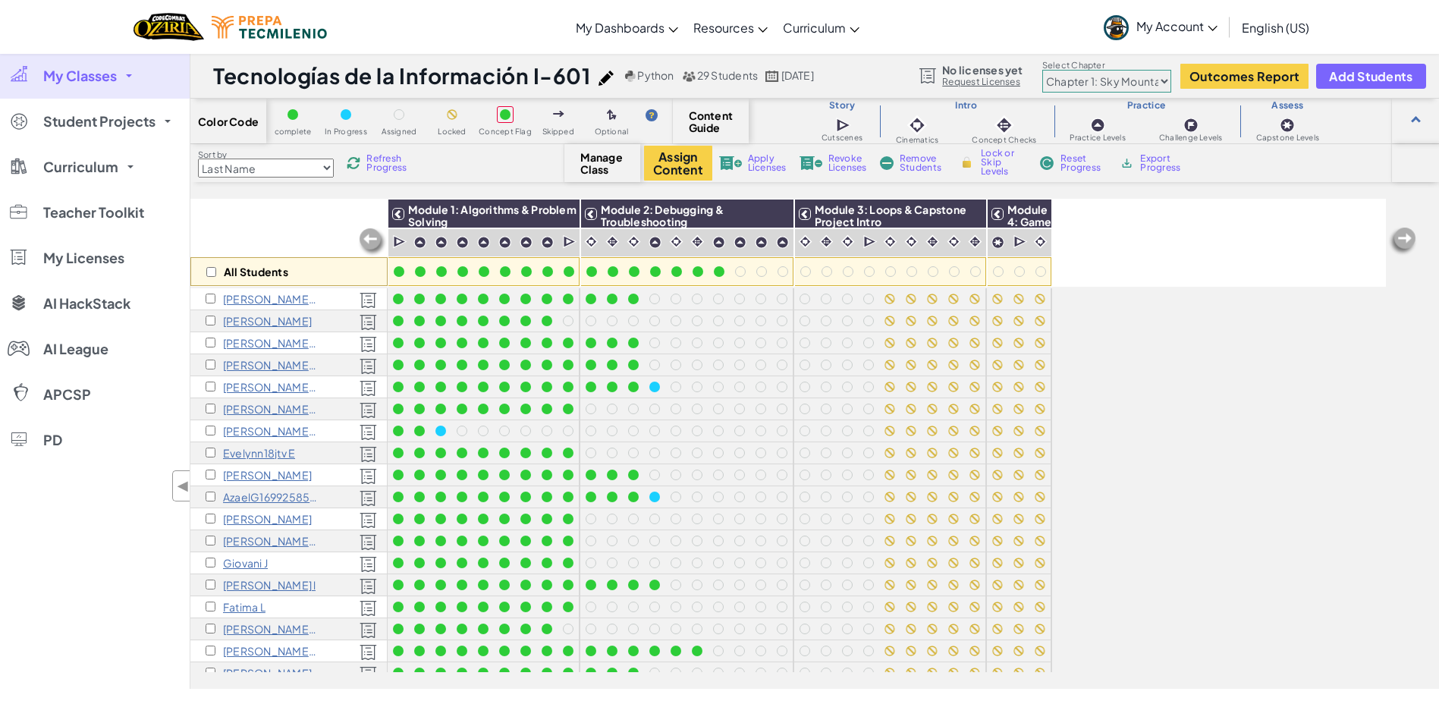
click at [381, 168] on span "Refresh Progress" at bounding box center [389, 163] width 47 height 18
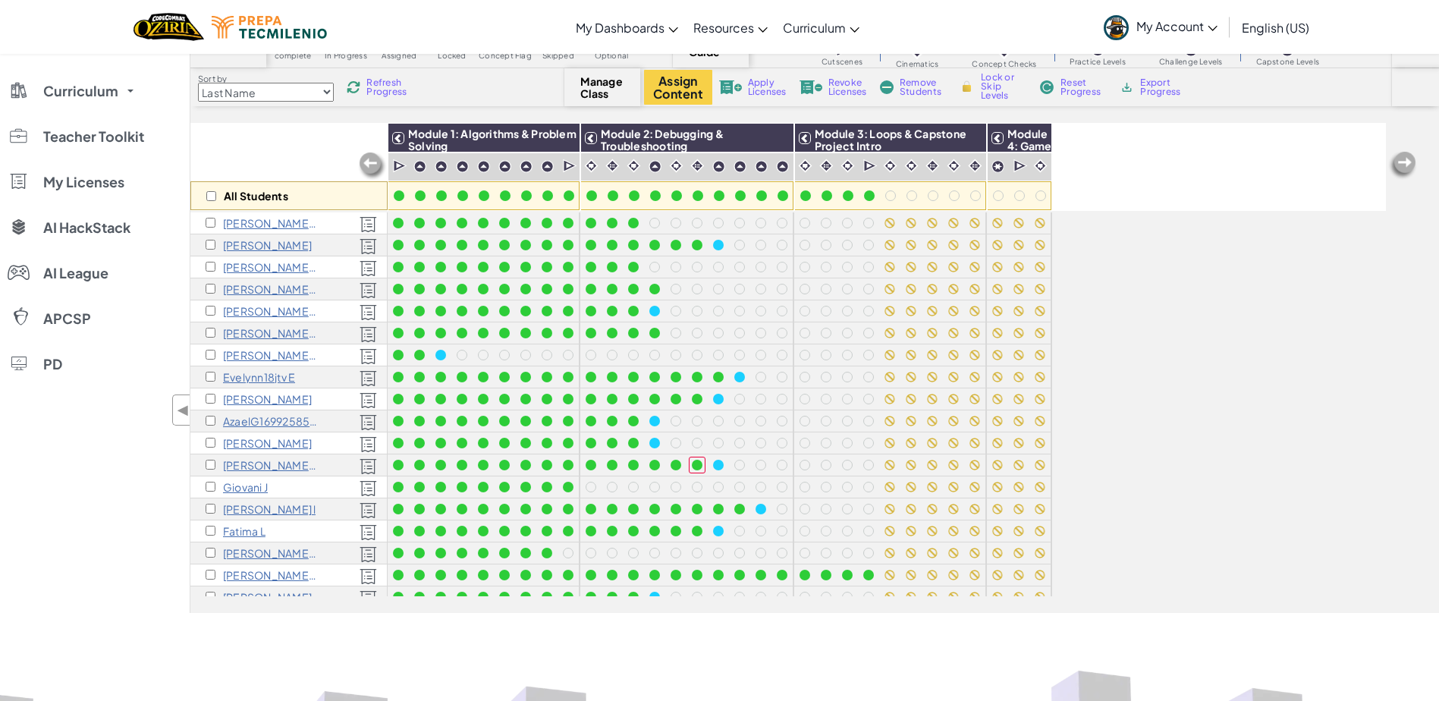
click at [282, 88] on select "Last Name first Name Progress (High to Low) Progress (Low to Hight)" at bounding box center [266, 92] width 136 height 19
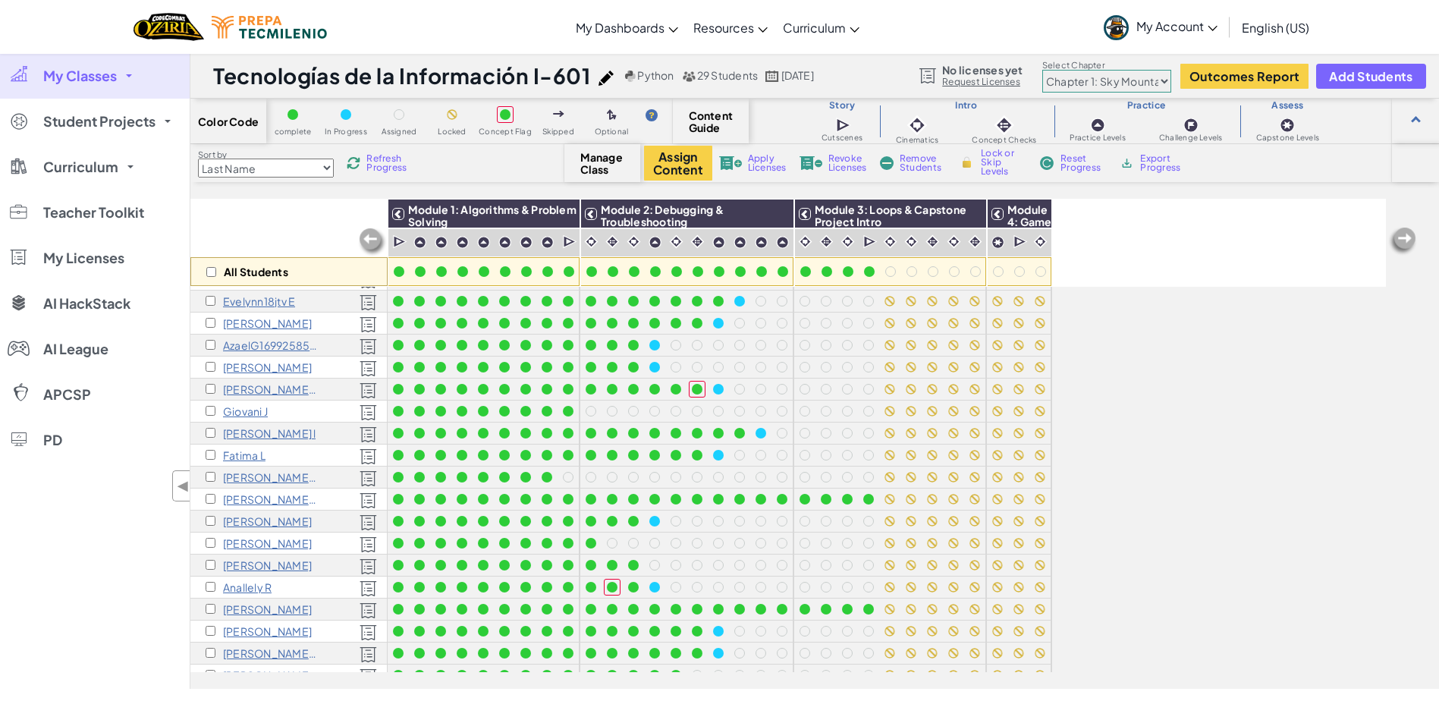
scroll to position [228, 0]
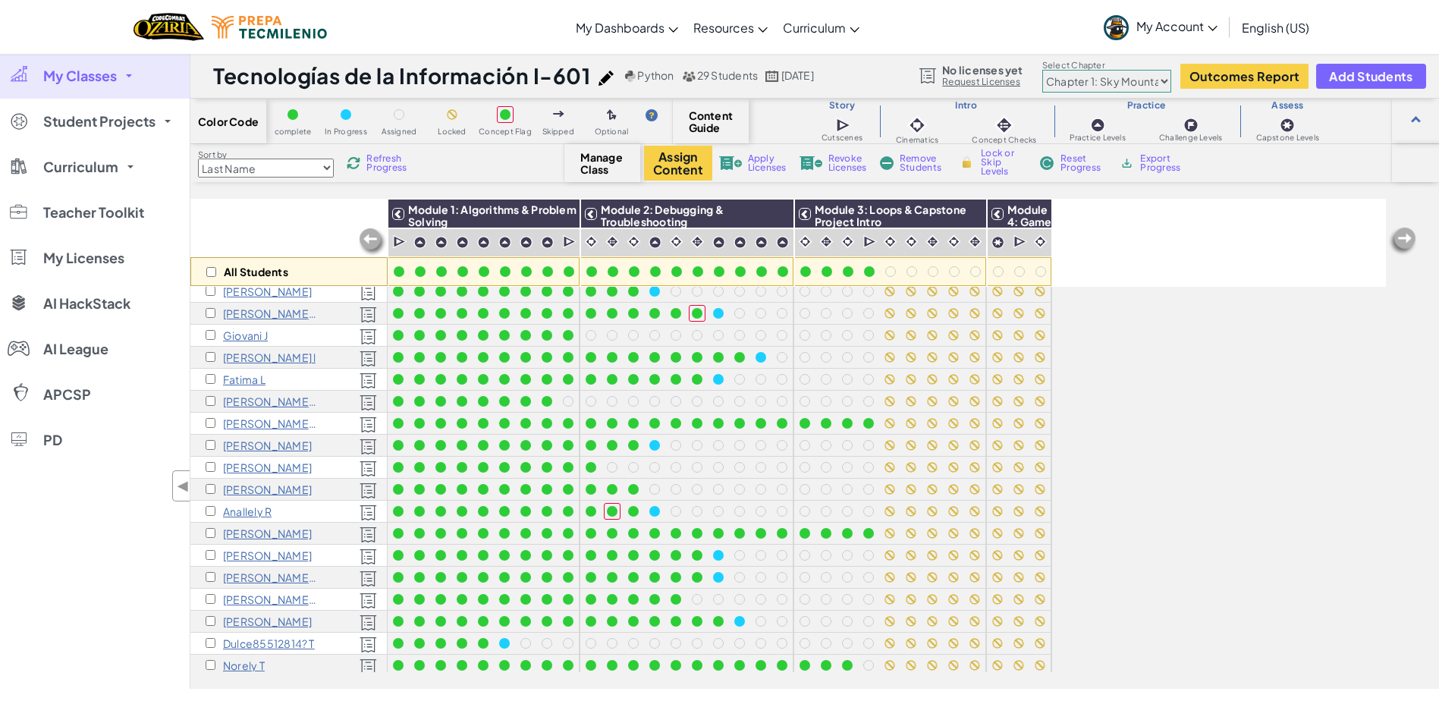
click at [257, 469] on p "[PERSON_NAME]" at bounding box center [267, 467] width 89 height 12
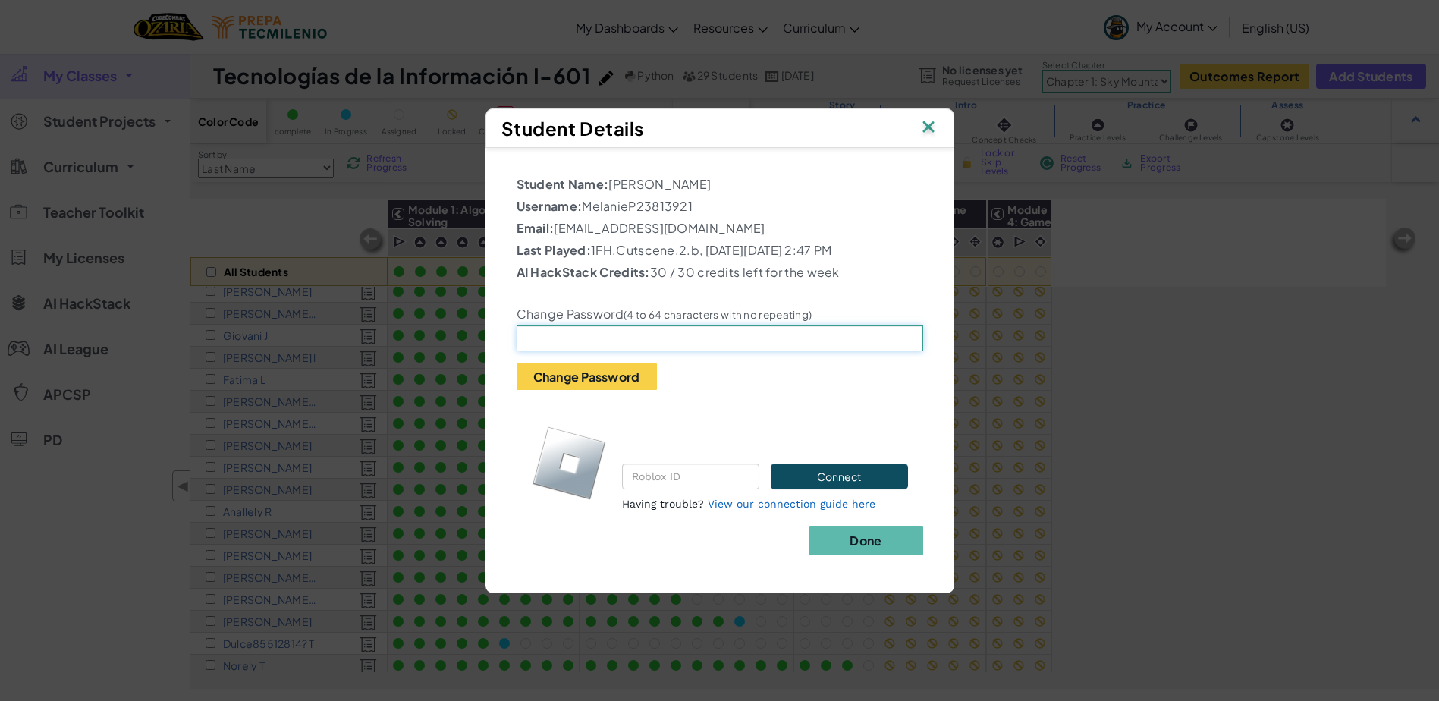
click at [632, 334] on input "text" at bounding box center [719, 338] width 406 height 26
type input "MelanieP1234"
click at [610, 388] on button "Change Password" at bounding box center [586, 376] width 140 height 27
click at [619, 337] on input "text" at bounding box center [719, 338] width 406 height 26
drag, startPoint x: 567, startPoint y: 226, endPoint x: 622, endPoint y: 228, distance: 55.4
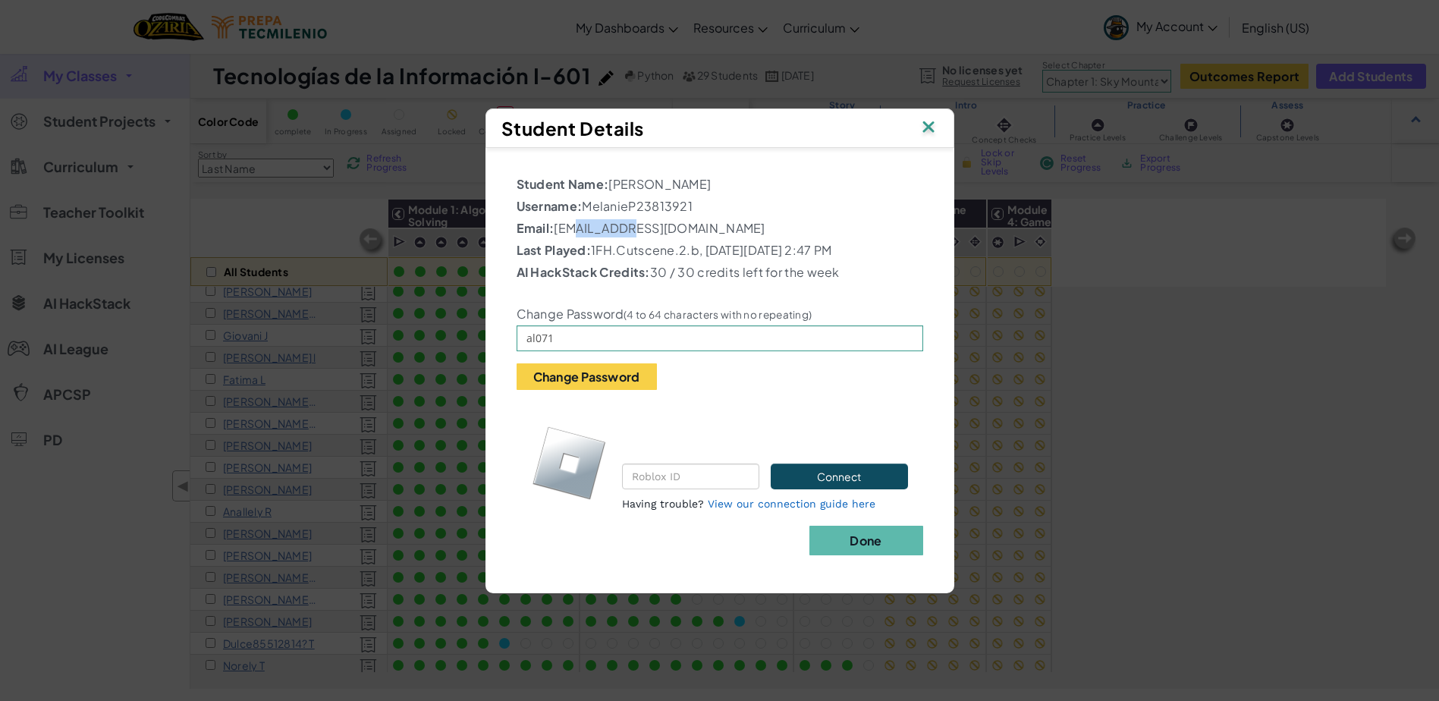
click at [622, 228] on p "Email: [EMAIL_ADDRESS][DOMAIN_NAME]" at bounding box center [719, 228] width 406 height 18
copy p "07174702"
click at [557, 329] on input "al071" at bounding box center [719, 338] width 406 height 26
paste input "07174702"
type input "al07174702"
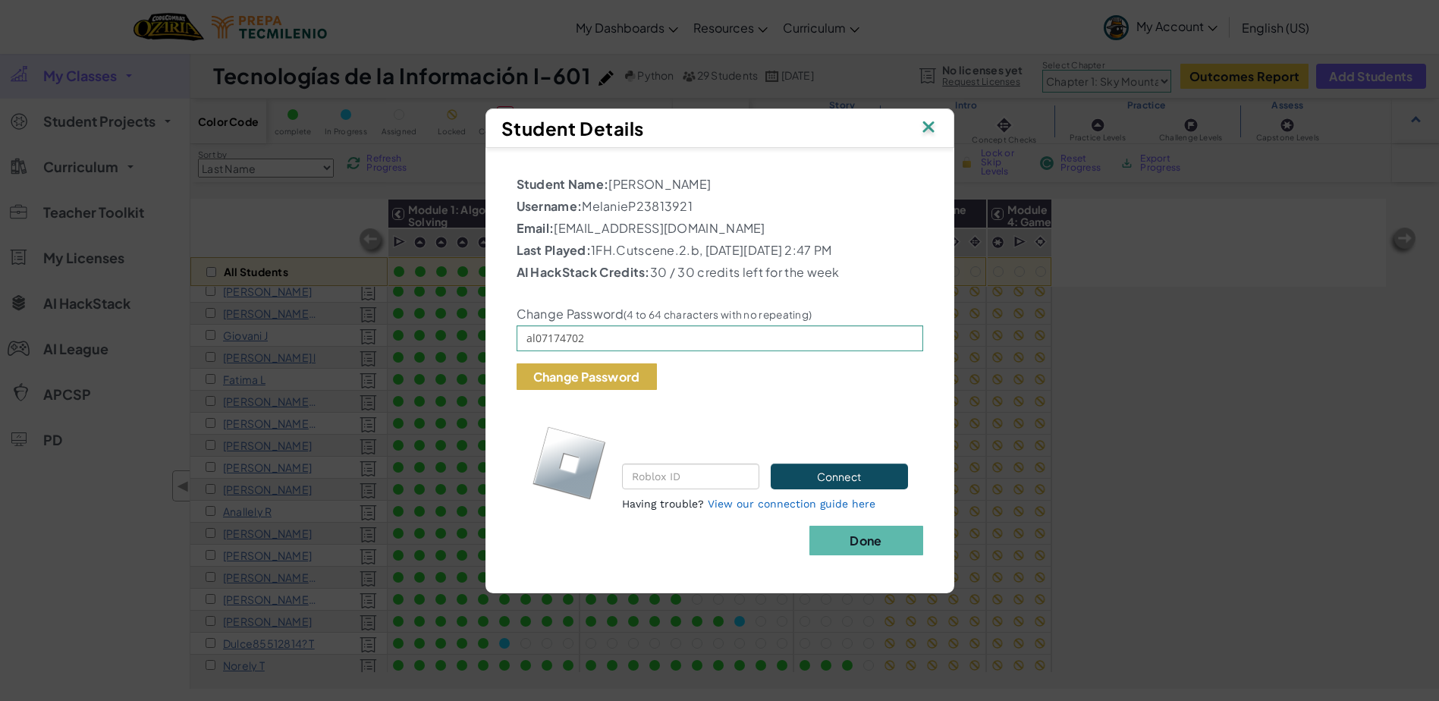
click at [595, 373] on button "Change Password" at bounding box center [586, 376] width 140 height 27
click at [927, 128] on img at bounding box center [928, 128] width 20 height 23
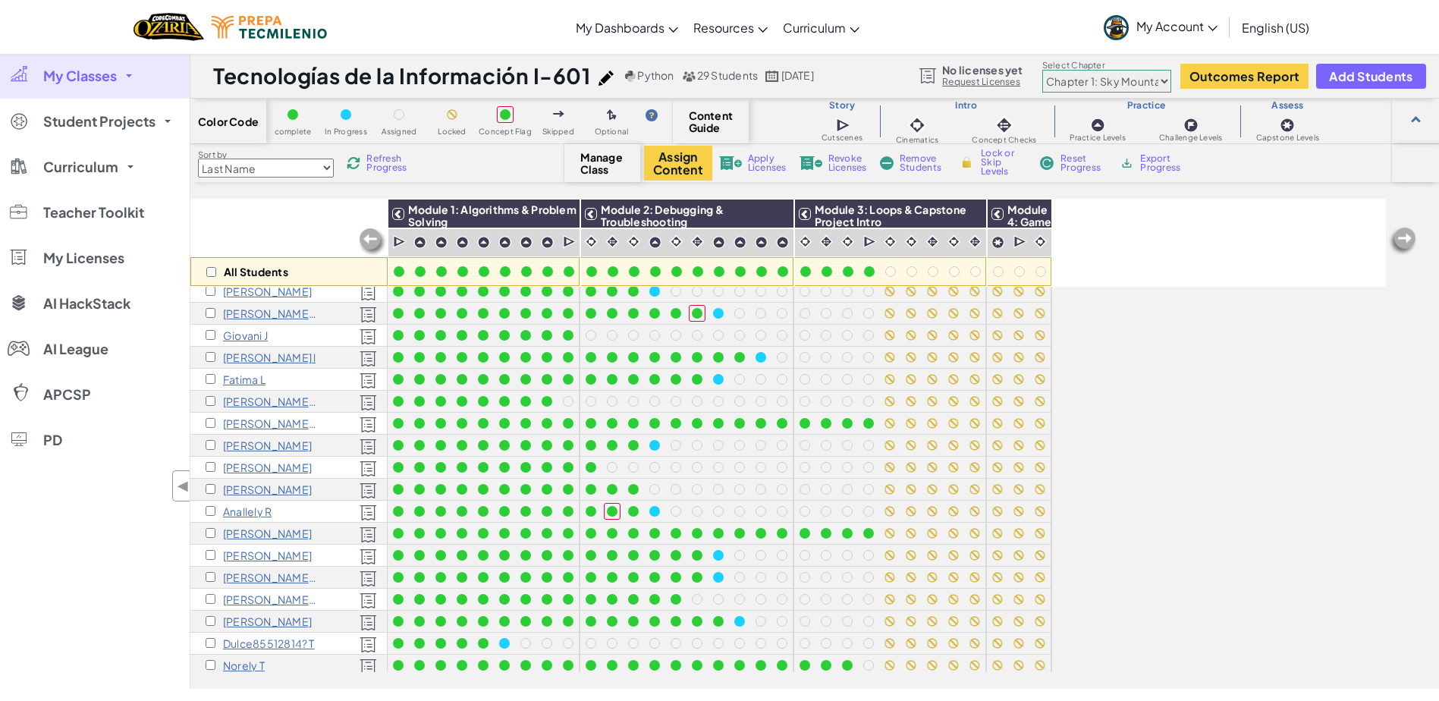
click at [394, 162] on span "Refresh Progress" at bounding box center [389, 163] width 47 height 18
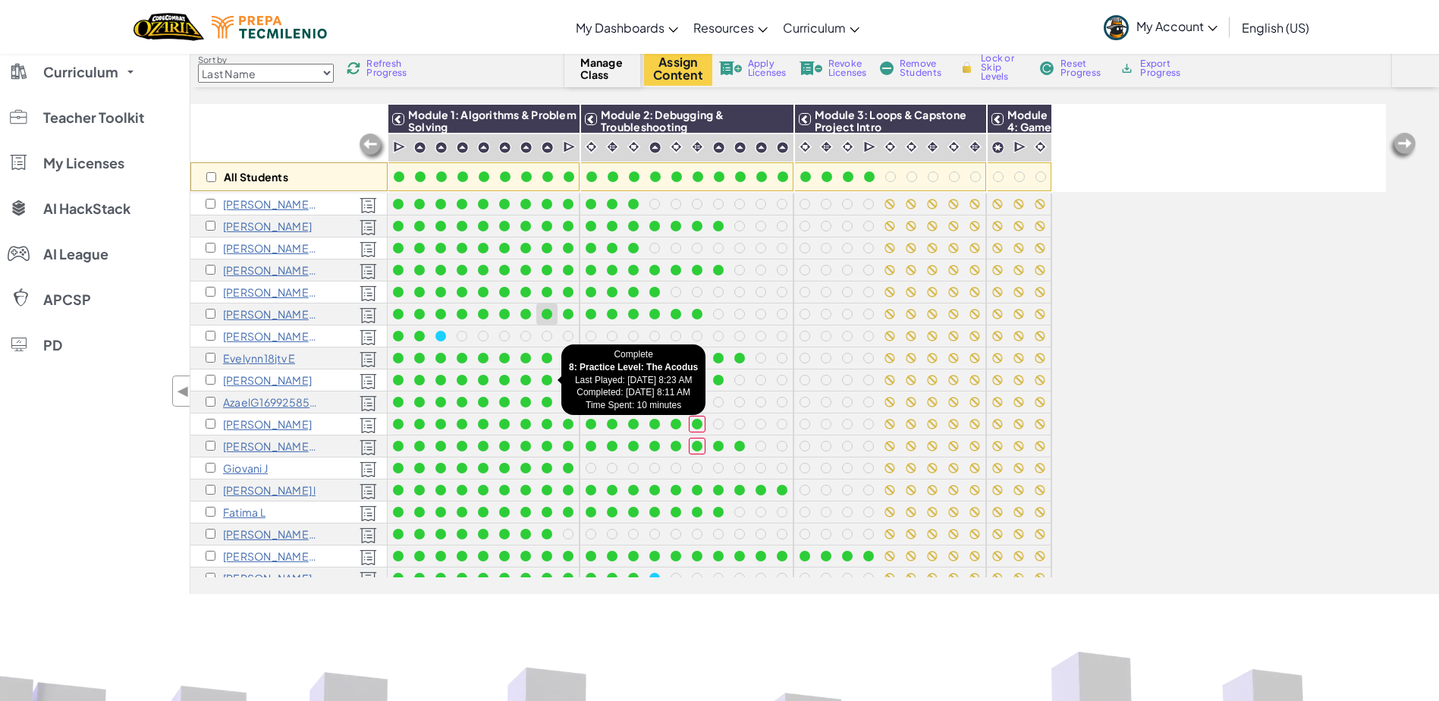
scroll to position [0, 0]
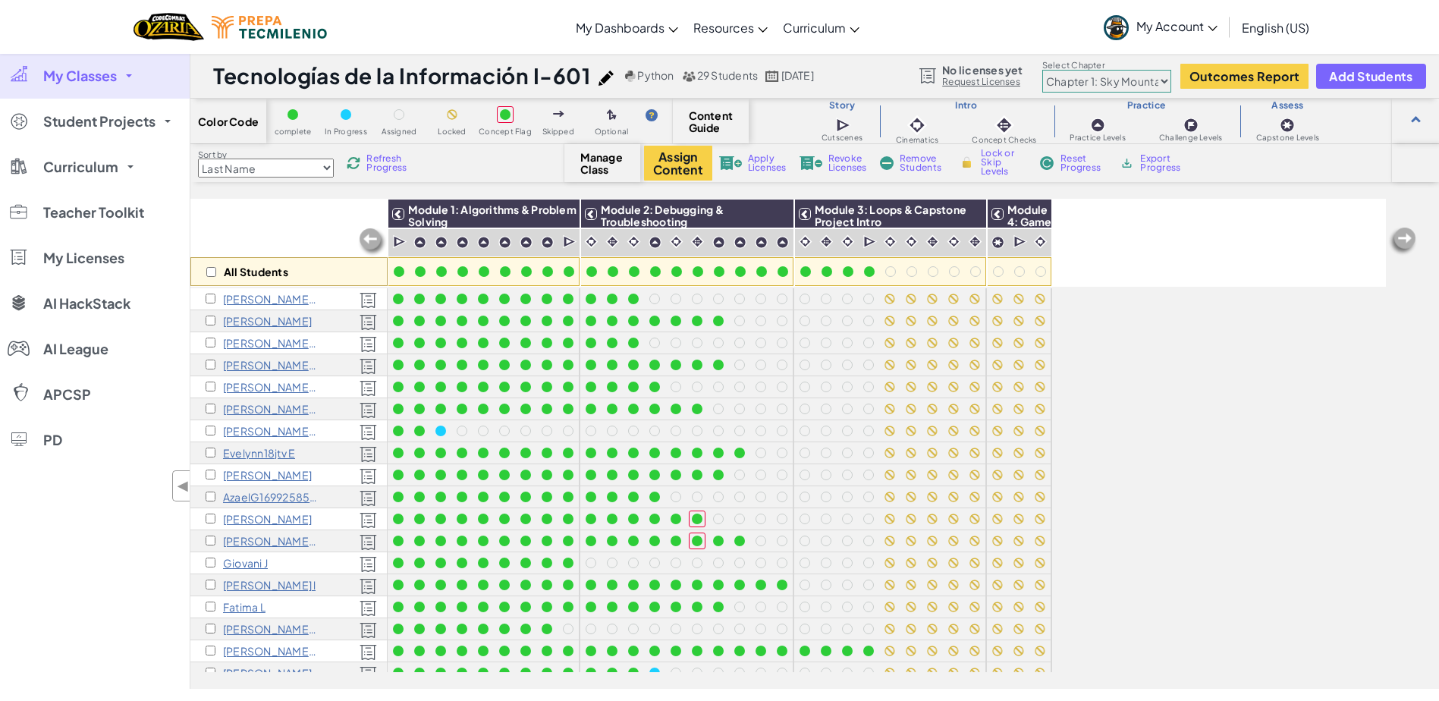
click at [1134, 80] on select "Chapter 1: Sky Mountain Chapter 2: The Moon Dancers Chapter 3: The Phoenix Land…" at bounding box center [1106, 81] width 129 height 23
click at [1043, 70] on select "Chapter 1: Sky Mountain Chapter 2: The Moon Dancers Chapter 3: The Phoenix Land…" at bounding box center [1106, 81] width 129 height 23
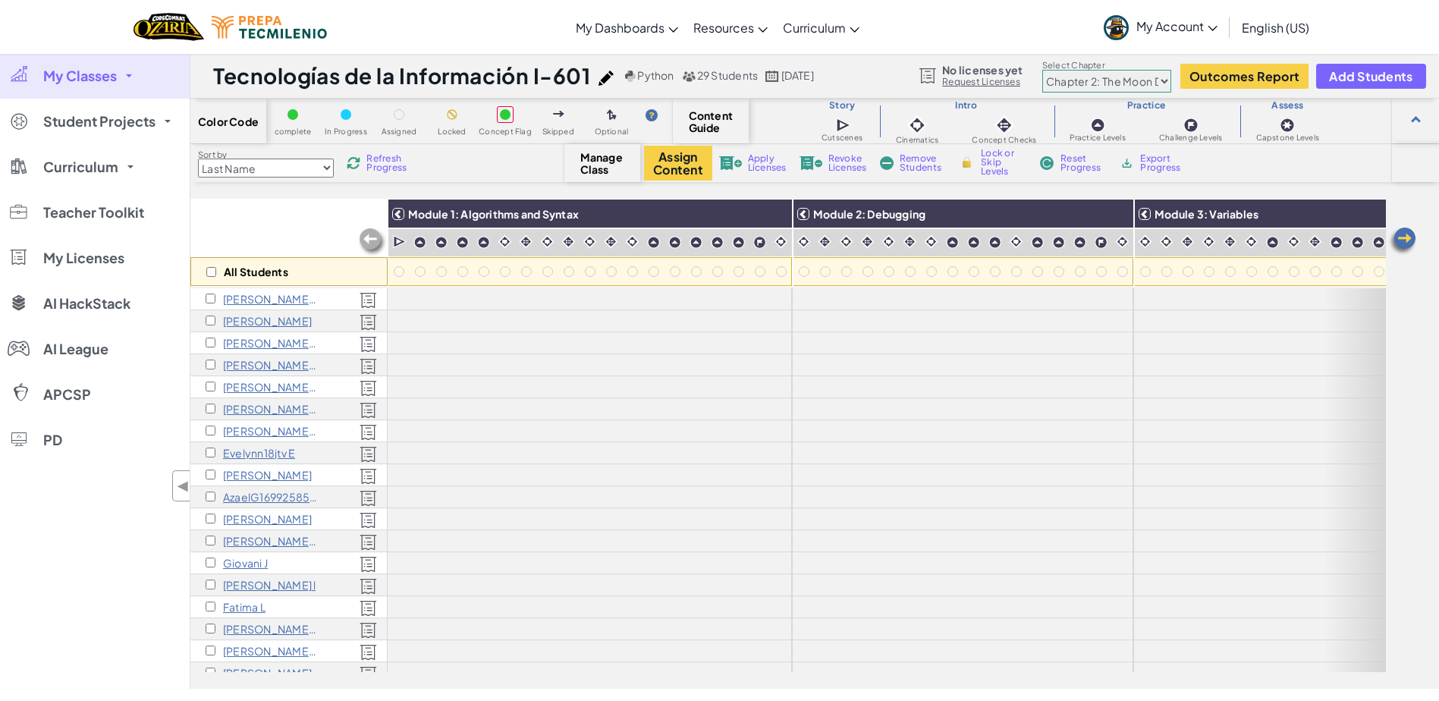
click at [1113, 77] on select "Chapter 1: Sky Mountain Chapter 2: The Moon Dancers Chapter 3: The Phoenix Land…" at bounding box center [1106, 81] width 129 height 23
click at [1043, 70] on select "Chapter 1: Sky Mountain Chapter 2: The Moon Dancers Chapter 3: The Phoenix Land…" at bounding box center [1106, 81] width 129 height 23
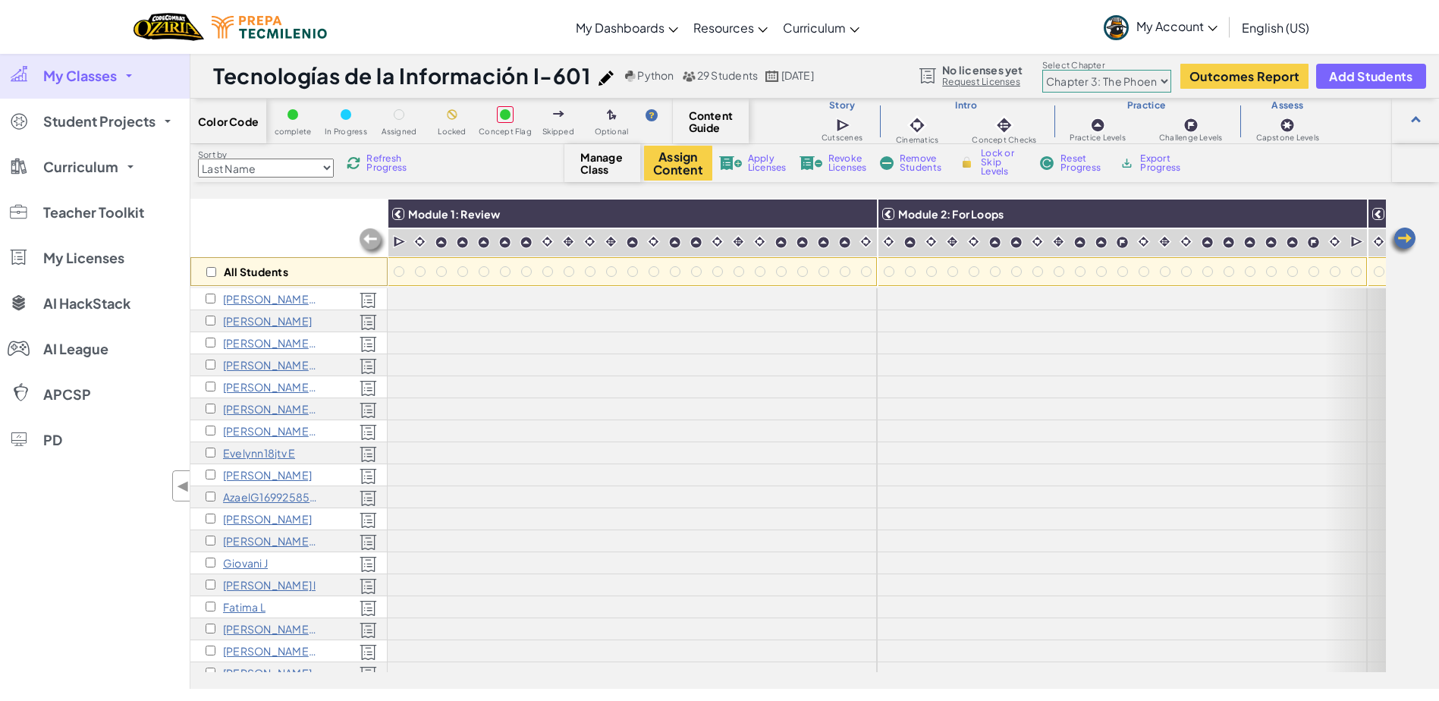
click at [1113, 85] on select "Chapter 1: Sky Mountain Chapter 2: The Moon Dancers Chapter 3: The Phoenix Land…" at bounding box center [1106, 81] width 129 height 23
click at [1043, 70] on select "Chapter 1: Sky Mountain Chapter 2: The Moon Dancers Chapter 3: The Phoenix Land…" at bounding box center [1106, 81] width 129 height 23
click at [1131, 83] on select "Chapter 1: Sky Mountain Chapter 2: The Moon Dancers Chapter 3: The Phoenix Land…" at bounding box center [1106, 81] width 129 height 23
select select "5d41d731a8d1836b5aa3cba1"
click at [1043, 70] on select "Chapter 1: Sky Mountain Chapter 2: The Moon Dancers Chapter 3: The Phoenix Land…" at bounding box center [1106, 81] width 129 height 23
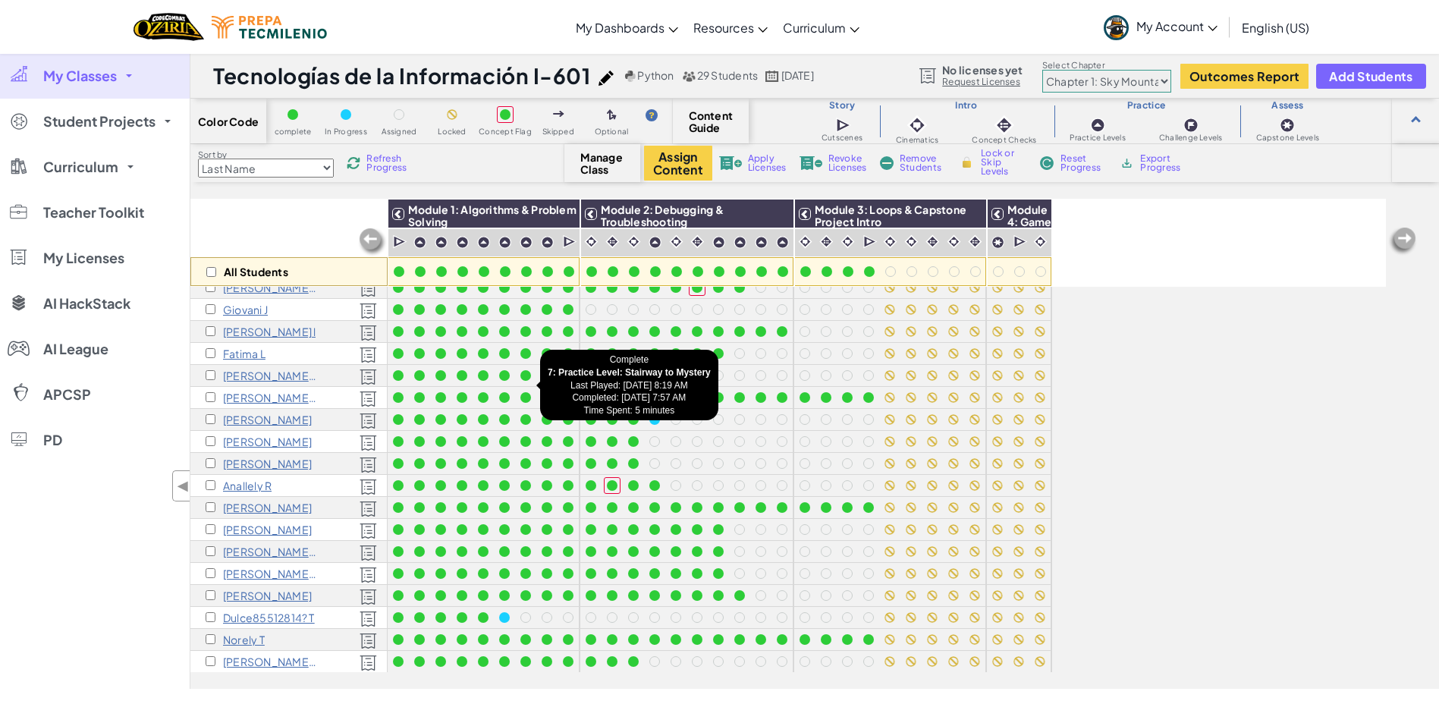
scroll to position [265, 0]
